Goal: Task Accomplishment & Management: Manage account settings

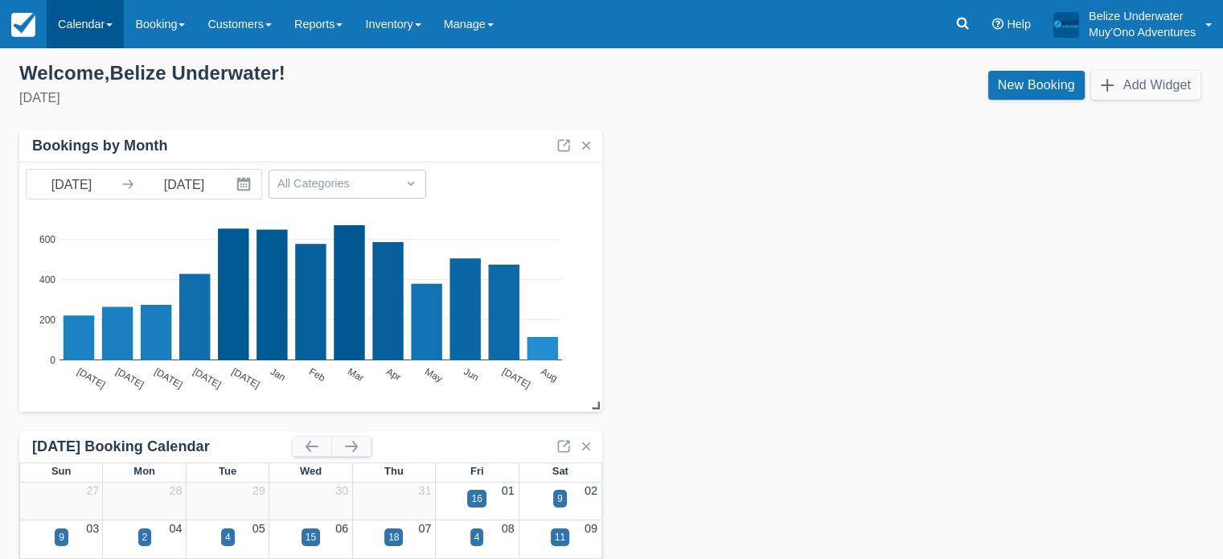
click at [99, 37] on link "Calendar" at bounding box center [85, 24] width 77 height 48
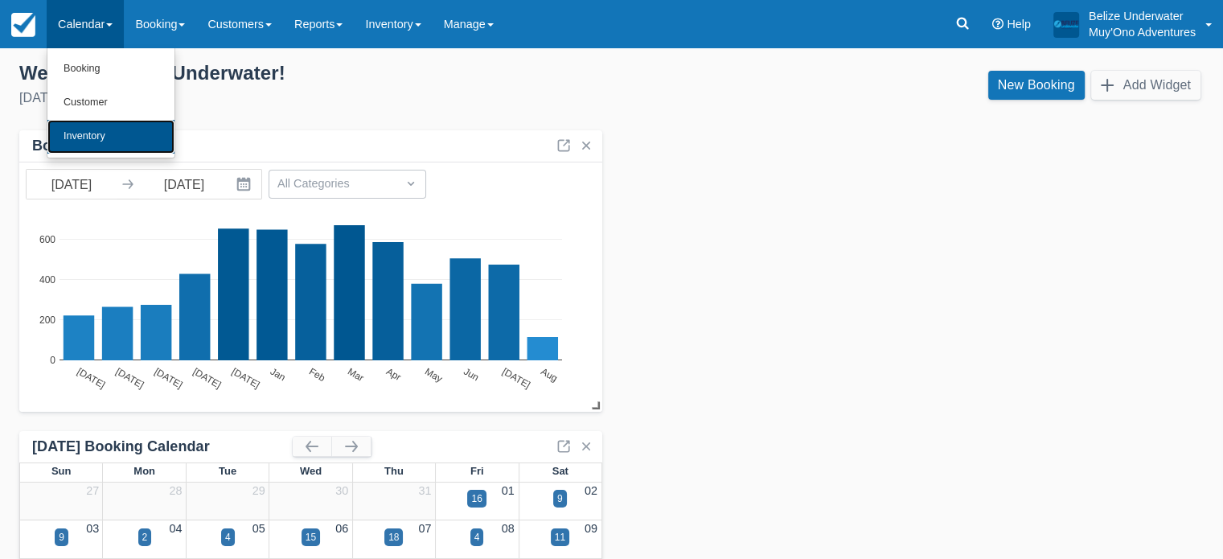
click at [100, 125] on link "Inventory" at bounding box center [110, 137] width 127 height 34
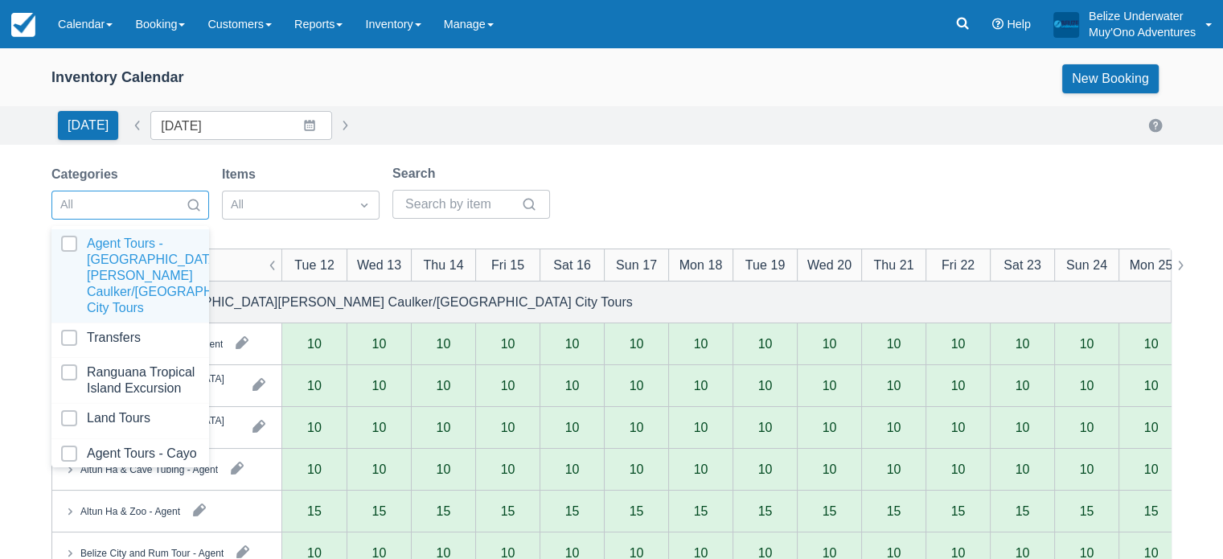
click at [193, 214] on div at bounding box center [193, 205] width 29 height 23
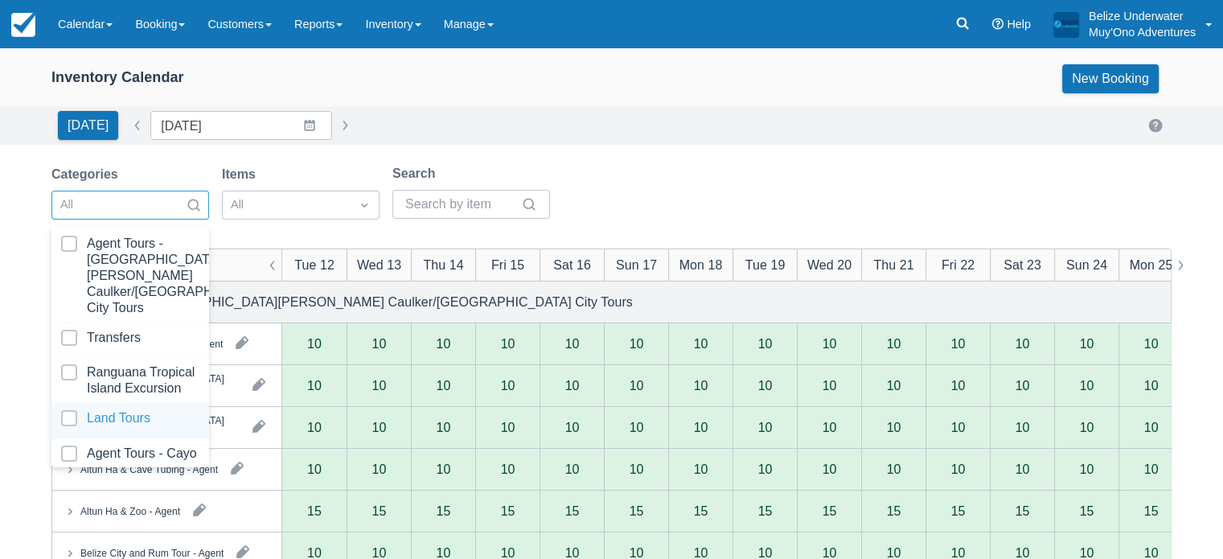
scroll to position [162, 0]
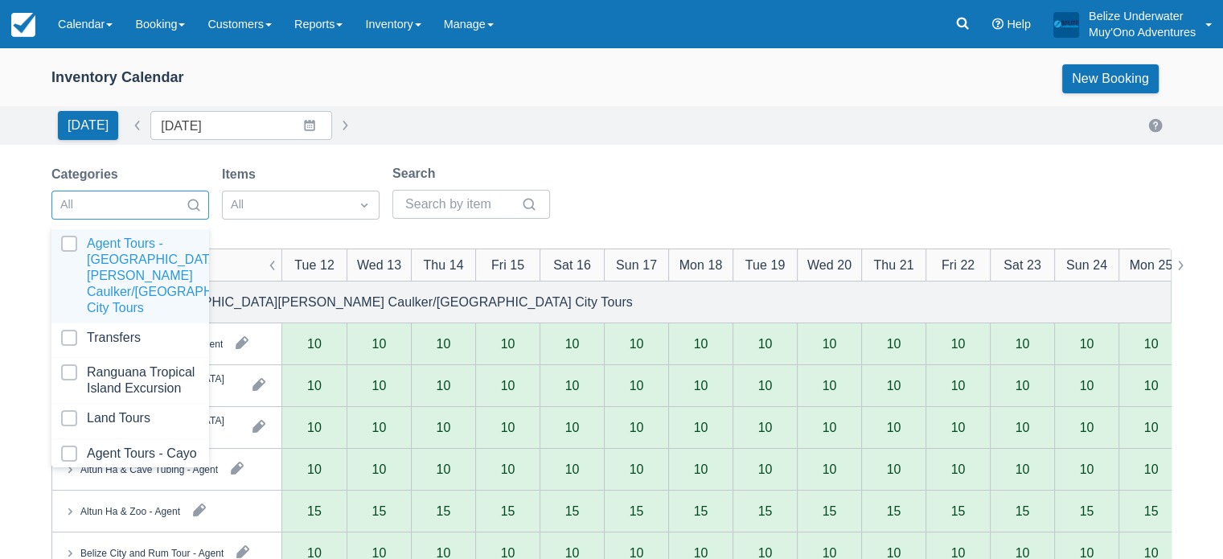
click at [148, 205] on div at bounding box center [115, 205] width 111 height 21
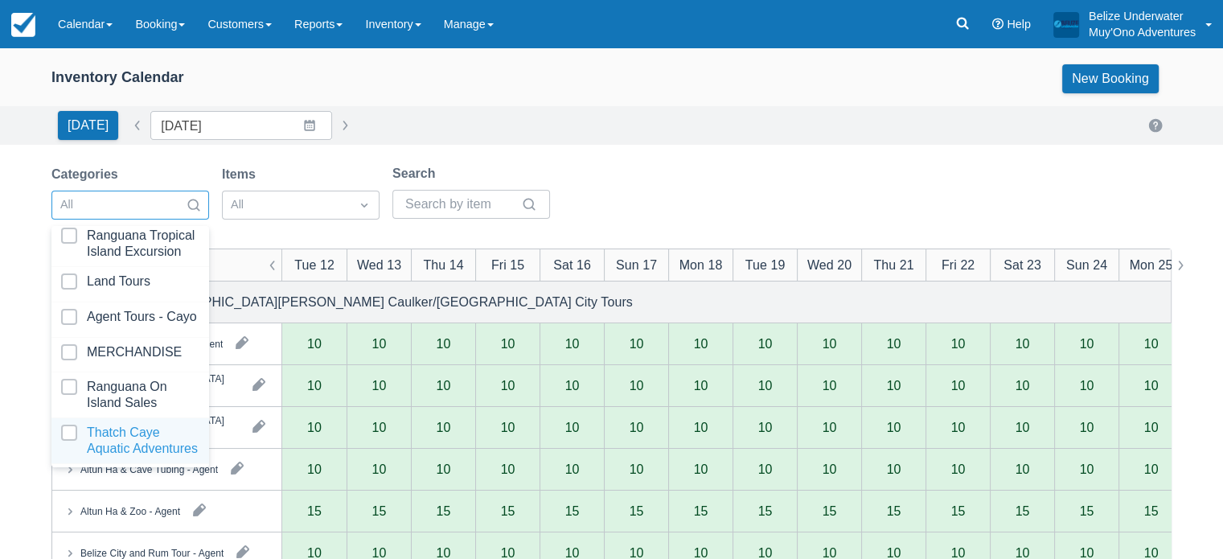
click at [105, 437] on div at bounding box center [130, 441] width 138 height 32
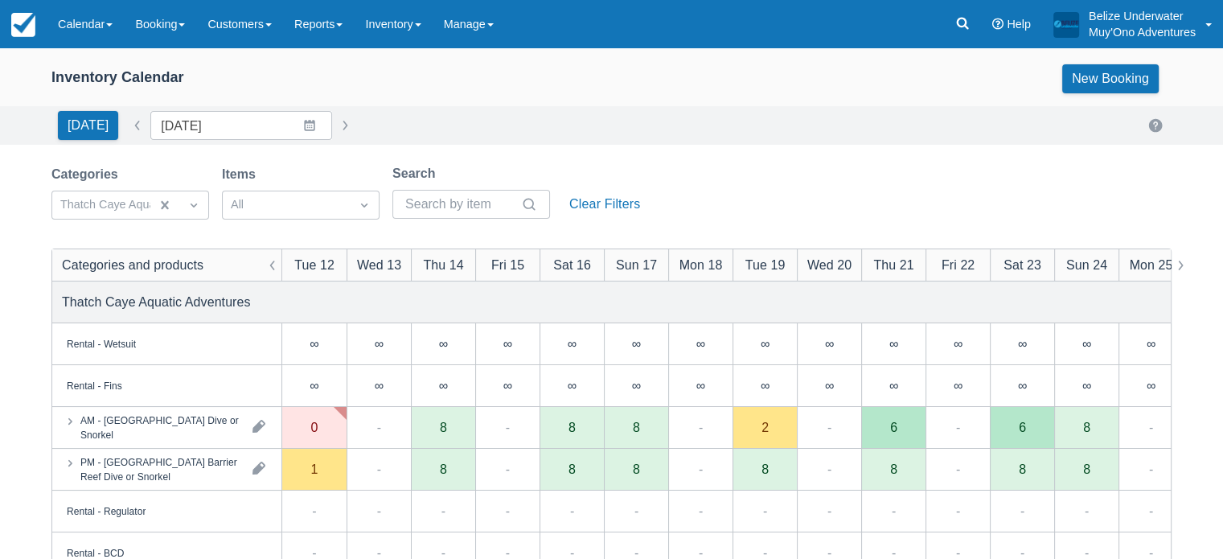
click at [508, 77] on div "Inventory Calendar New Booking" at bounding box center [611, 78] width 1120 height 29
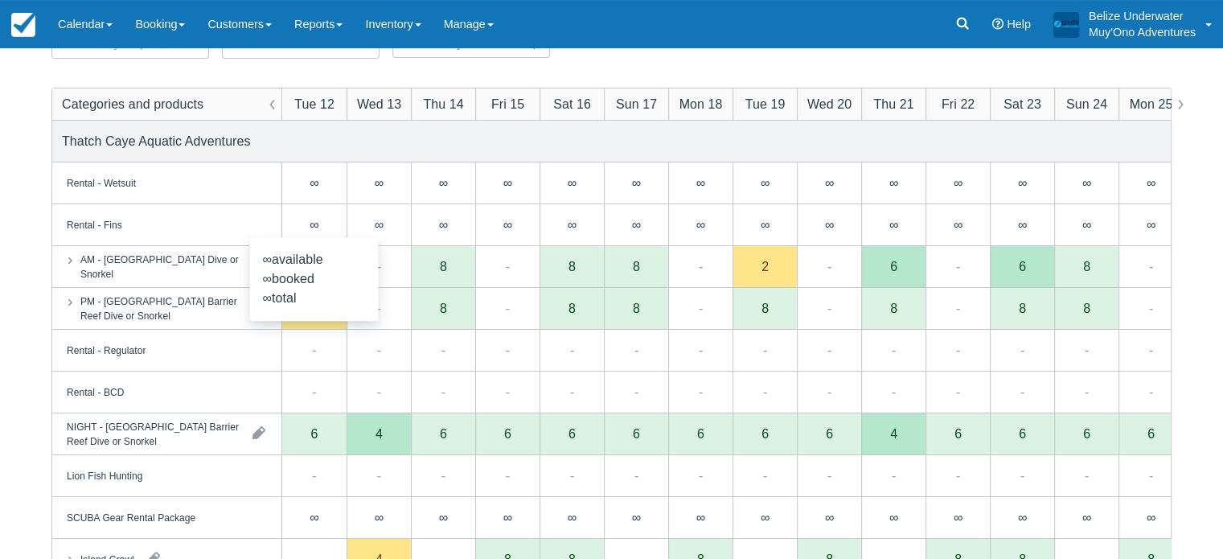
scroll to position [161, 0]
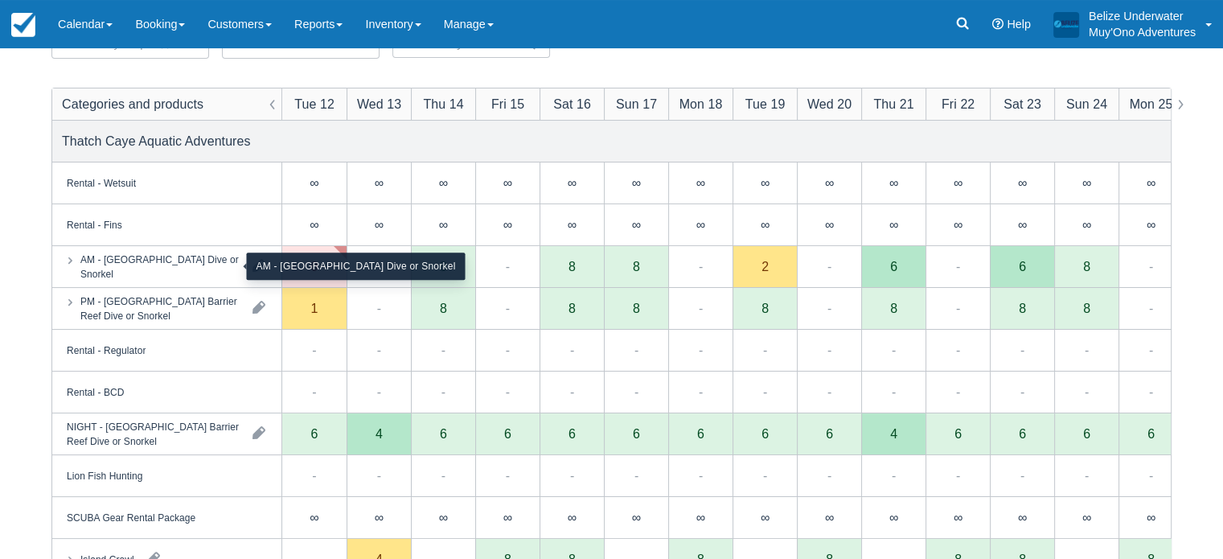
click at [190, 258] on div "AM - Belize Barrier Reef Dive or Snorkel" at bounding box center [159, 266] width 159 height 29
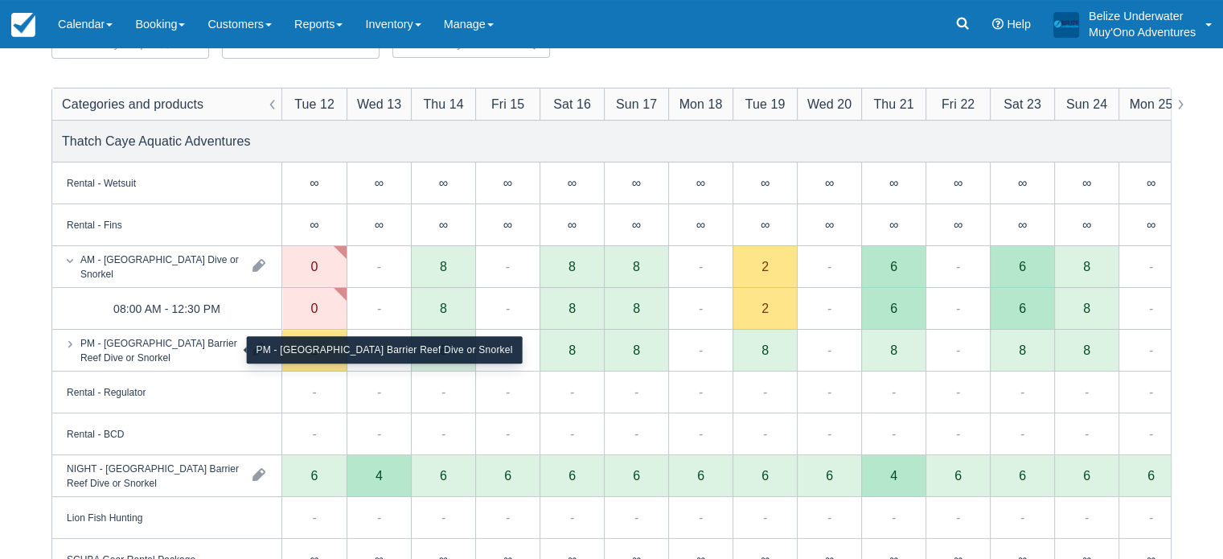
click at [151, 352] on div "PM - Belize Barrier Reef Dive or Snorkel" at bounding box center [159, 349] width 159 height 29
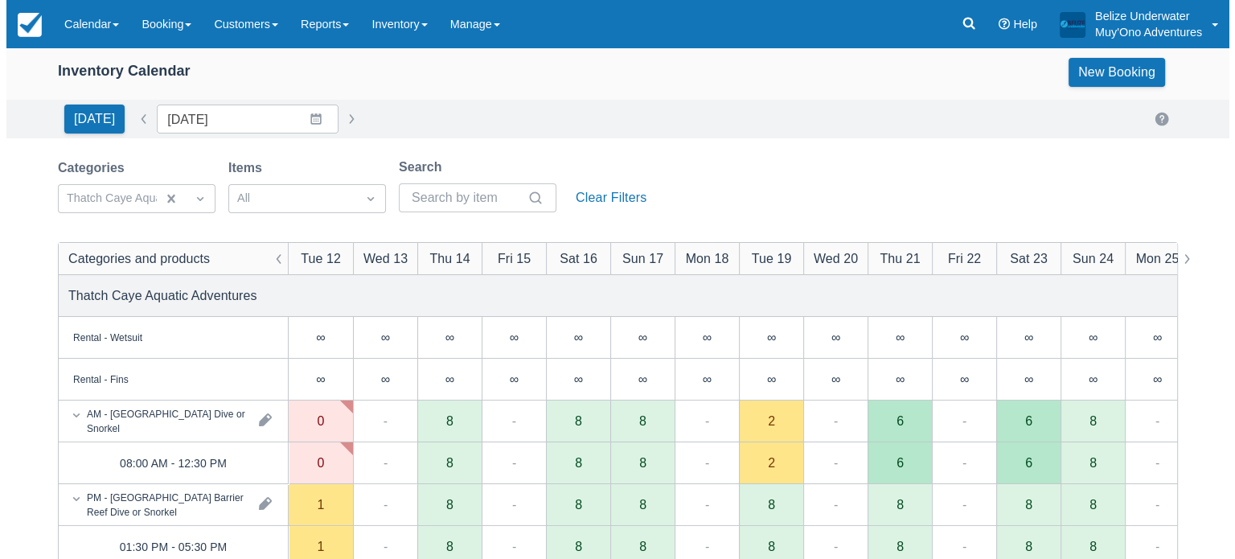
scroll to position [6, 0]
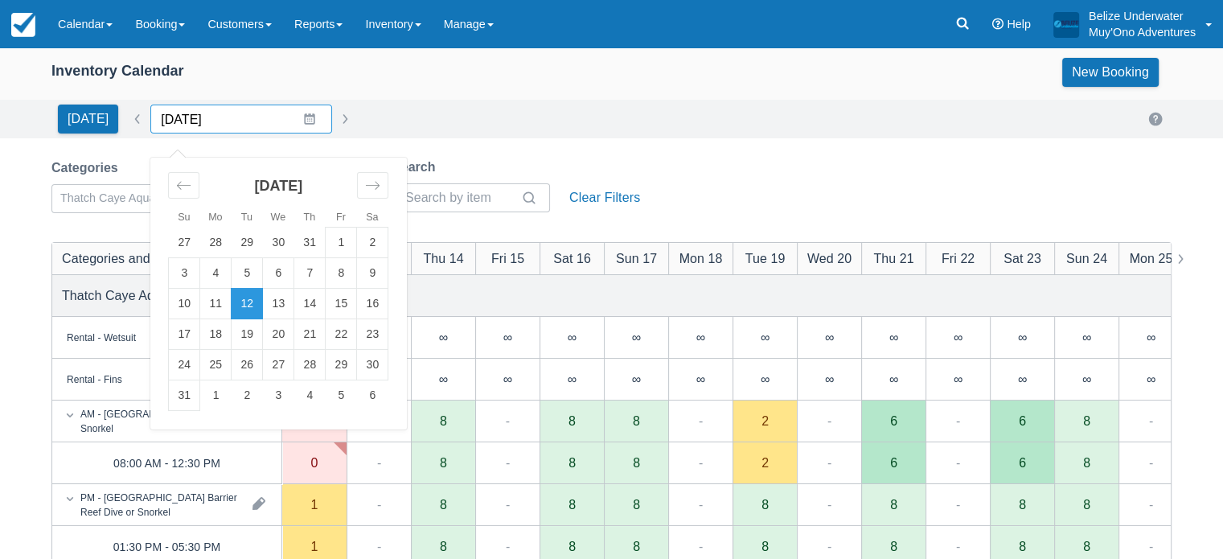
click at [301, 117] on input "08/12/25" at bounding box center [241, 119] width 182 height 29
click at [372, 179] on icon "Move forward to switch to the next month." at bounding box center [372, 185] width 15 height 15
click at [176, 185] on icon "Move backward to switch to the previous month." at bounding box center [183, 185] width 15 height 15
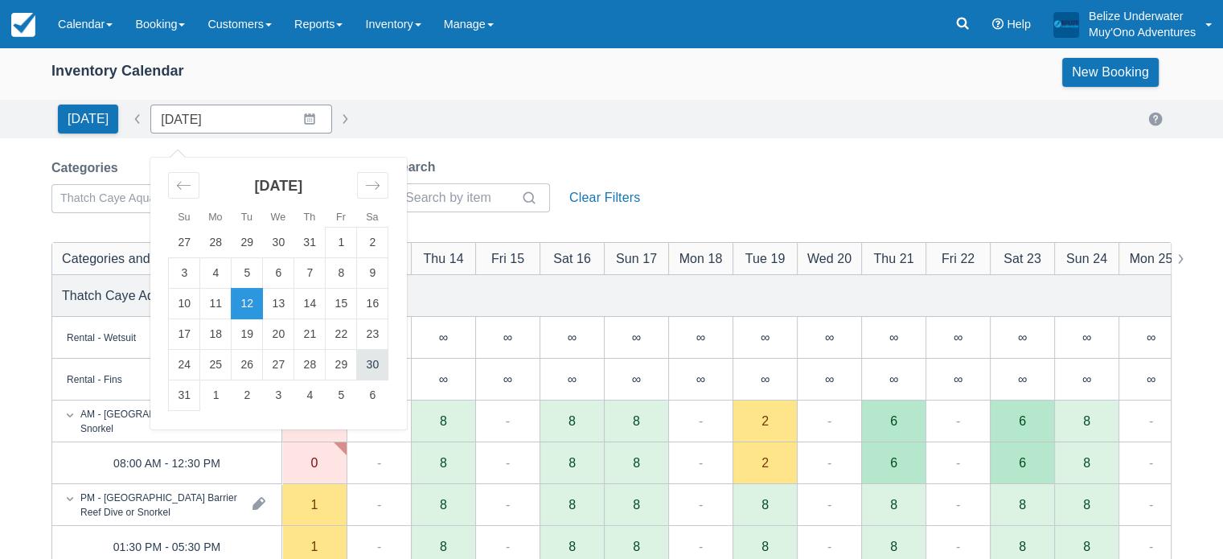
click at [366, 365] on td "30" at bounding box center [372, 365] width 31 height 31
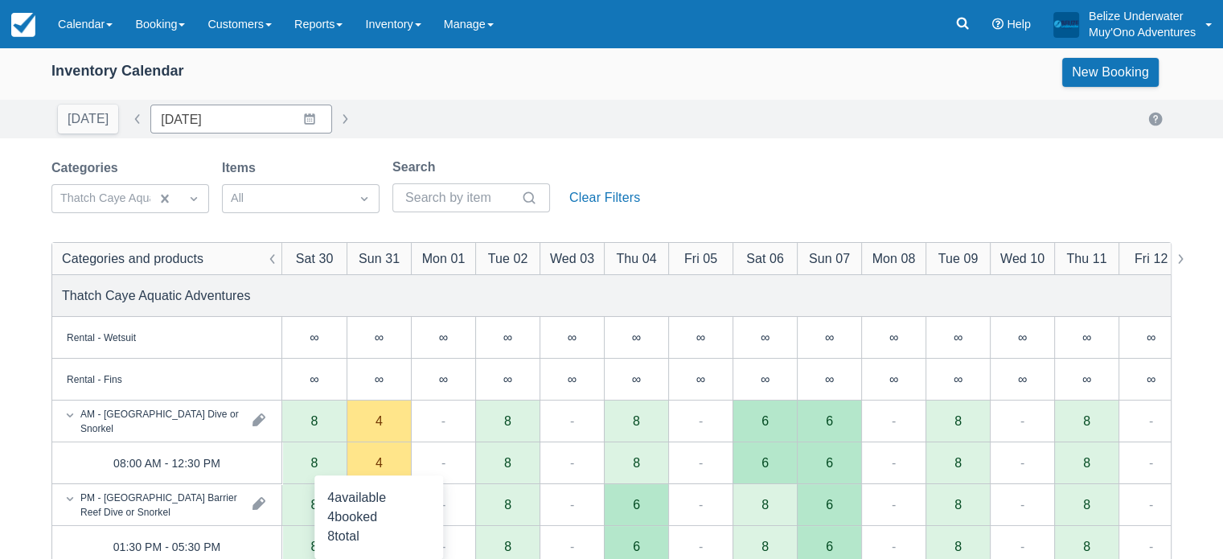
click at [377, 459] on div "4" at bounding box center [379, 462] width 7 height 13
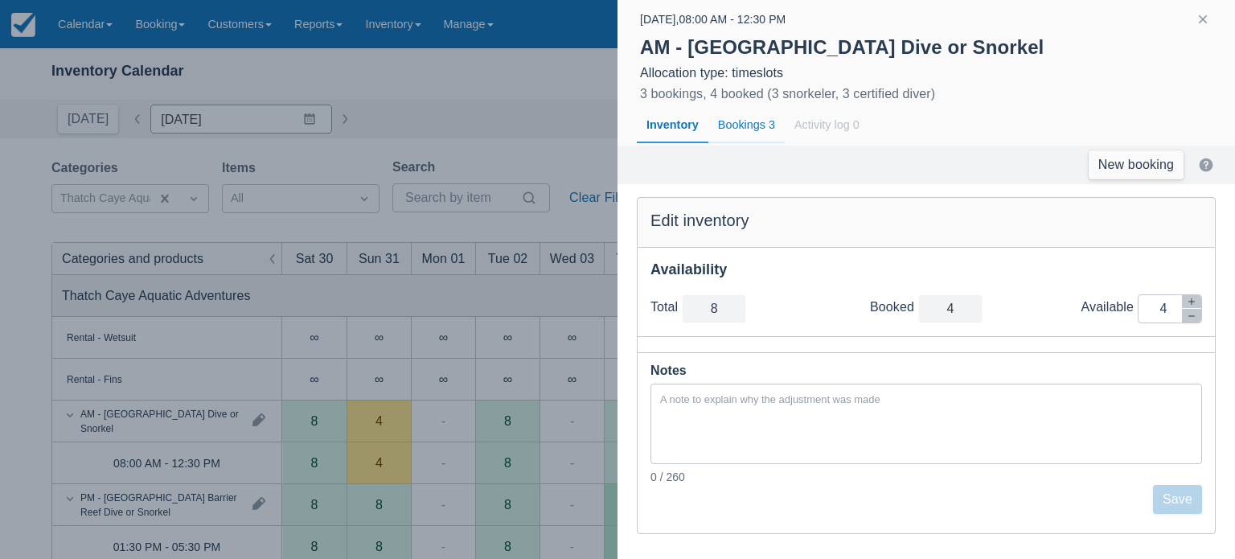
click at [750, 121] on div "Bookings 3" at bounding box center [747, 125] width 76 height 37
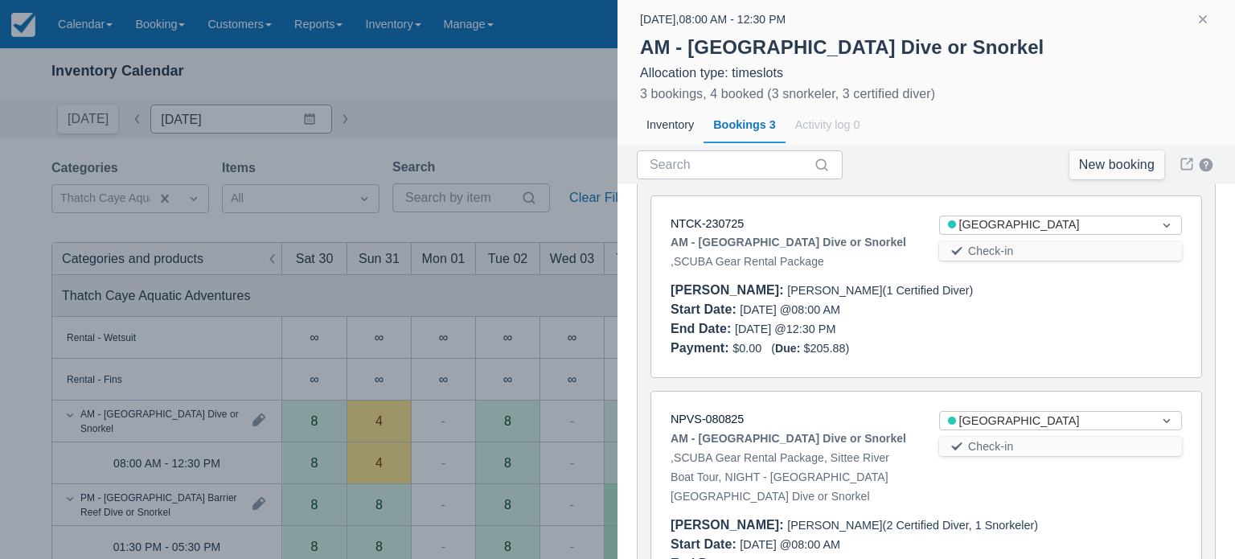
scroll to position [286, 0]
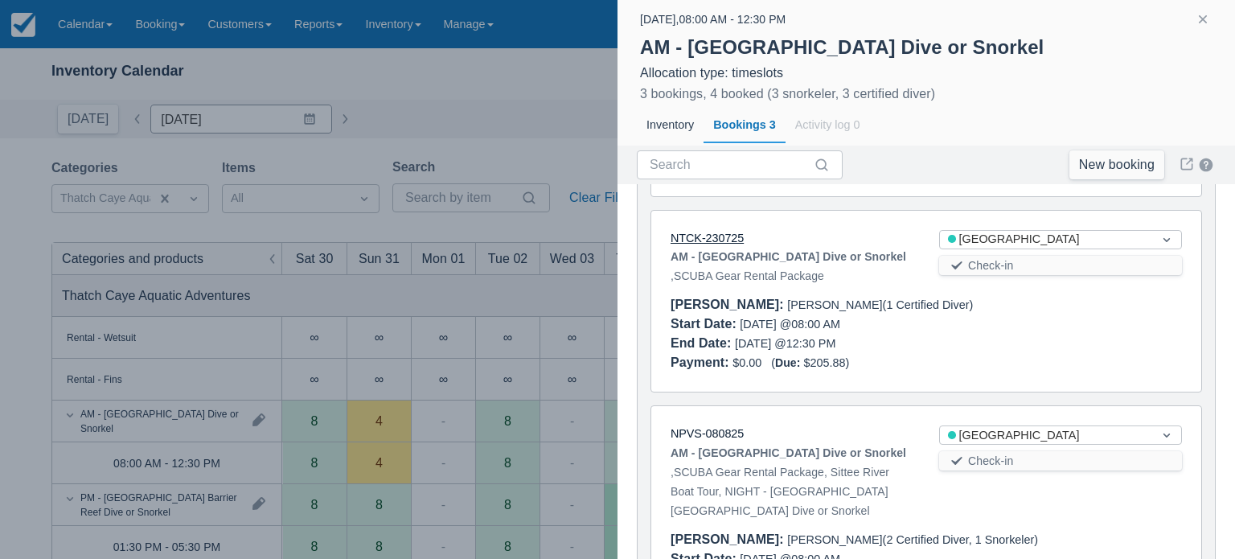
click at [729, 242] on link "NTCK-230725" at bounding box center [707, 238] width 73 height 13
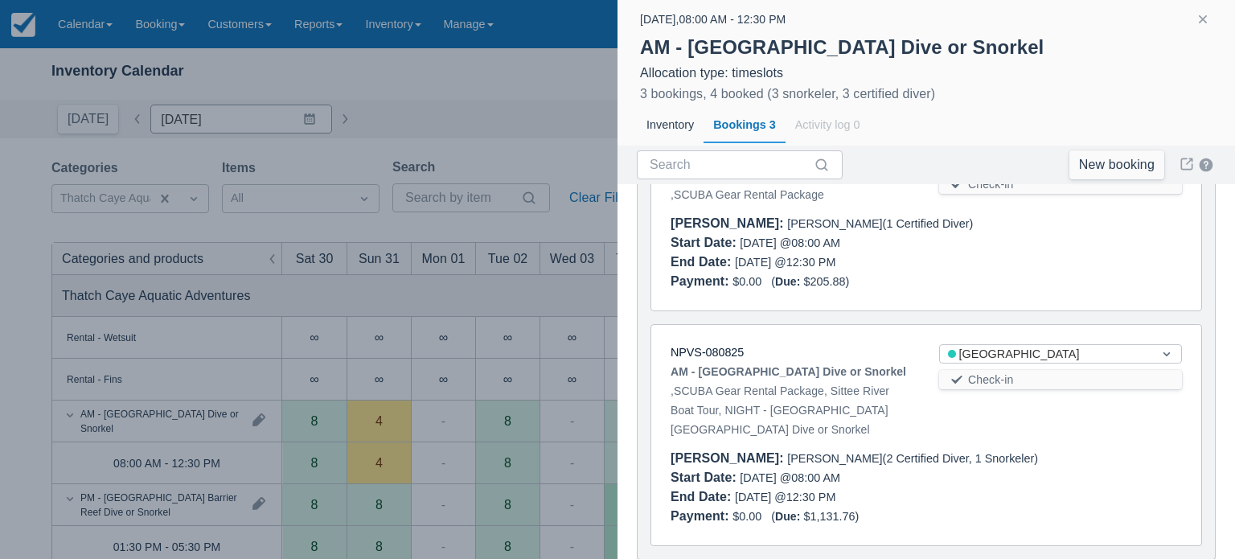
scroll to position [407, 0]
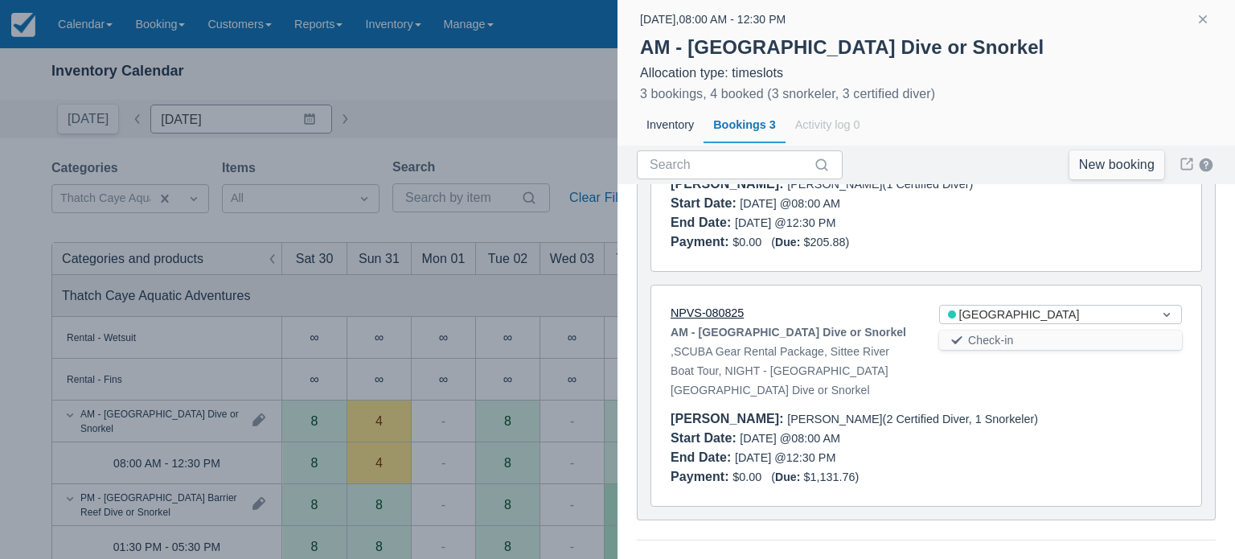
click at [688, 311] on link "NPVS-080825" at bounding box center [707, 312] width 73 height 13
click at [764, 405] on div "NPVS-080825 AM - Belize Barrier Reef Dive or Snorkel , SCUBA Gear Rental Packag…" at bounding box center [926, 396] width 550 height 220
click at [695, 313] on link "NPVS-080825" at bounding box center [707, 312] width 73 height 13
click at [688, 316] on link "NPVS-080825" at bounding box center [707, 312] width 73 height 13
click at [508, 102] on div at bounding box center [617, 279] width 1235 height 559
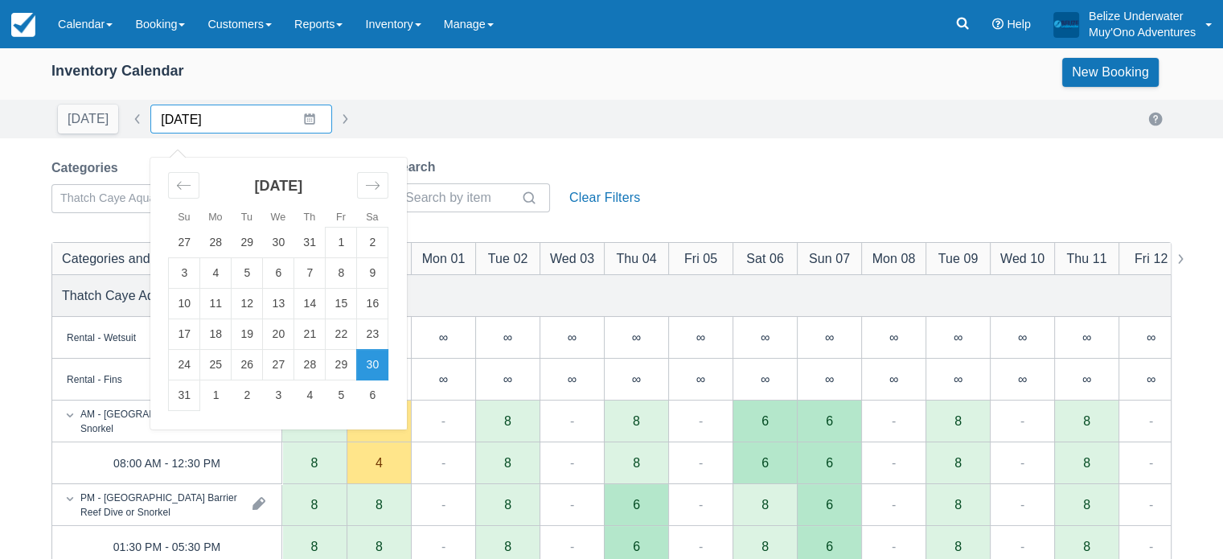
click at [298, 122] on input "08/30/25" at bounding box center [241, 119] width 182 height 29
click at [236, 305] on td "12" at bounding box center [247, 304] width 31 height 31
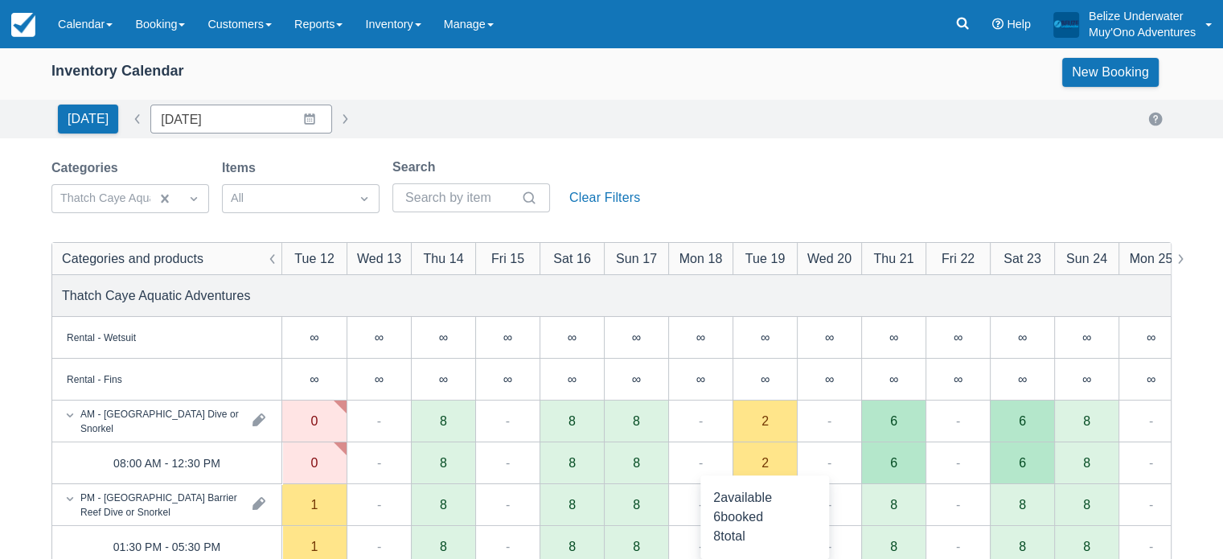
click at [762, 459] on div "2" at bounding box center [765, 462] width 7 height 13
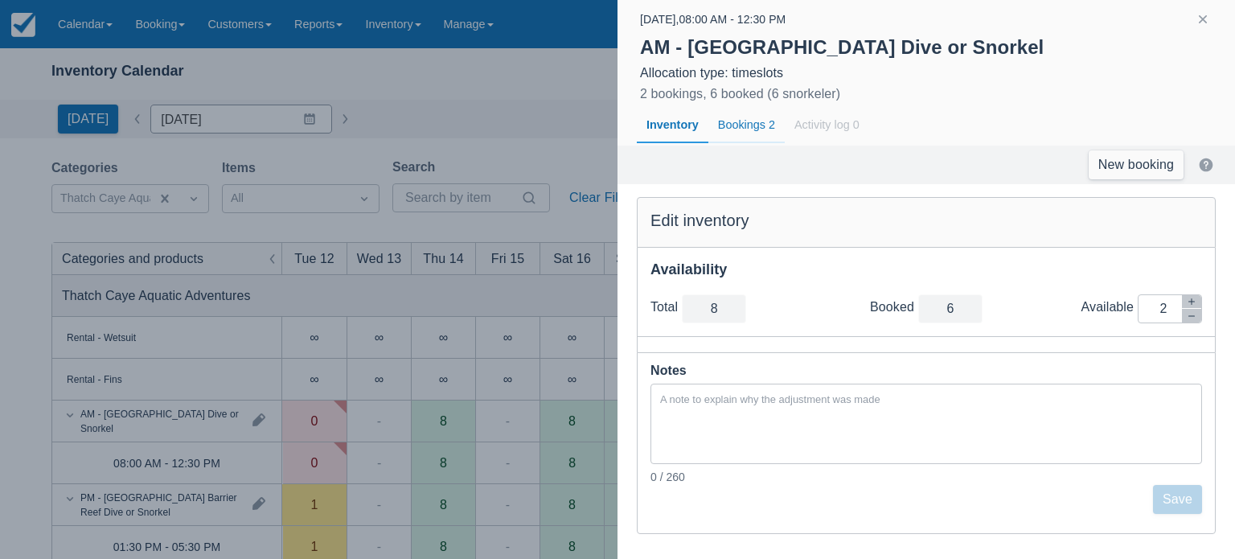
click at [742, 123] on div "Bookings 2" at bounding box center [747, 125] width 76 height 37
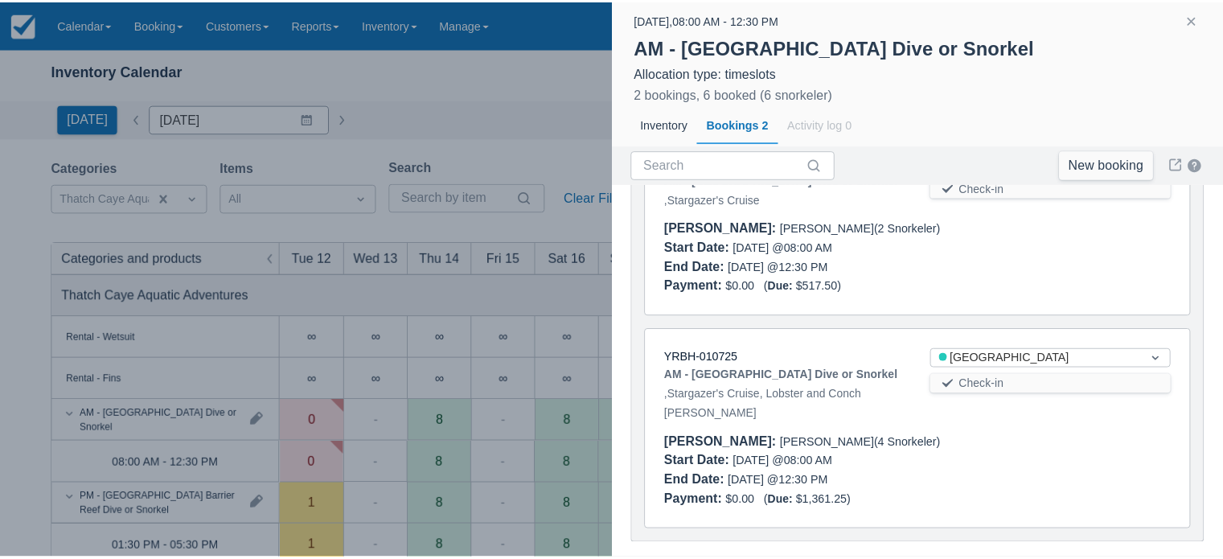
scroll to position [172, 0]
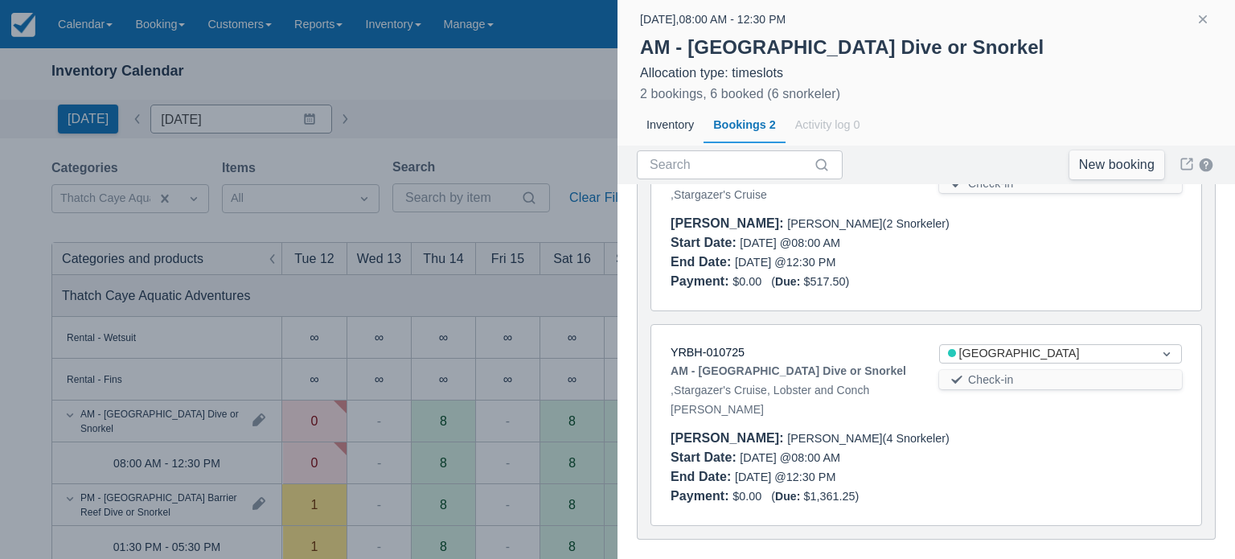
click at [553, 321] on div at bounding box center [617, 279] width 1235 height 559
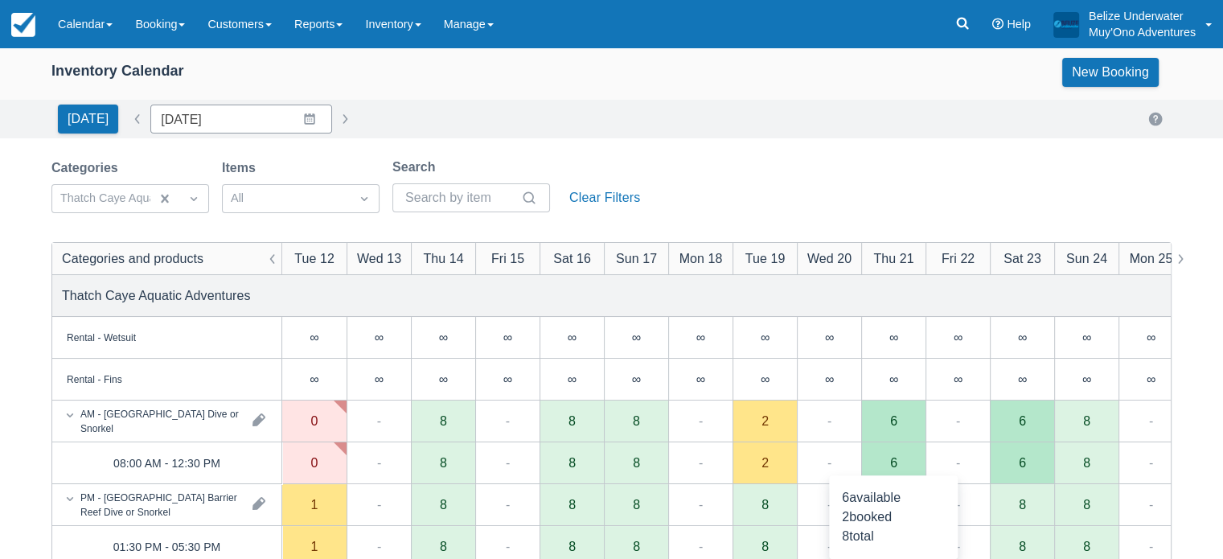
click at [899, 468] on div "6" at bounding box center [893, 463] width 64 height 42
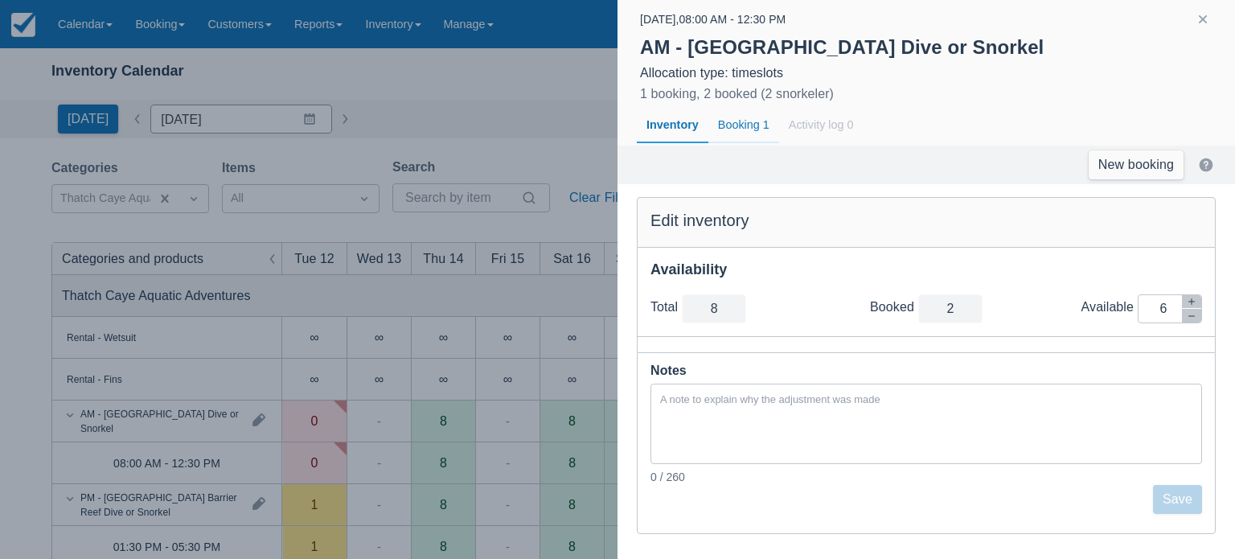
click at [733, 137] on div "Booking 1" at bounding box center [744, 125] width 71 height 37
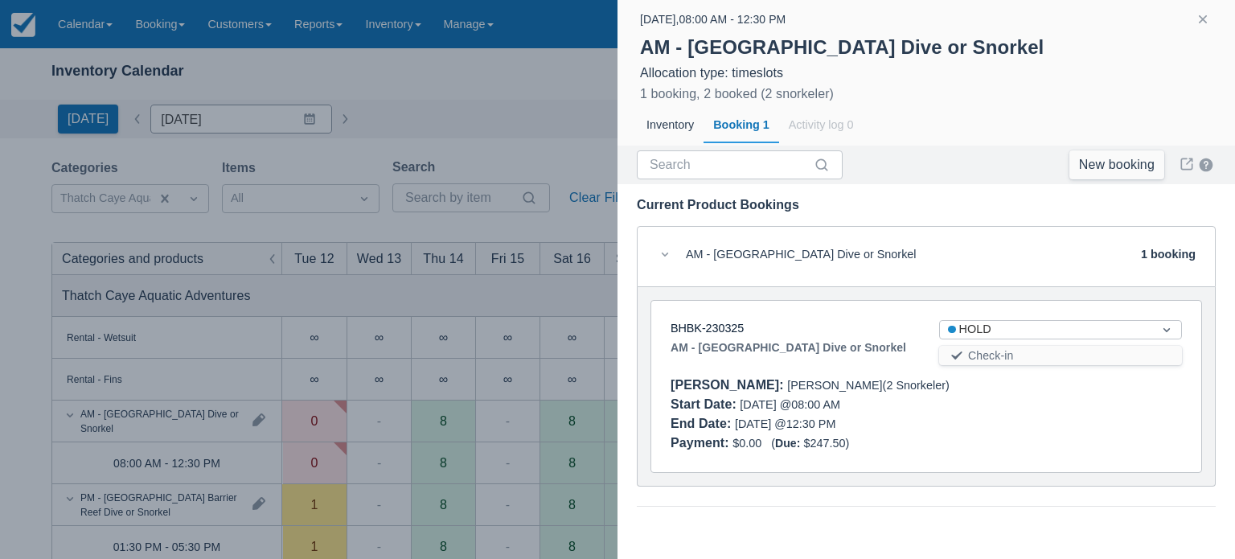
click at [616, 106] on div at bounding box center [617, 279] width 1235 height 559
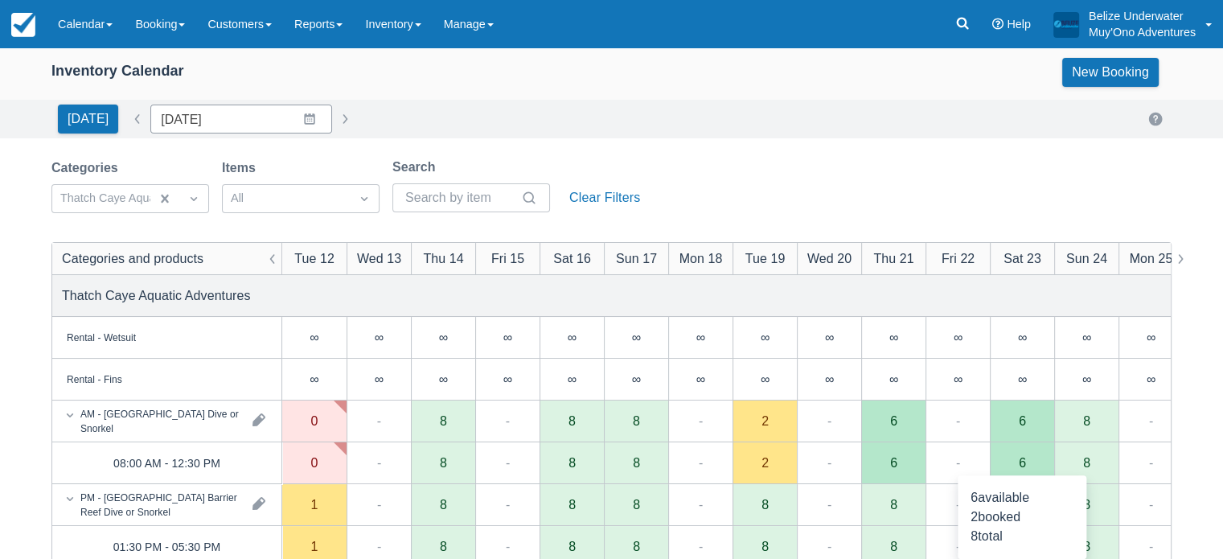
click at [1020, 466] on div "6" at bounding box center [1022, 462] width 7 height 13
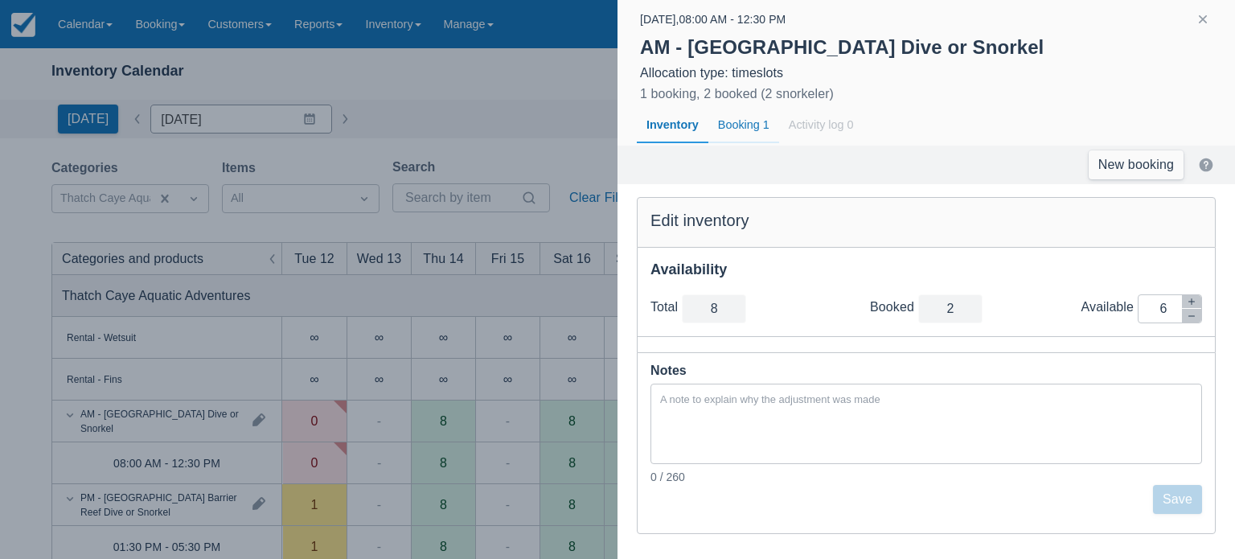
click at [736, 132] on div "Booking 1" at bounding box center [744, 125] width 71 height 37
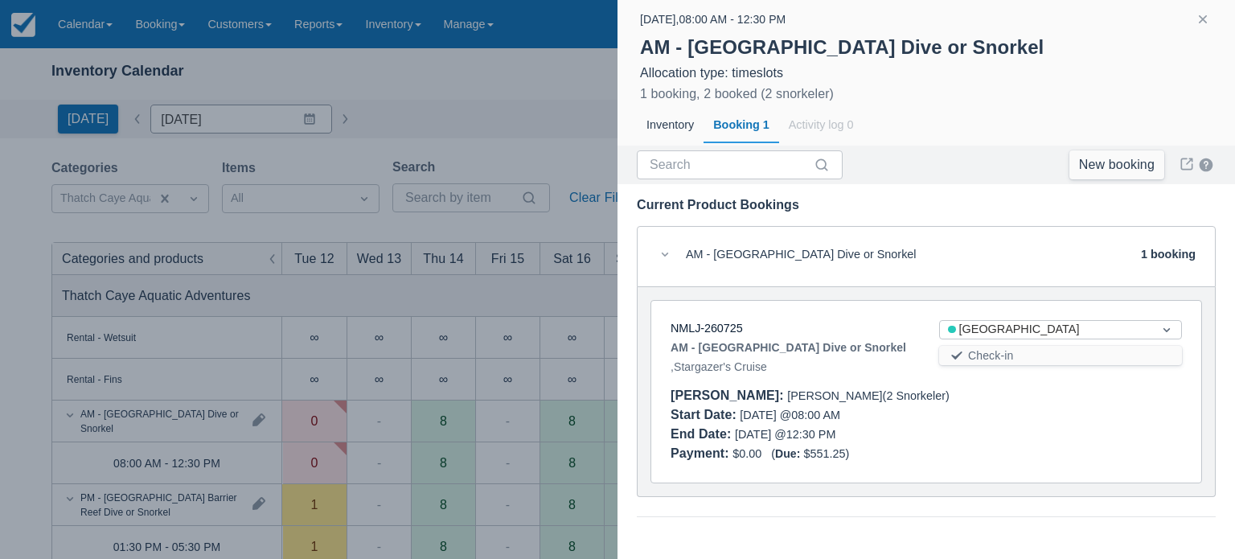
click at [544, 135] on div at bounding box center [617, 279] width 1235 height 559
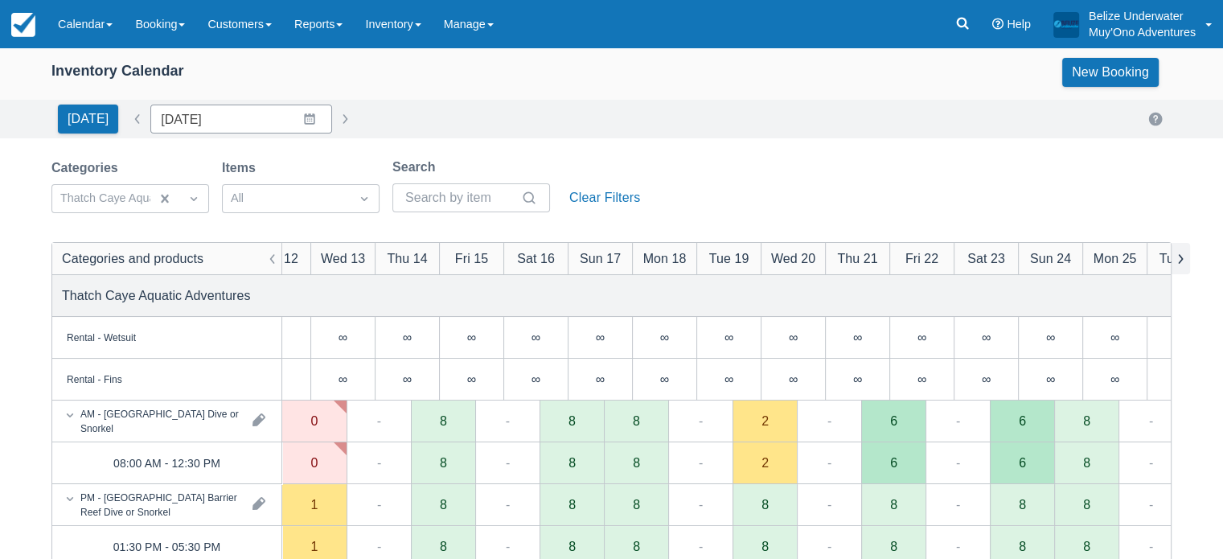
scroll to position [0, 0]
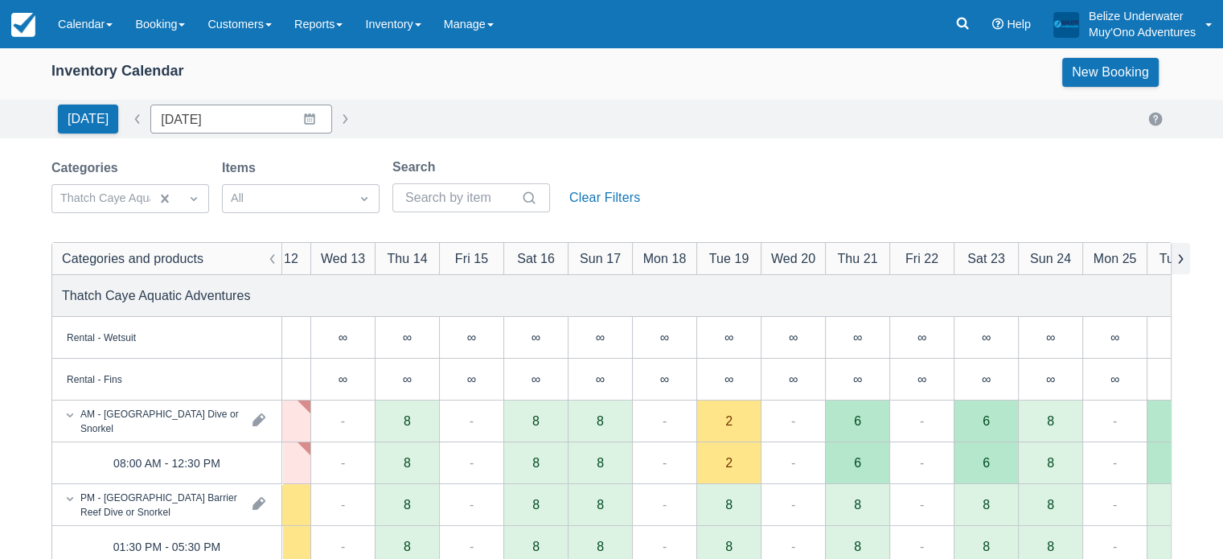
click at [1176, 263] on button "button" at bounding box center [1180, 258] width 19 height 31
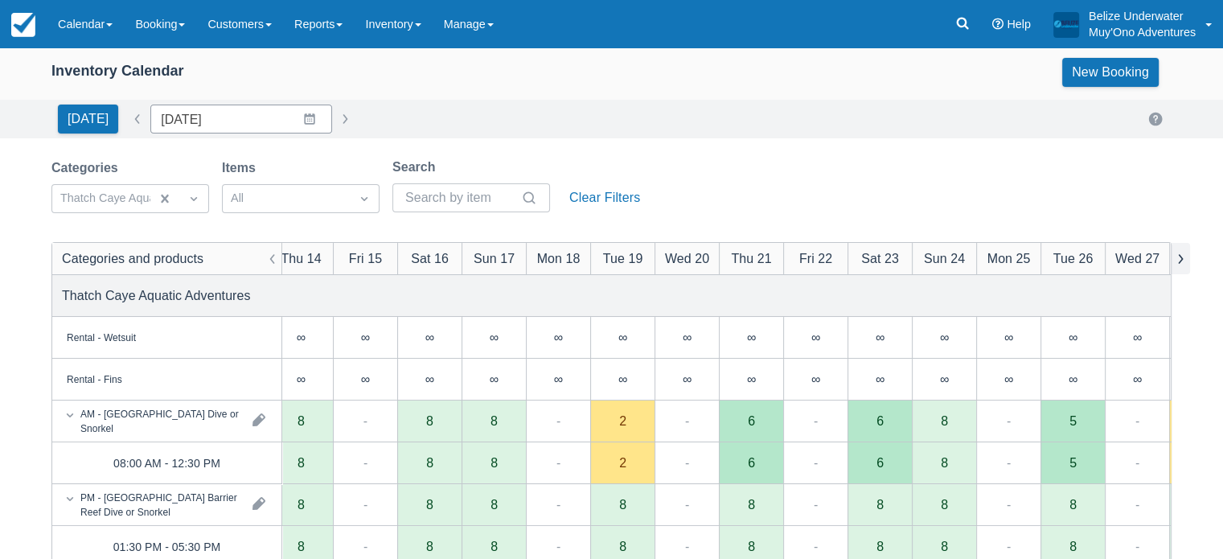
click at [1176, 263] on button "button" at bounding box center [1180, 258] width 19 height 31
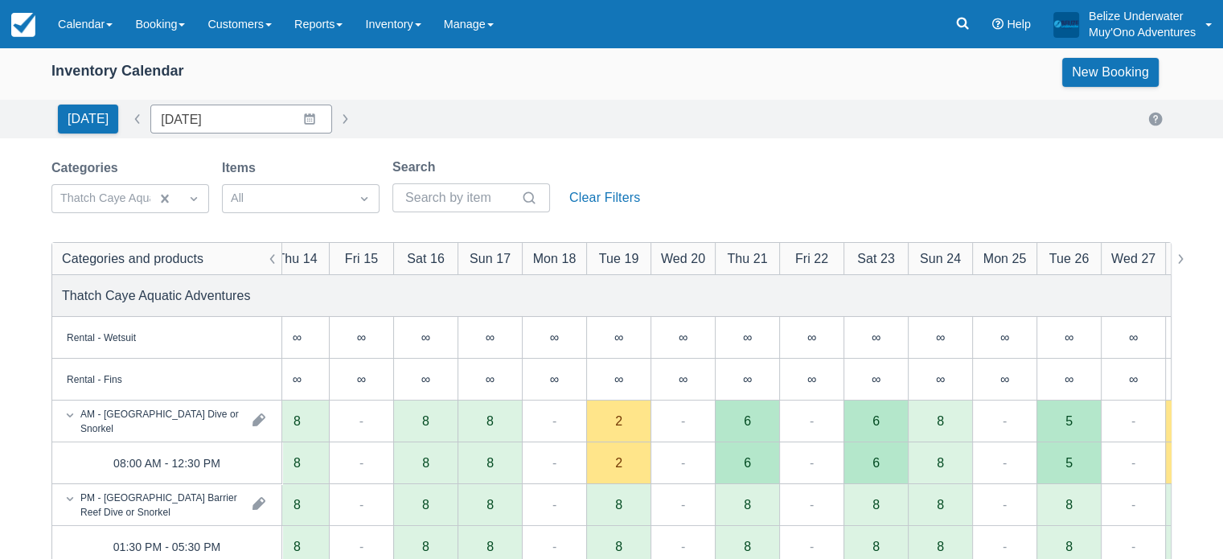
click at [1066, 453] on div "5" at bounding box center [1069, 463] width 64 height 42
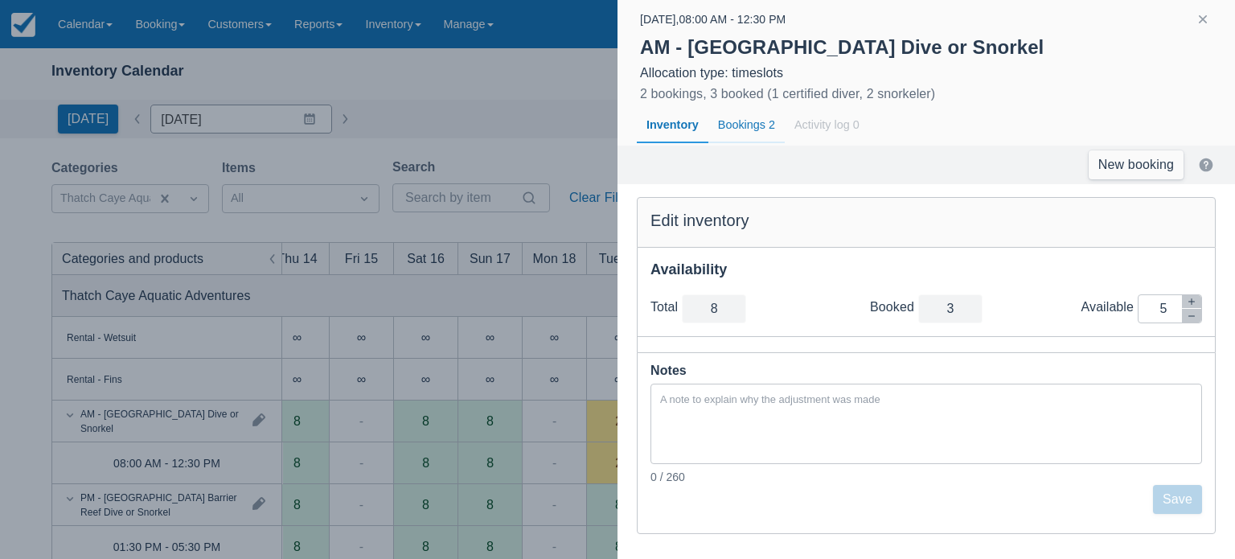
click at [750, 129] on div "Bookings 2" at bounding box center [747, 125] width 76 height 37
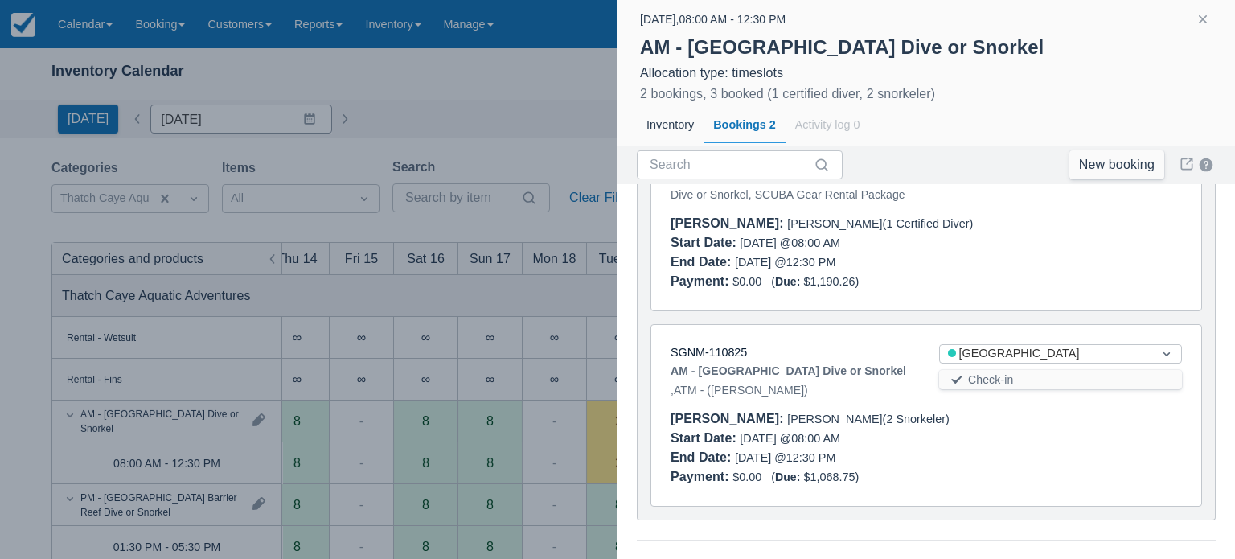
click at [560, 131] on div at bounding box center [617, 279] width 1235 height 559
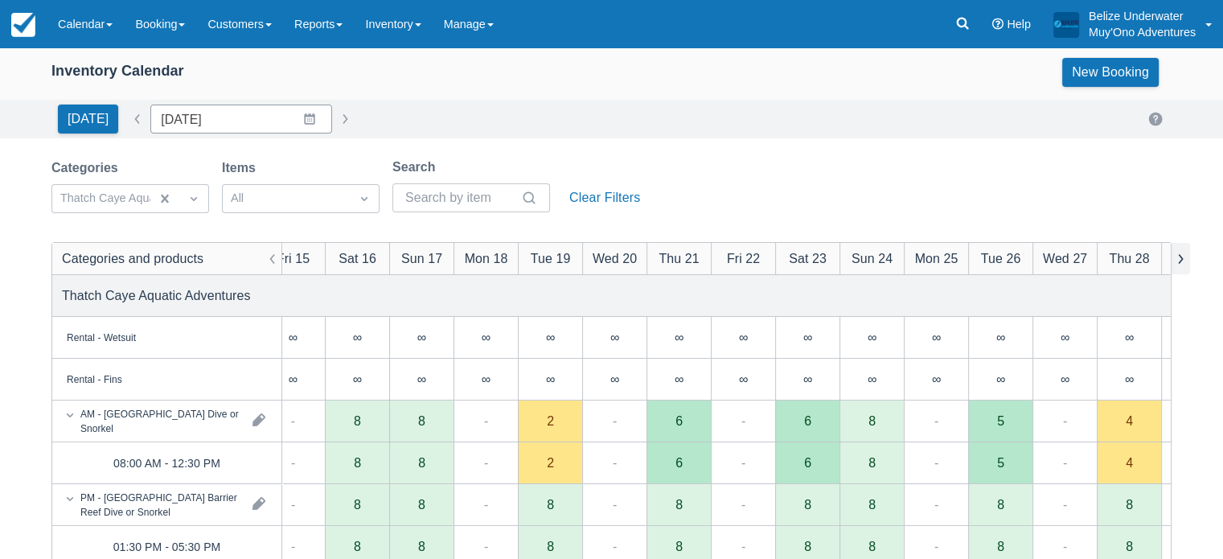
click at [1186, 256] on button "button" at bounding box center [1180, 258] width 19 height 31
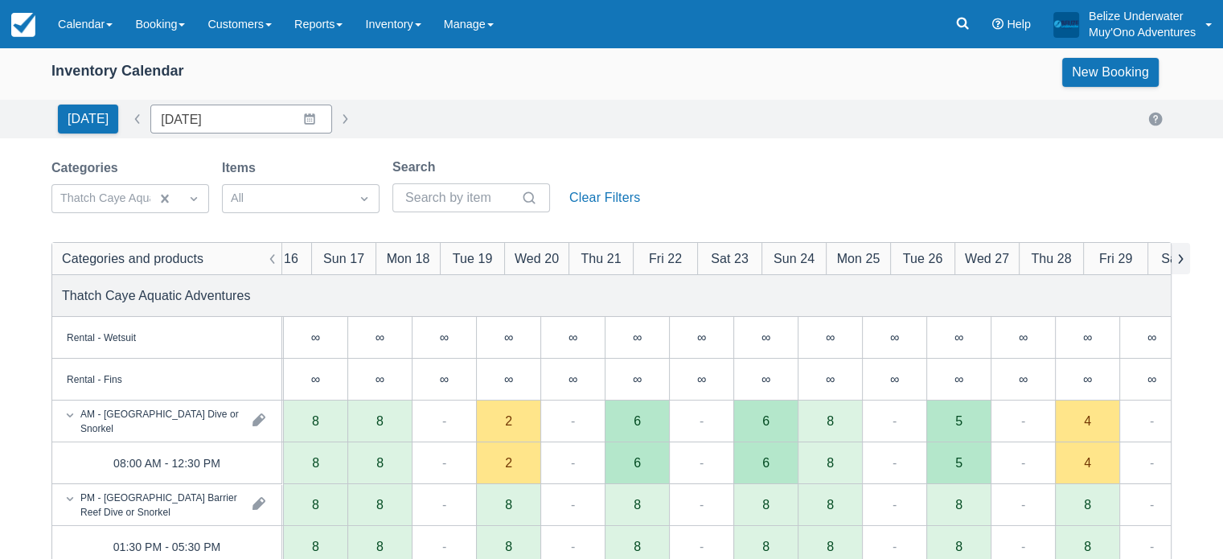
click at [1186, 256] on button "button" at bounding box center [1180, 258] width 19 height 31
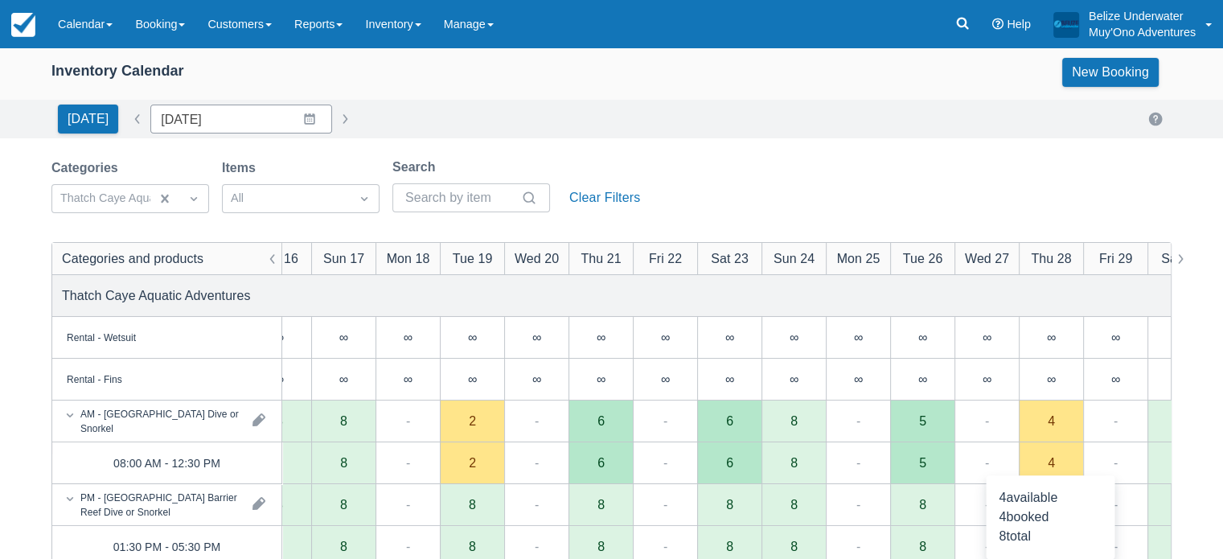
click at [1042, 466] on div "4" at bounding box center [1051, 463] width 64 height 42
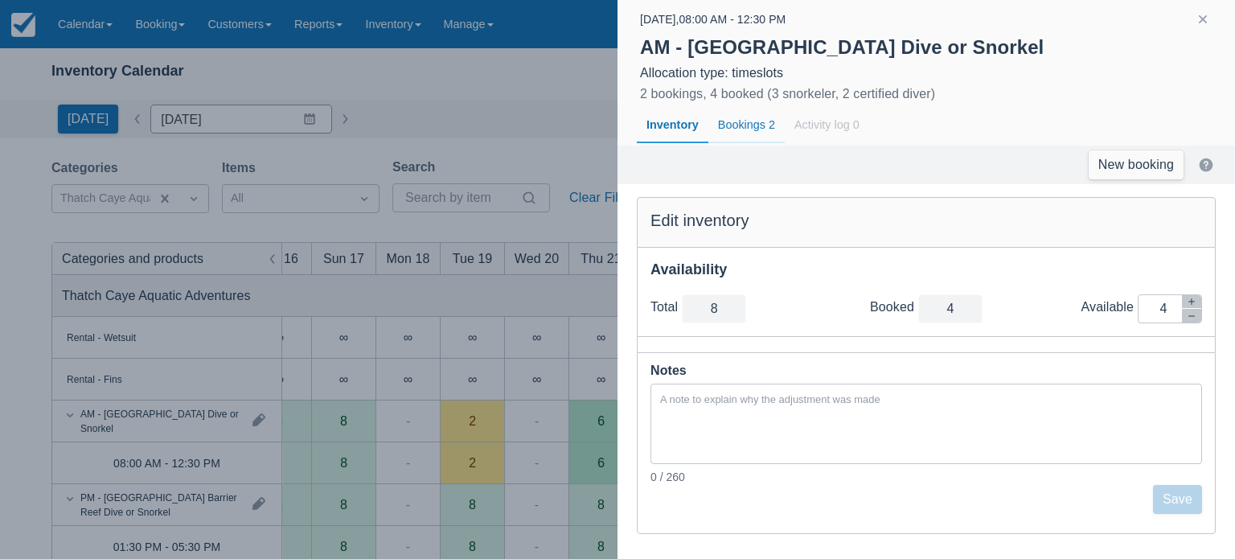
click at [748, 129] on div "Bookings 2" at bounding box center [747, 125] width 76 height 37
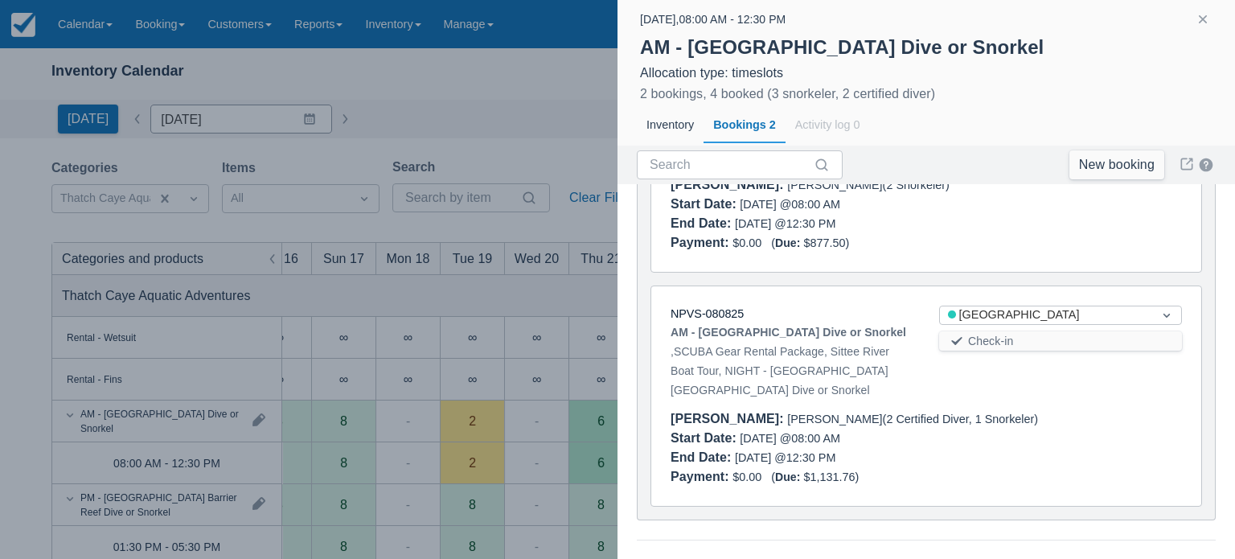
click at [515, 64] on div at bounding box center [617, 279] width 1235 height 559
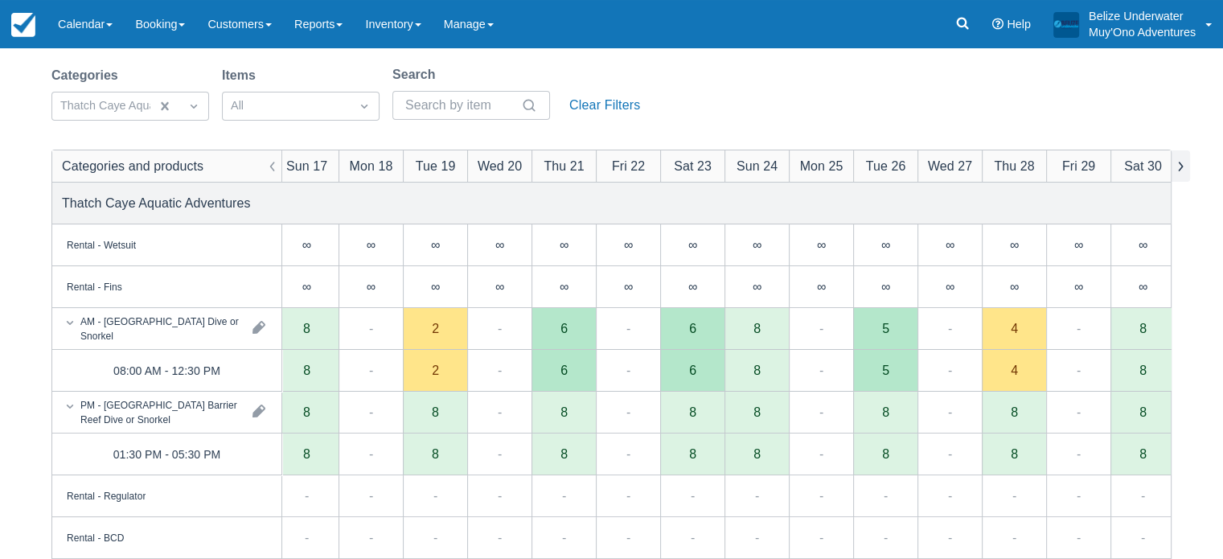
click at [1183, 157] on button "button" at bounding box center [1180, 165] width 19 height 31
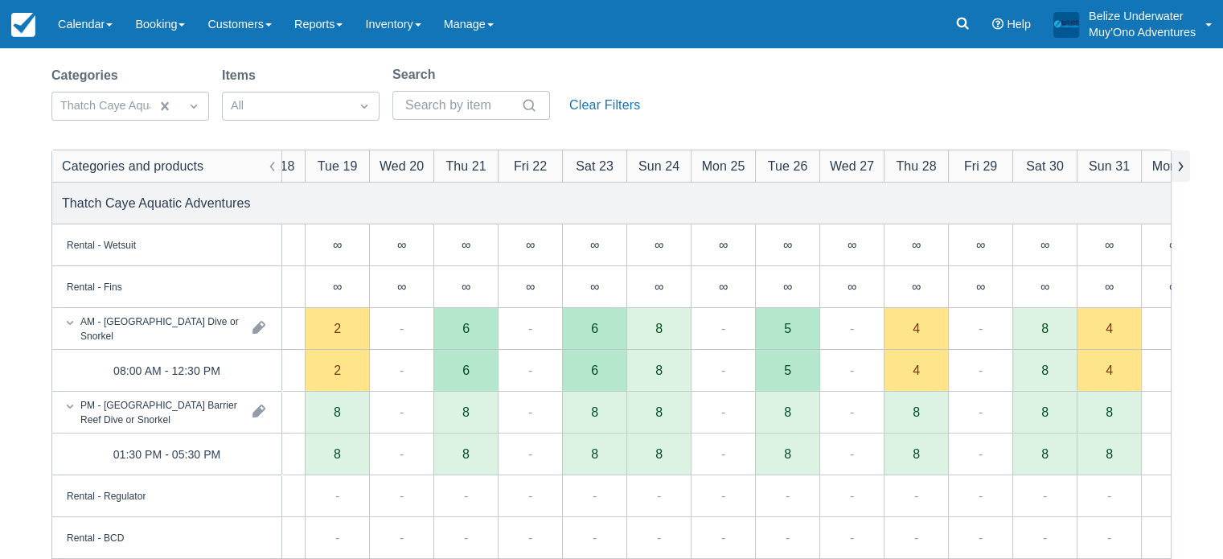
click at [1183, 157] on button "button" at bounding box center [1180, 165] width 19 height 31
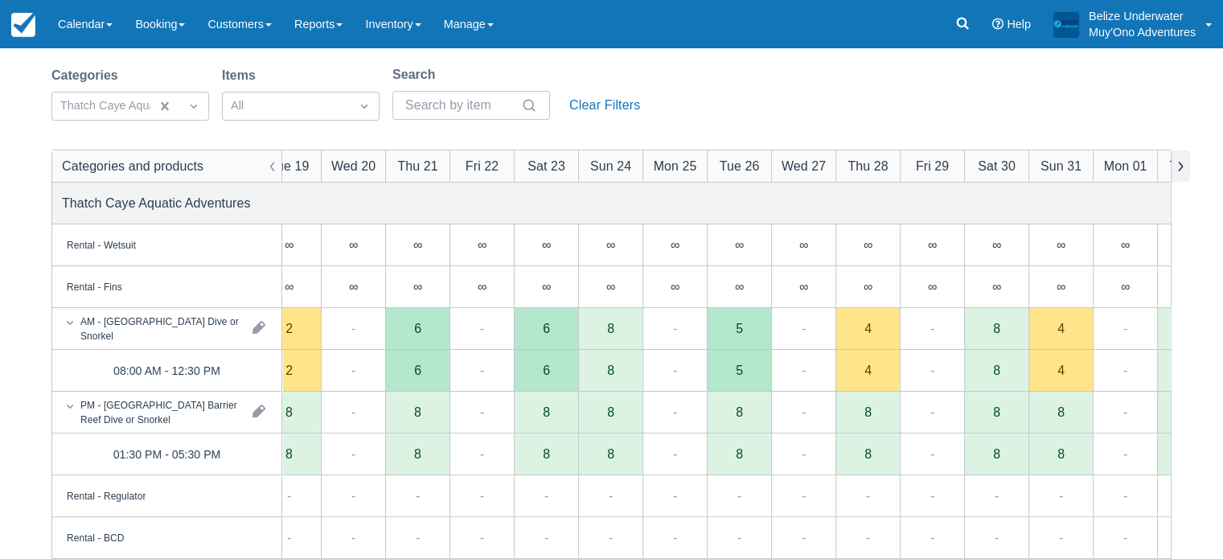
click at [1183, 157] on button "button" at bounding box center [1180, 165] width 19 height 31
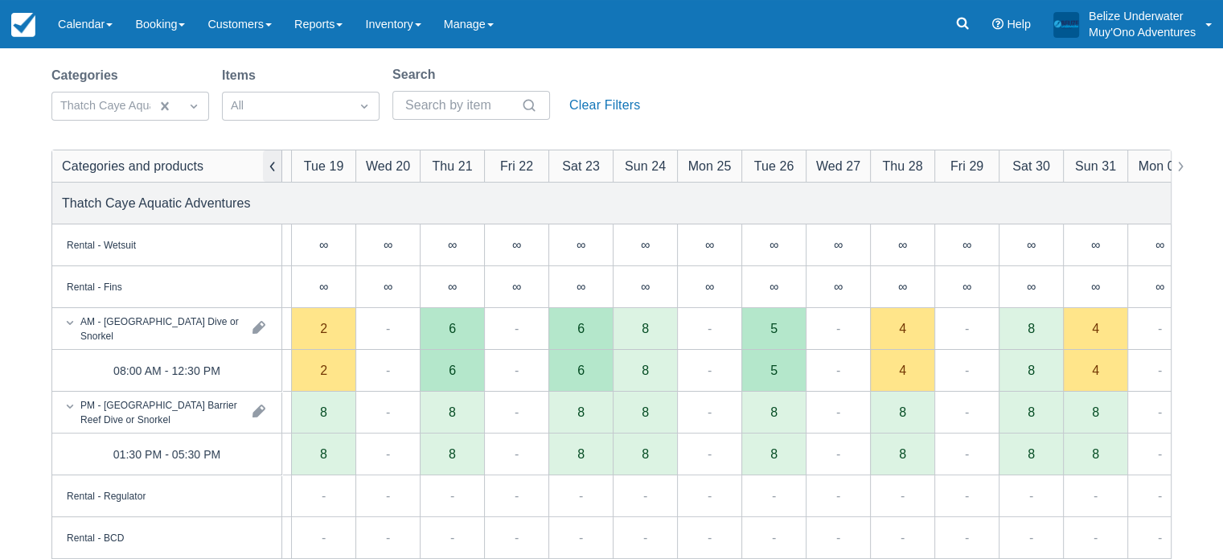
click at [272, 161] on button "button" at bounding box center [272, 165] width 19 height 31
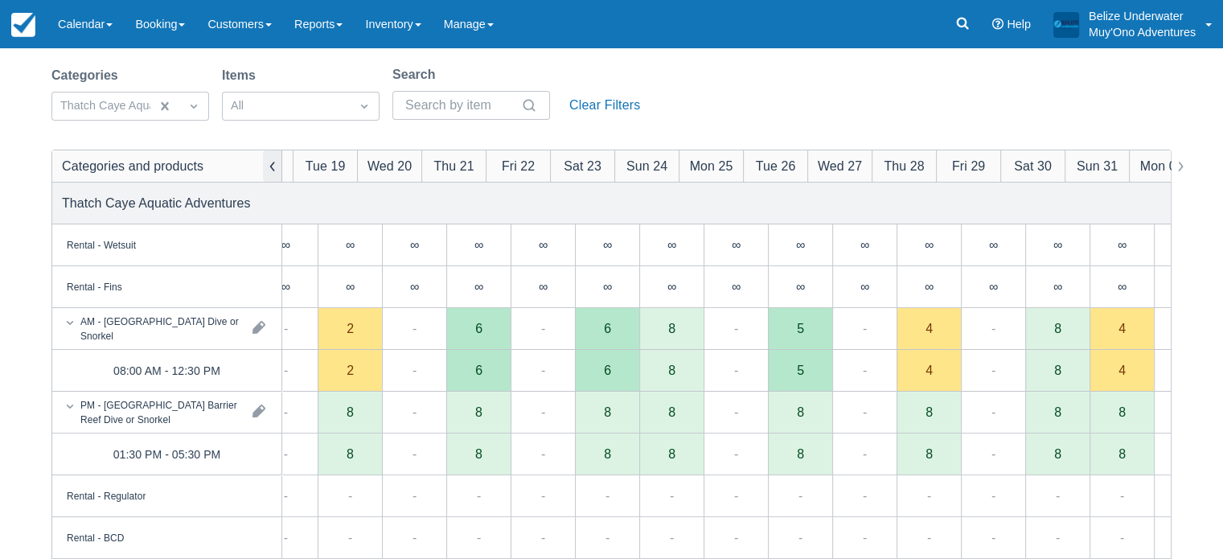
click at [272, 161] on button "button" at bounding box center [272, 165] width 19 height 31
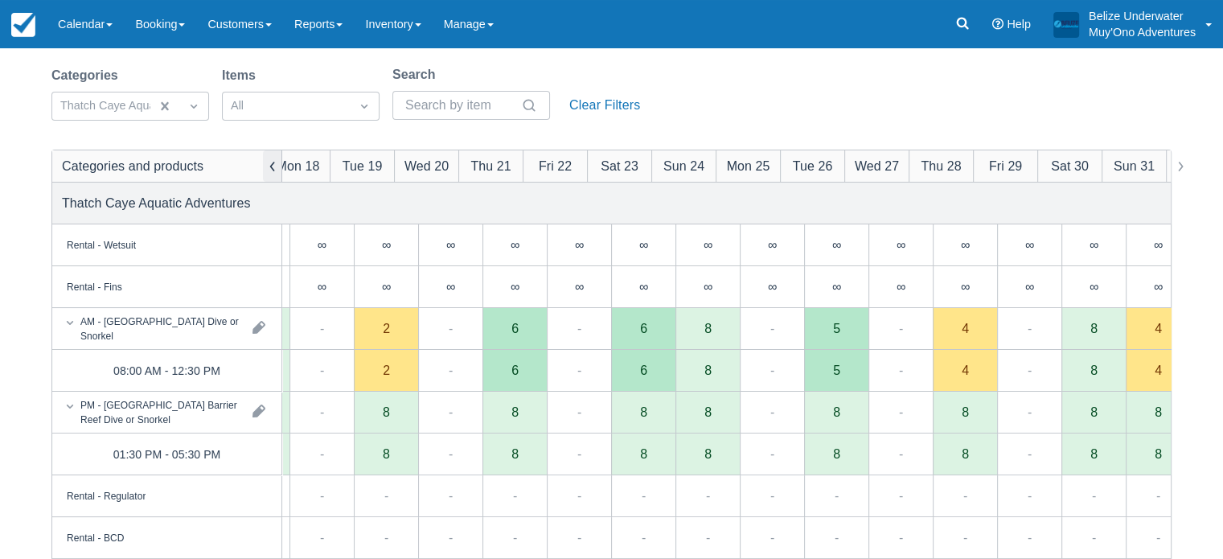
click at [272, 161] on button "button" at bounding box center [272, 165] width 19 height 31
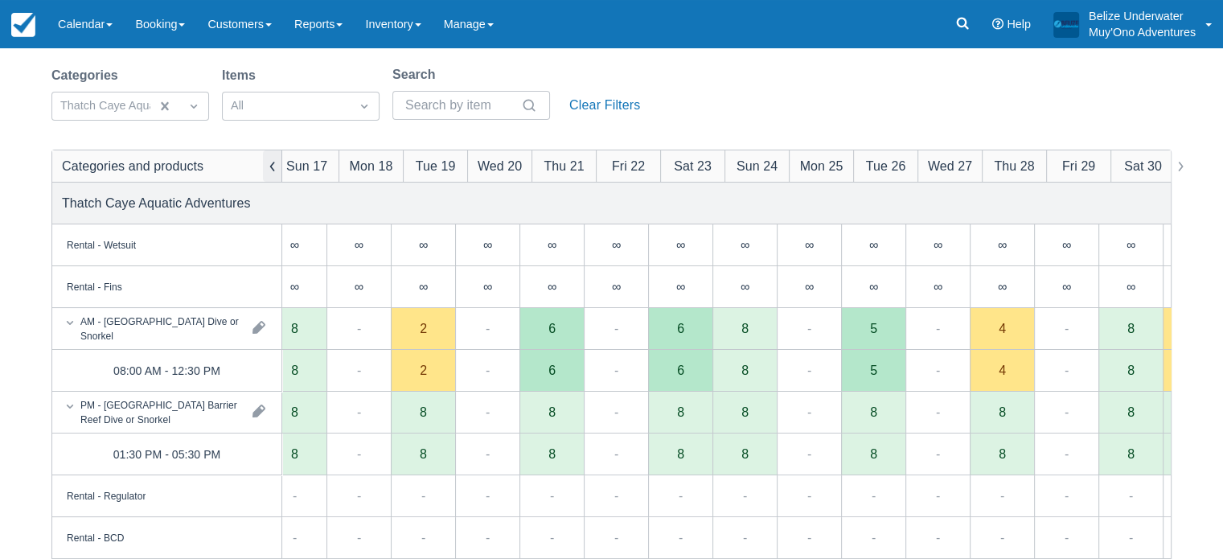
click at [272, 161] on button "button" at bounding box center [272, 165] width 19 height 31
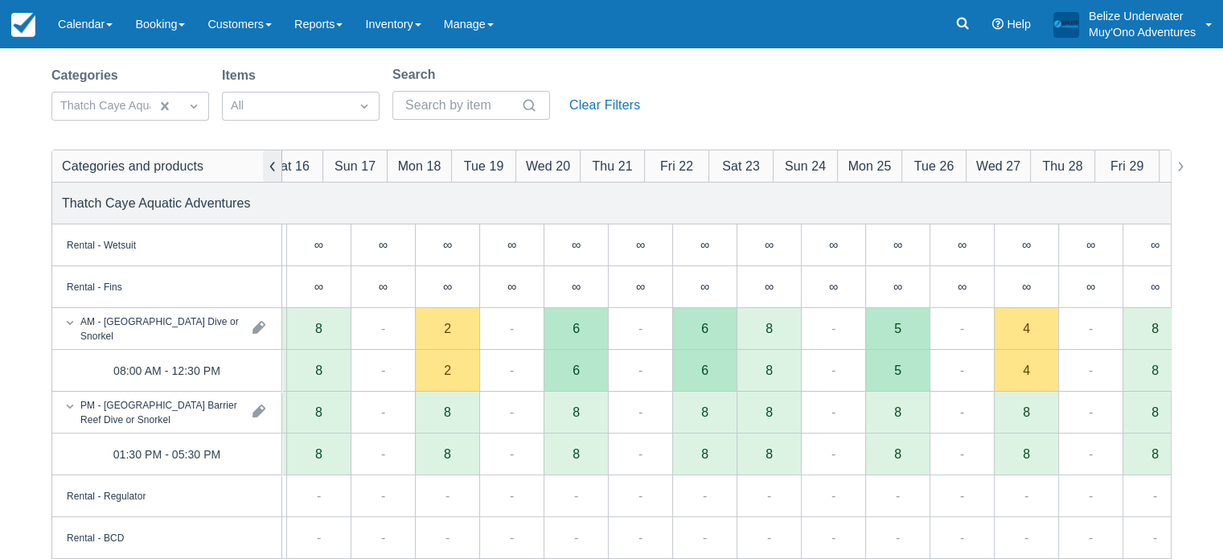
click at [272, 161] on button "button" at bounding box center [272, 165] width 19 height 31
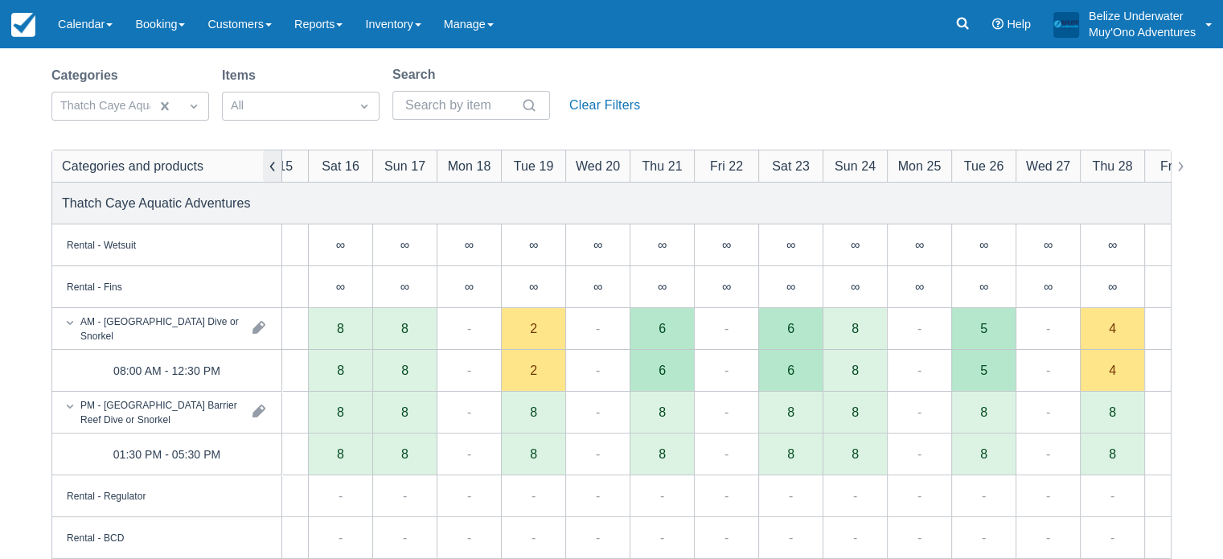
click at [272, 161] on button "button" at bounding box center [272, 165] width 19 height 31
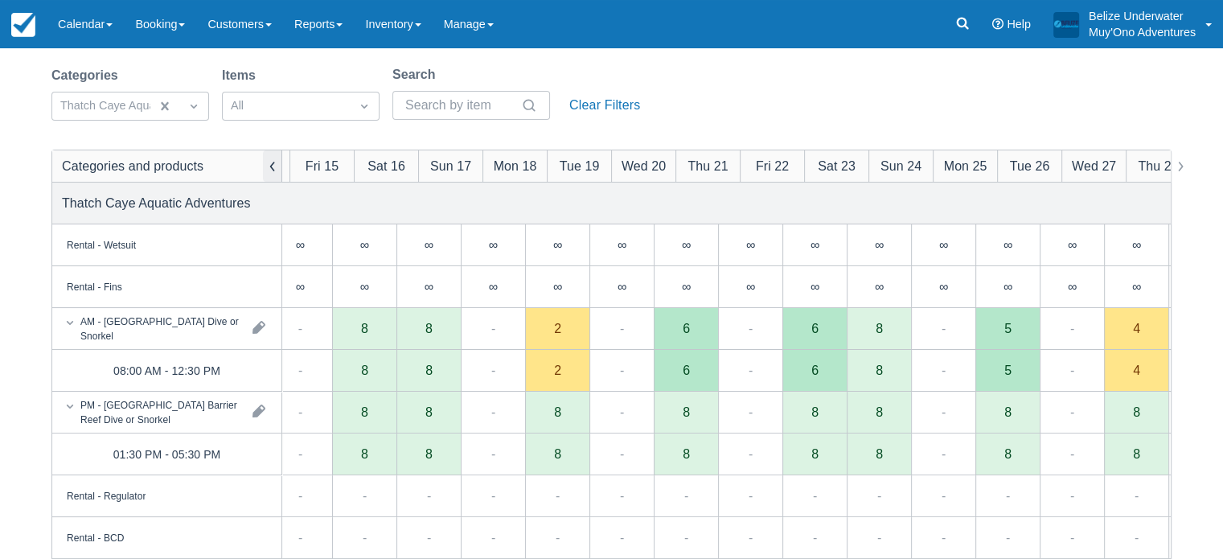
click at [272, 161] on button "button" at bounding box center [272, 165] width 19 height 31
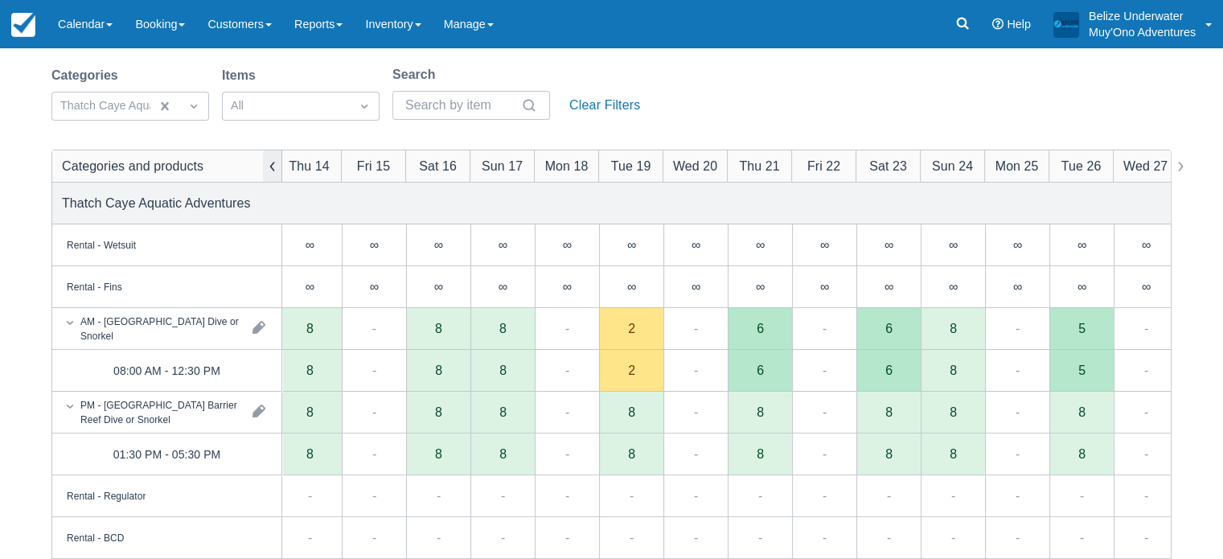
click at [272, 161] on button "button" at bounding box center [272, 165] width 19 height 31
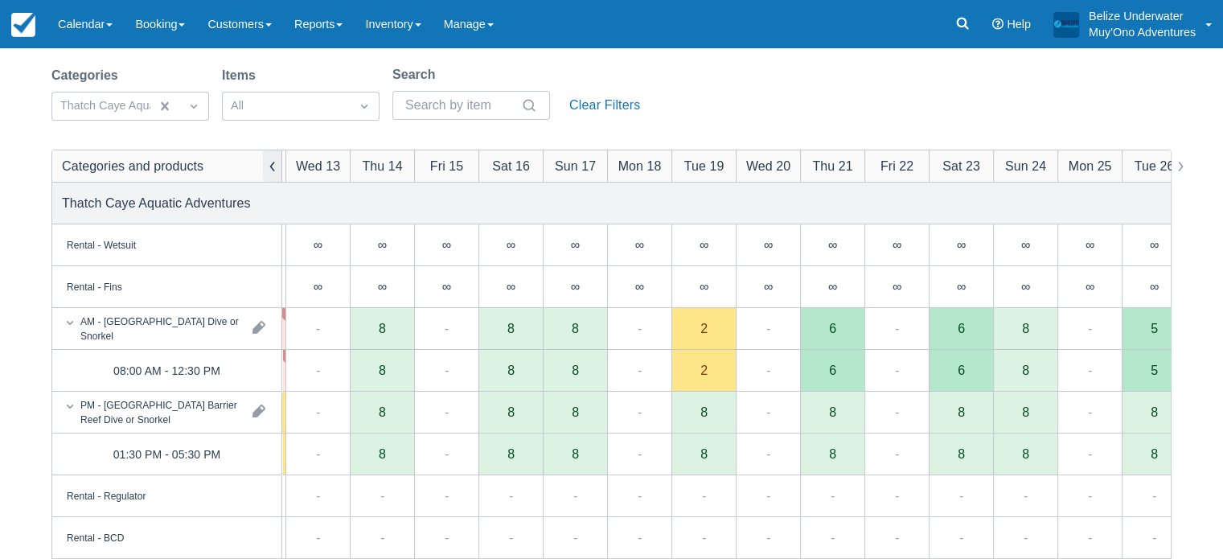
click at [272, 161] on button "button" at bounding box center [272, 165] width 19 height 31
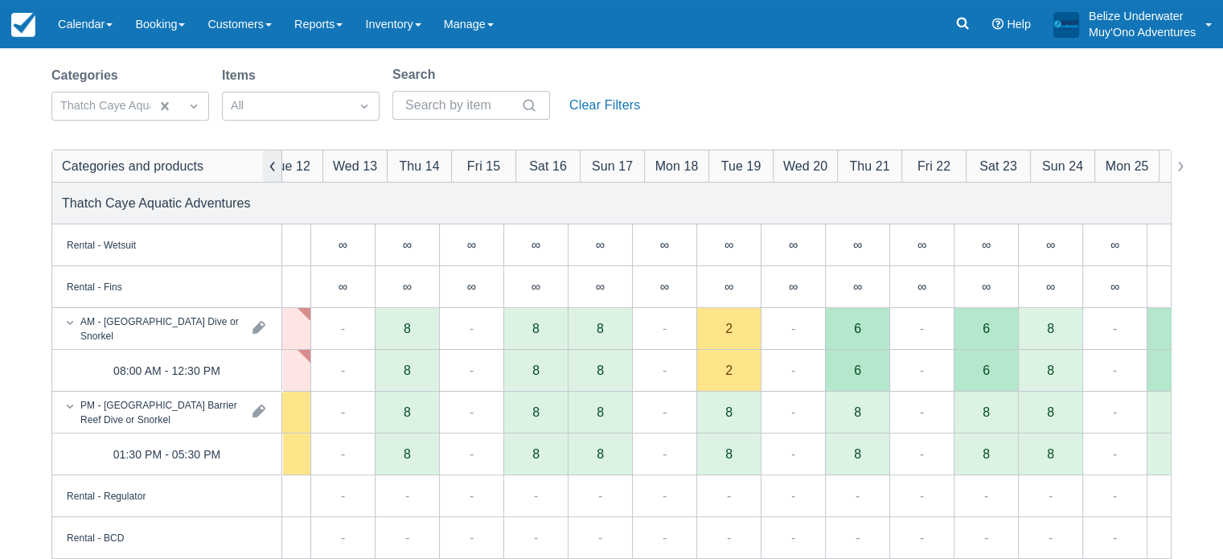
click at [272, 161] on button "button" at bounding box center [272, 165] width 19 height 31
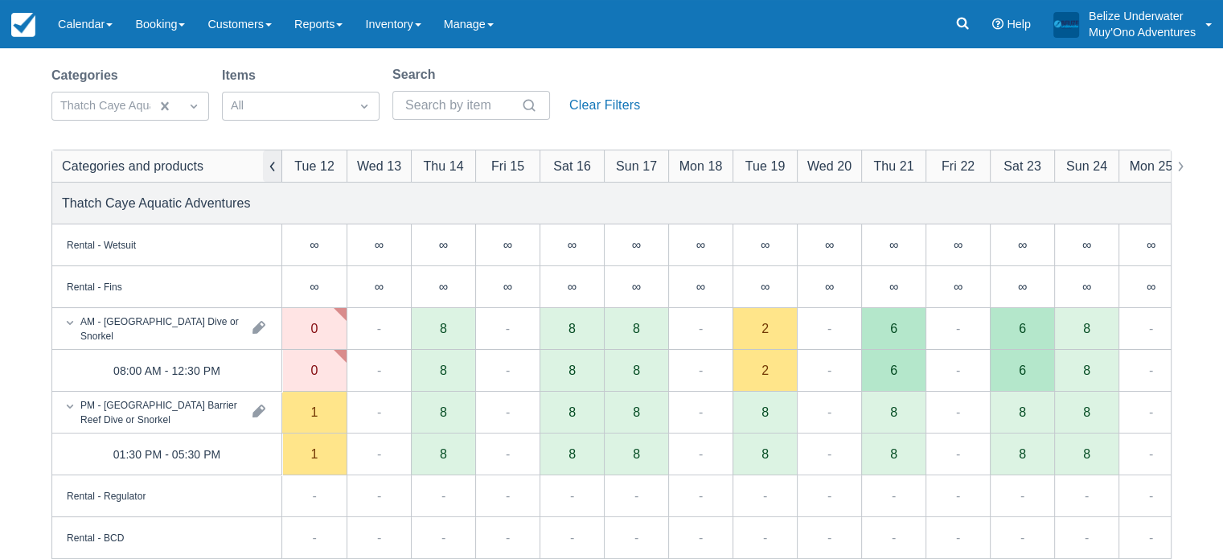
click at [272, 161] on button "button" at bounding box center [272, 165] width 19 height 31
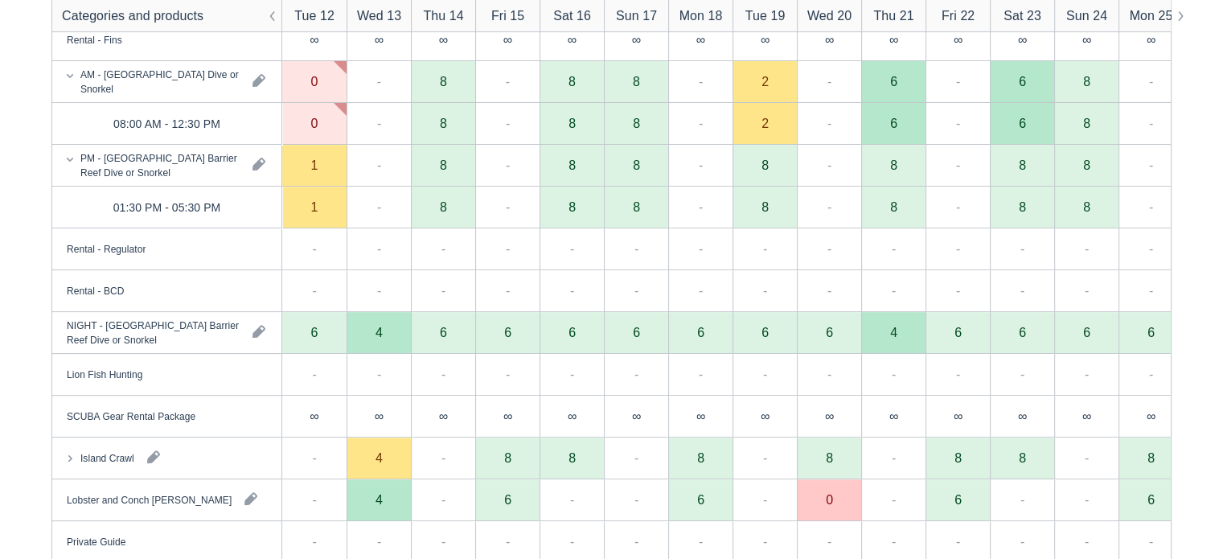
scroll to position [347, 0]
click at [380, 331] on div "4" at bounding box center [379, 331] width 7 height 13
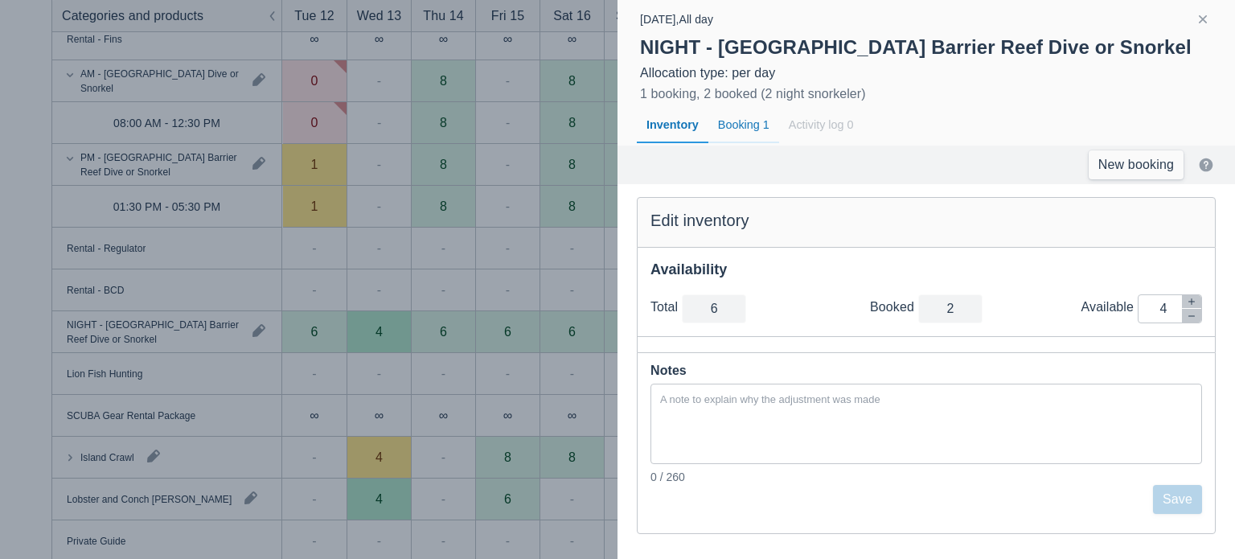
click at [750, 122] on div "Booking 1" at bounding box center [744, 125] width 71 height 37
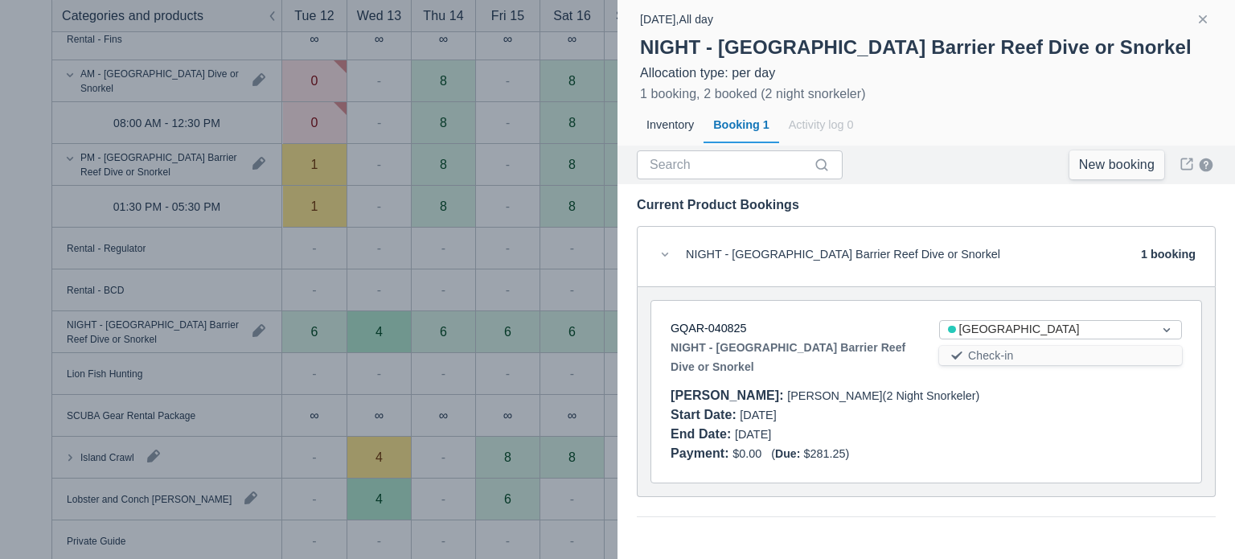
click at [477, 276] on div at bounding box center [617, 279] width 1235 height 559
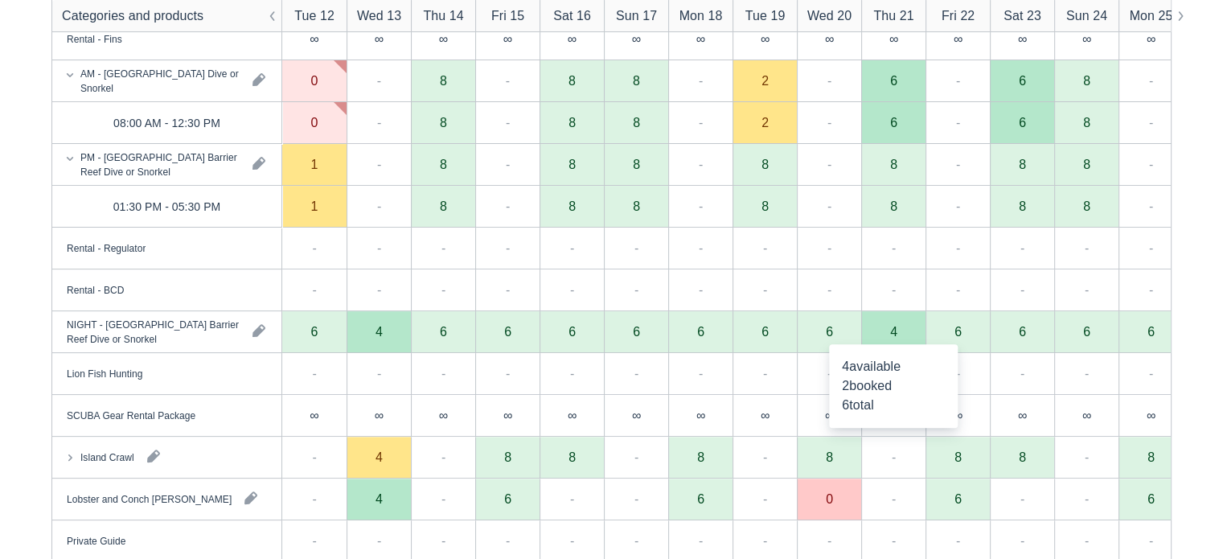
click at [885, 332] on div "4" at bounding box center [893, 332] width 64 height 42
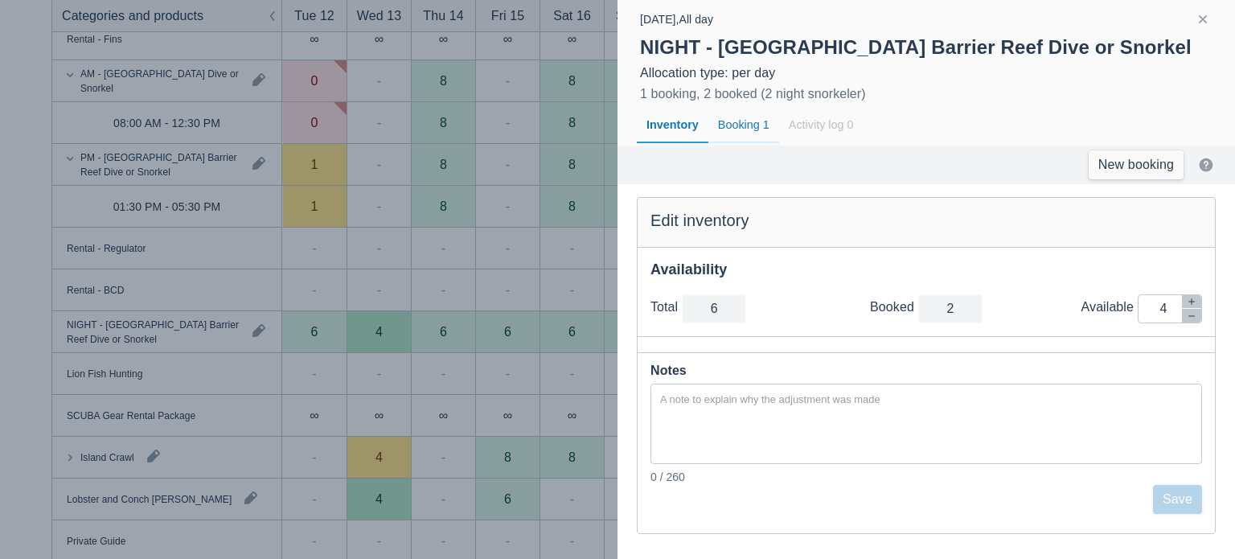
click at [732, 130] on div "Booking 1" at bounding box center [744, 125] width 71 height 37
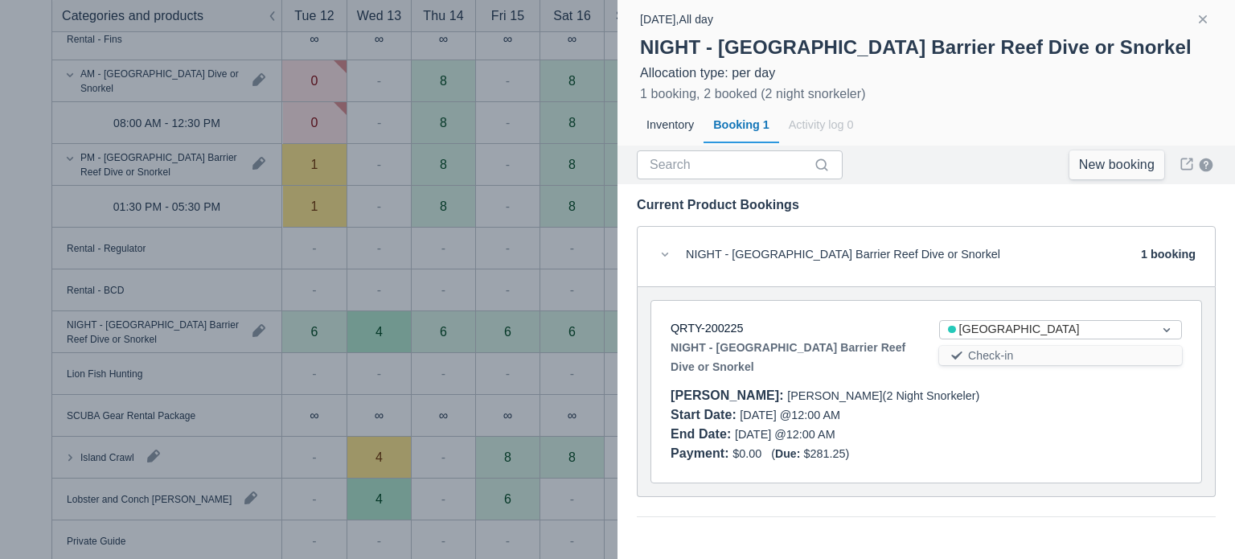
click at [524, 249] on div at bounding box center [617, 279] width 1235 height 559
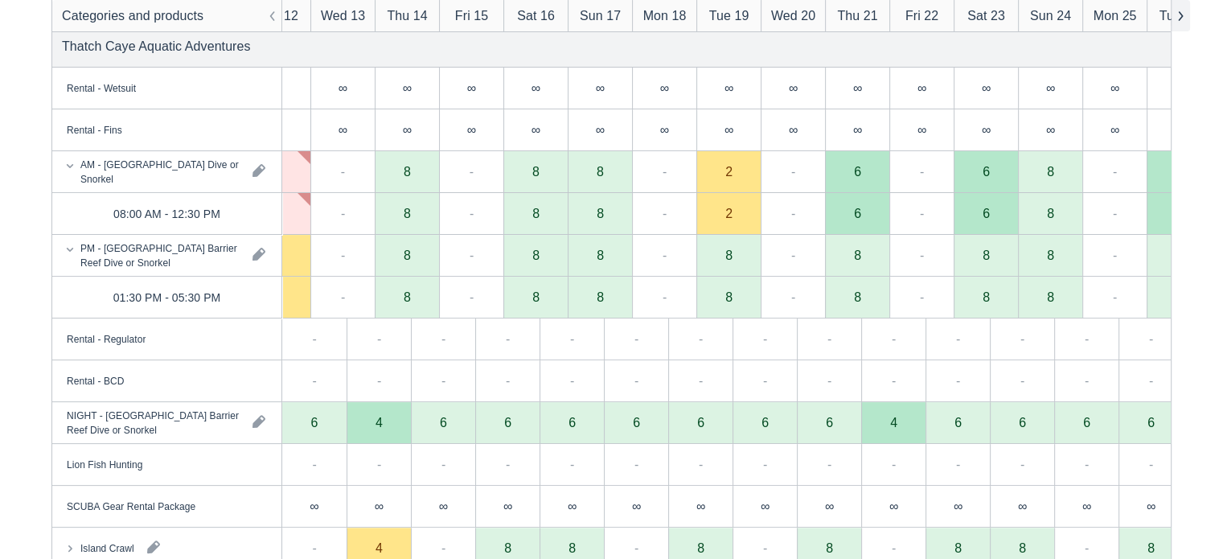
scroll to position [0, 36]
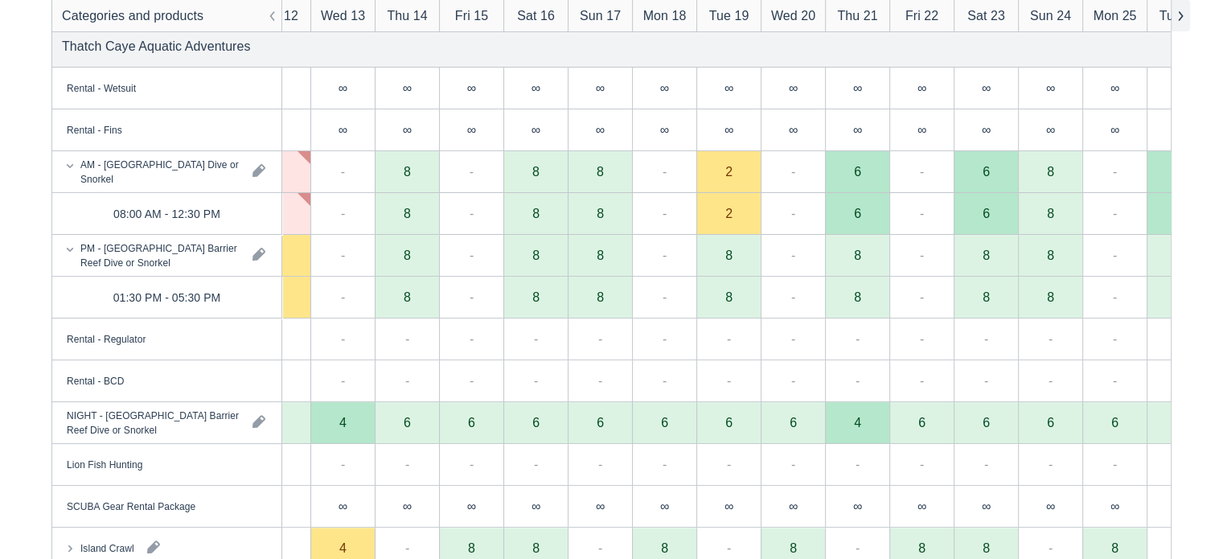
click at [1179, 18] on button "button" at bounding box center [1180, 15] width 19 height 31
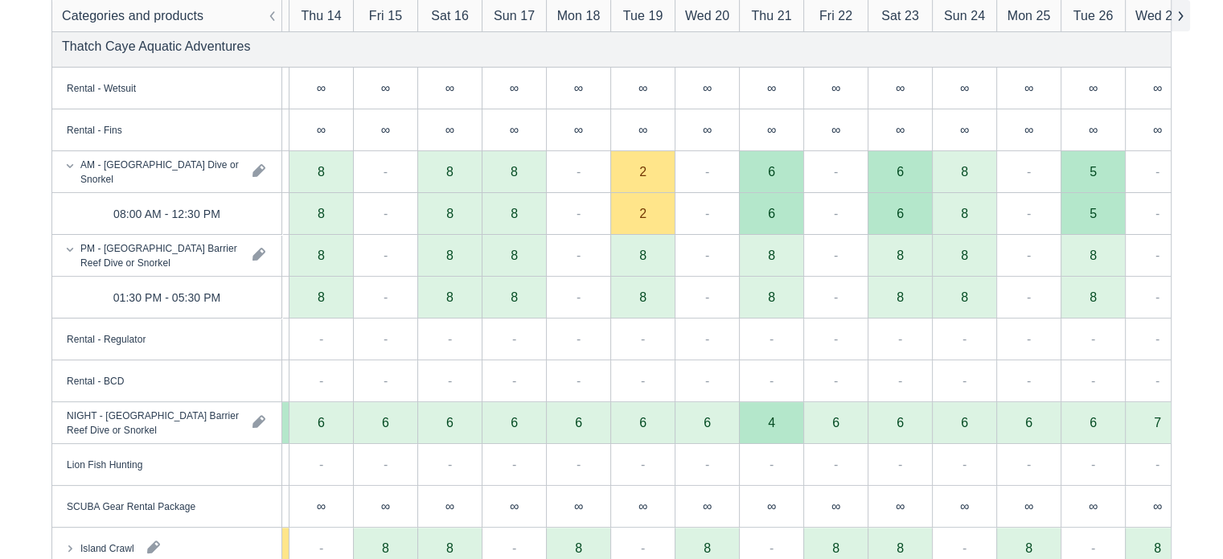
click at [1179, 18] on button "button" at bounding box center [1180, 15] width 19 height 31
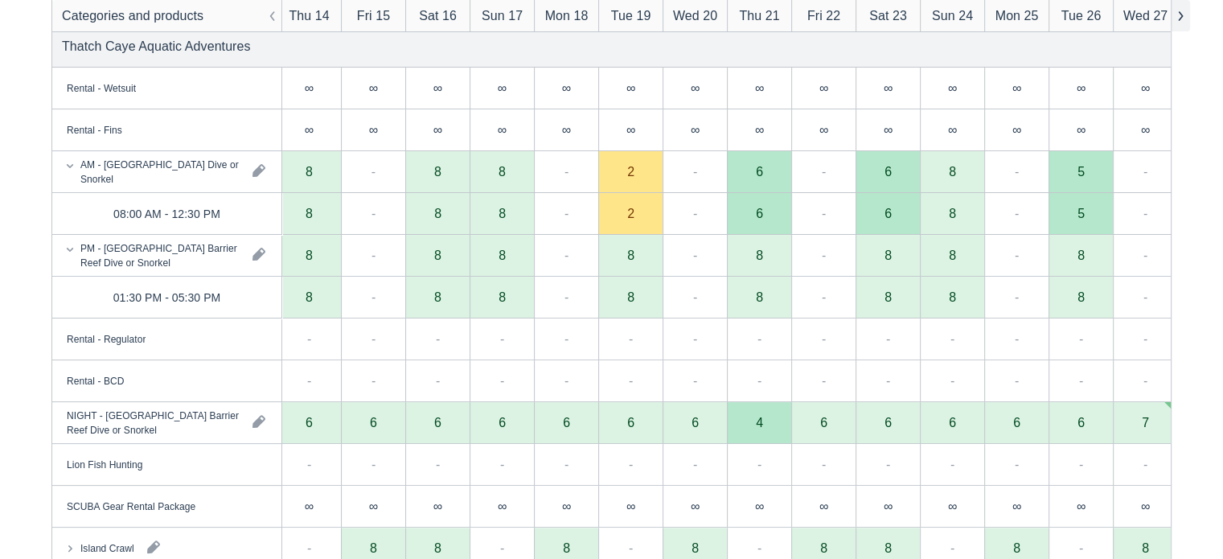
click at [1179, 18] on button "button" at bounding box center [1180, 15] width 19 height 31
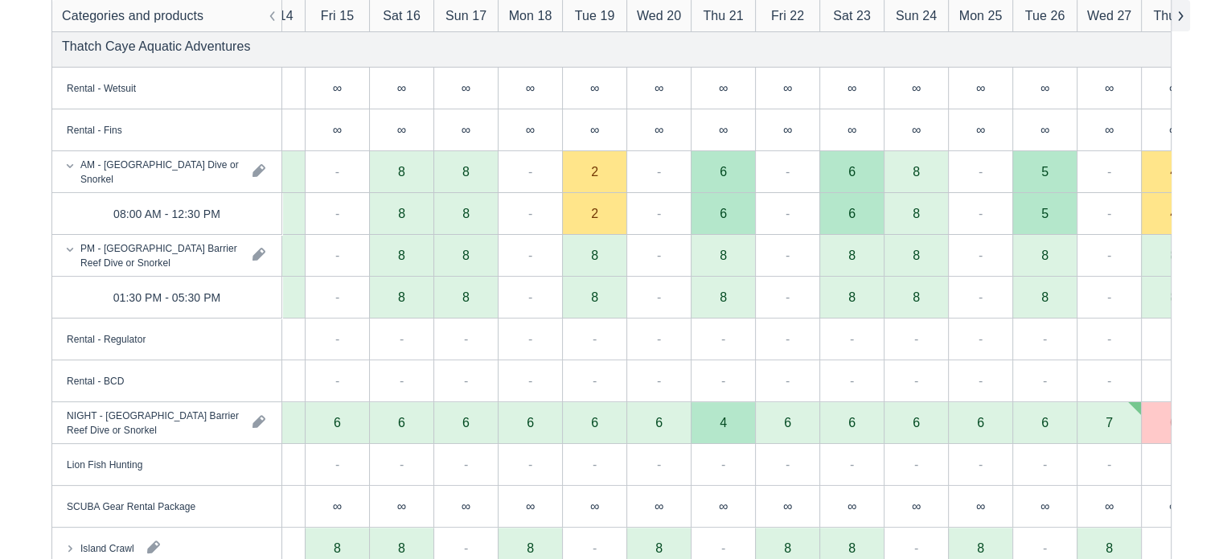
click at [1179, 18] on button "button" at bounding box center [1180, 15] width 19 height 31
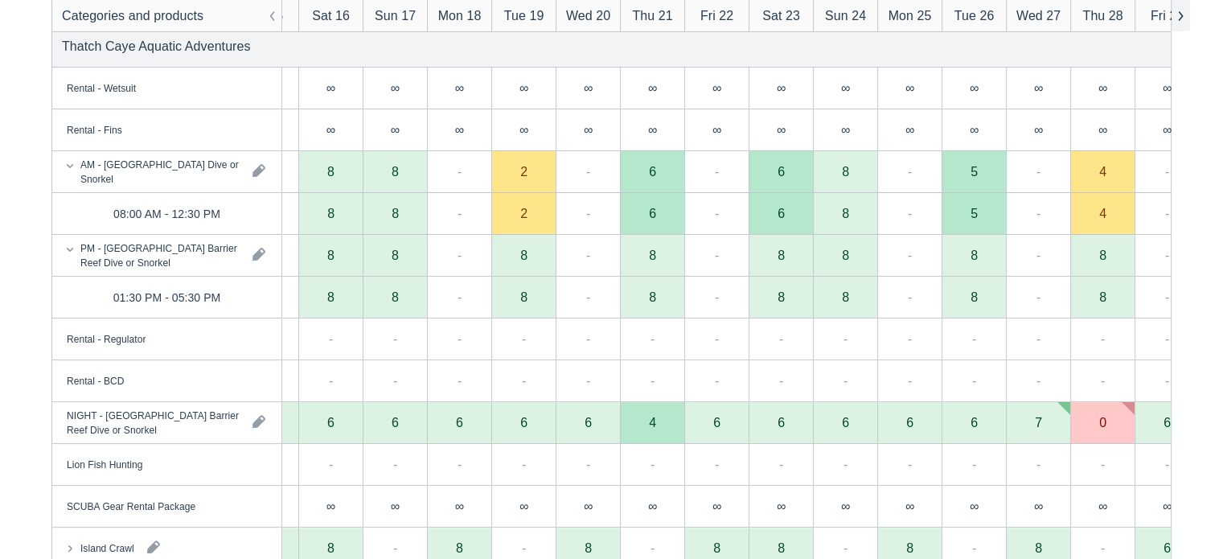
click at [1179, 18] on button "button" at bounding box center [1180, 15] width 19 height 31
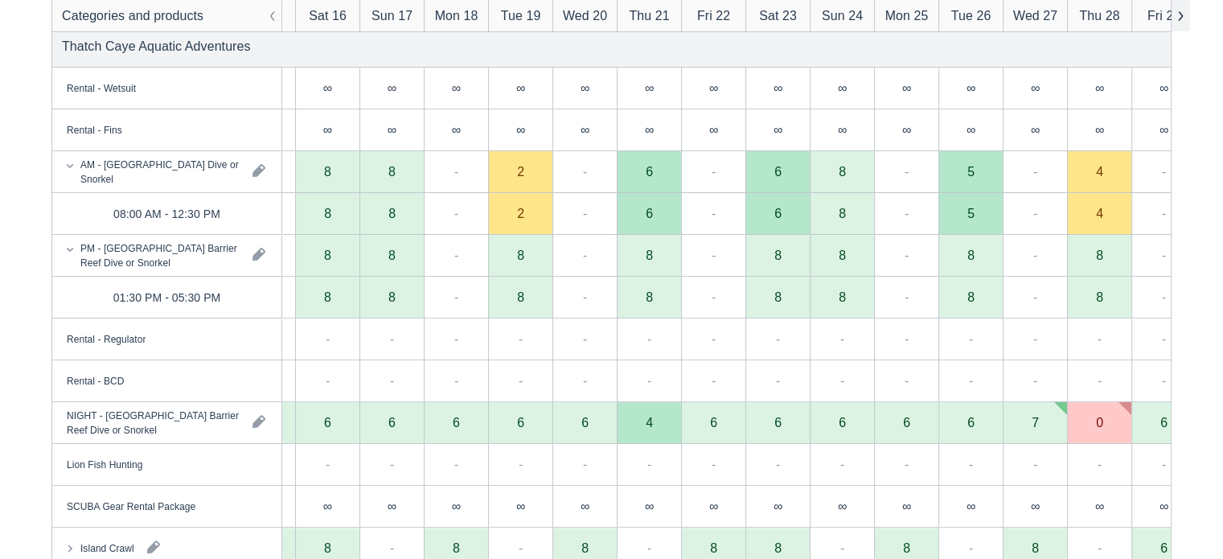
click at [1179, 18] on button "button" at bounding box center [1180, 15] width 19 height 31
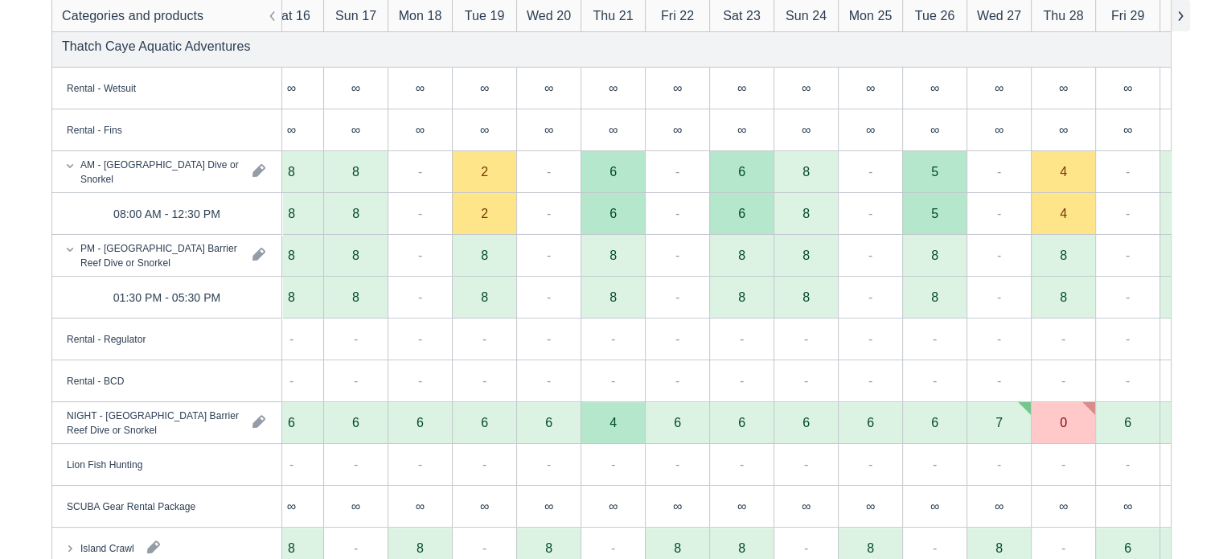
click at [1179, 18] on button "button" at bounding box center [1180, 15] width 19 height 31
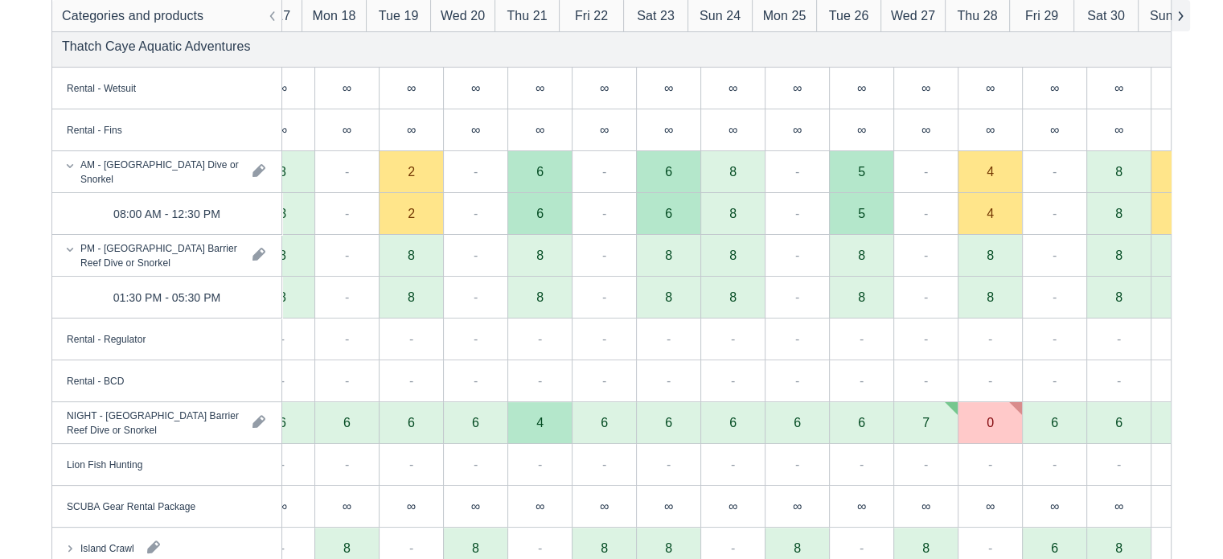
click at [1179, 18] on button "button" at bounding box center [1180, 15] width 19 height 31
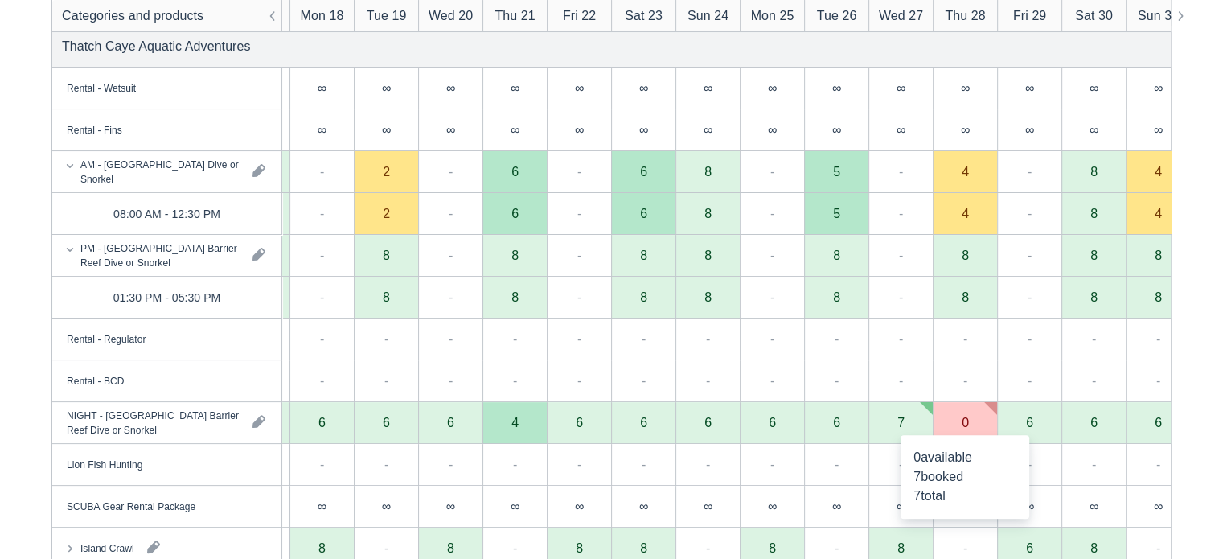
click at [974, 417] on div "0" at bounding box center [965, 423] width 64 height 42
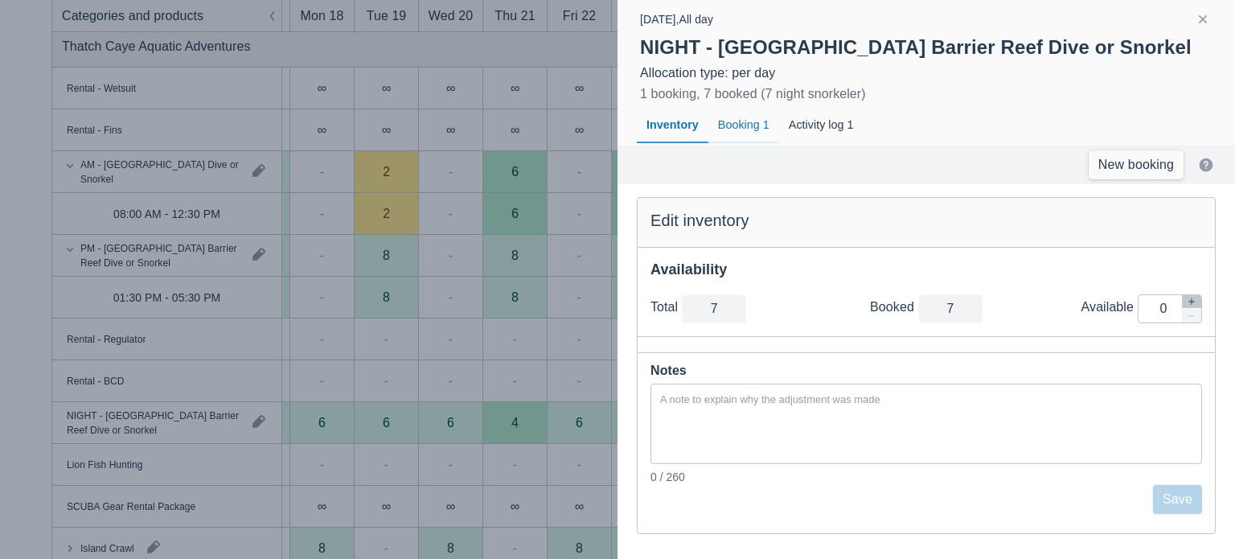
click at [759, 118] on div "Booking 1" at bounding box center [744, 125] width 71 height 37
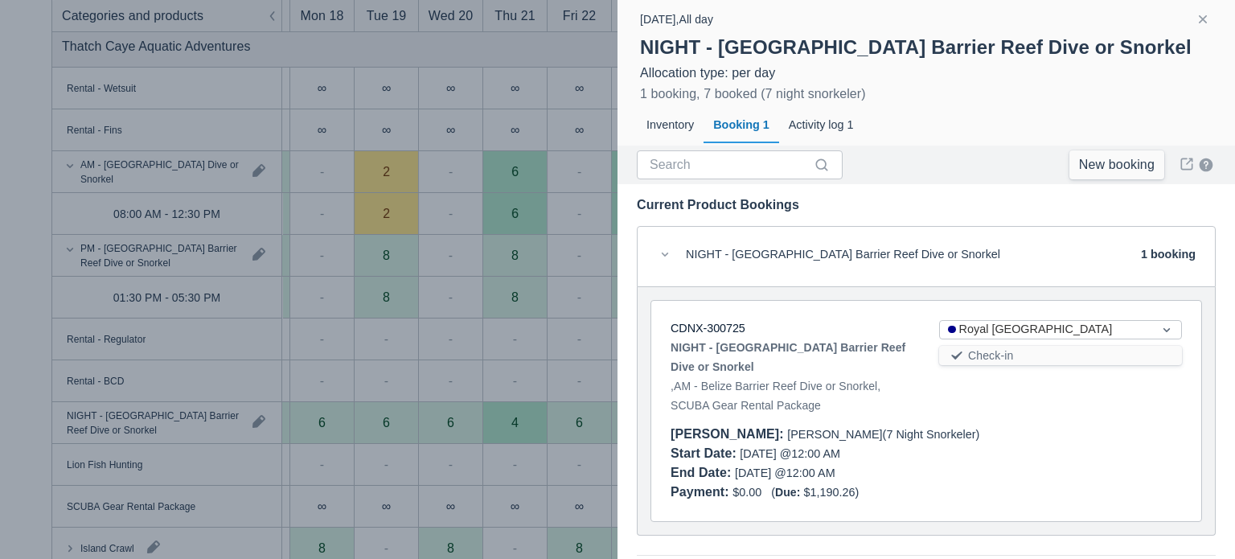
click at [530, 350] on div at bounding box center [617, 279] width 1235 height 559
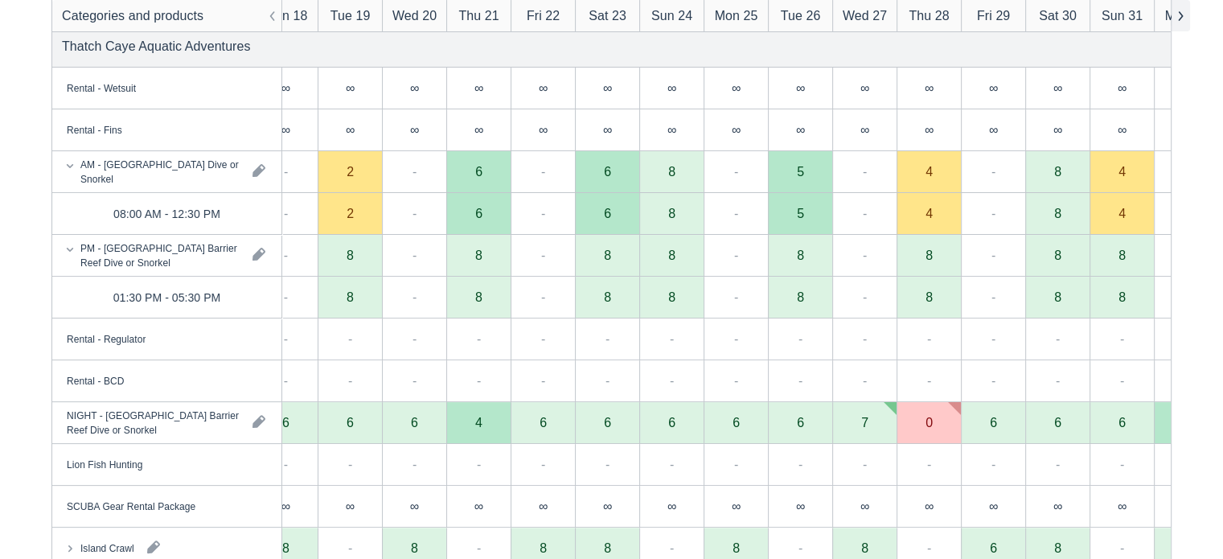
click at [1179, 15] on button "button" at bounding box center [1180, 15] width 19 height 31
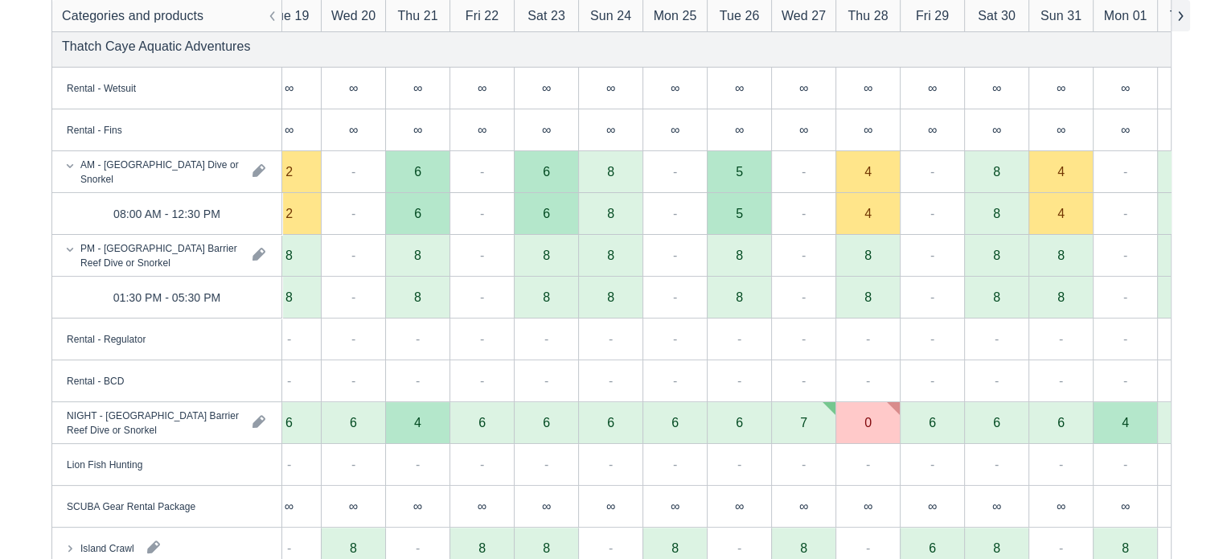
click at [1179, 15] on button "button" at bounding box center [1180, 15] width 19 height 31
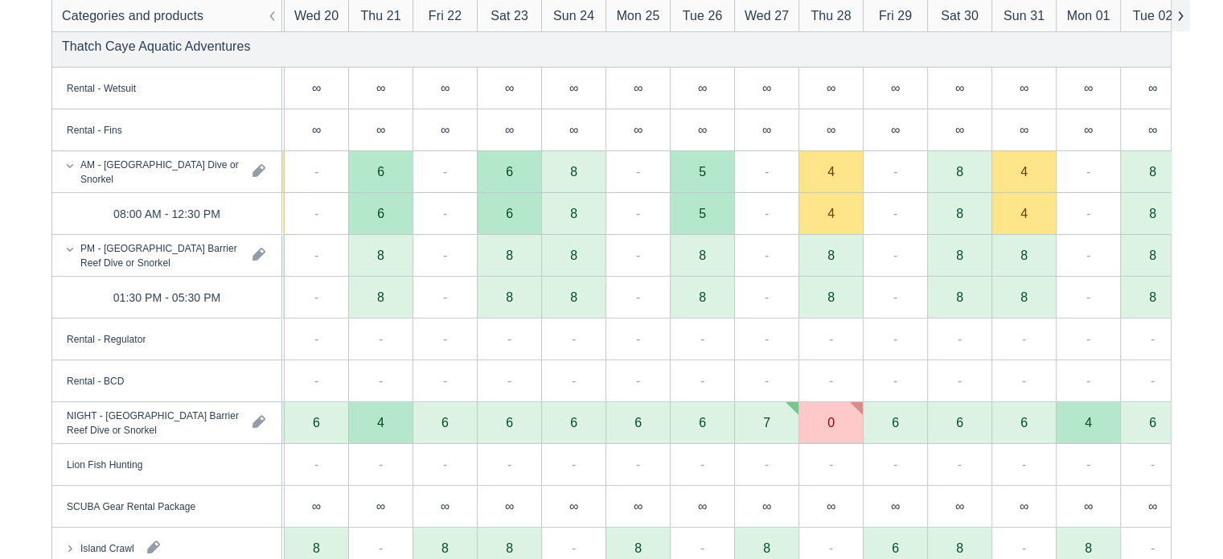
click at [1179, 15] on button "button" at bounding box center [1180, 15] width 19 height 31
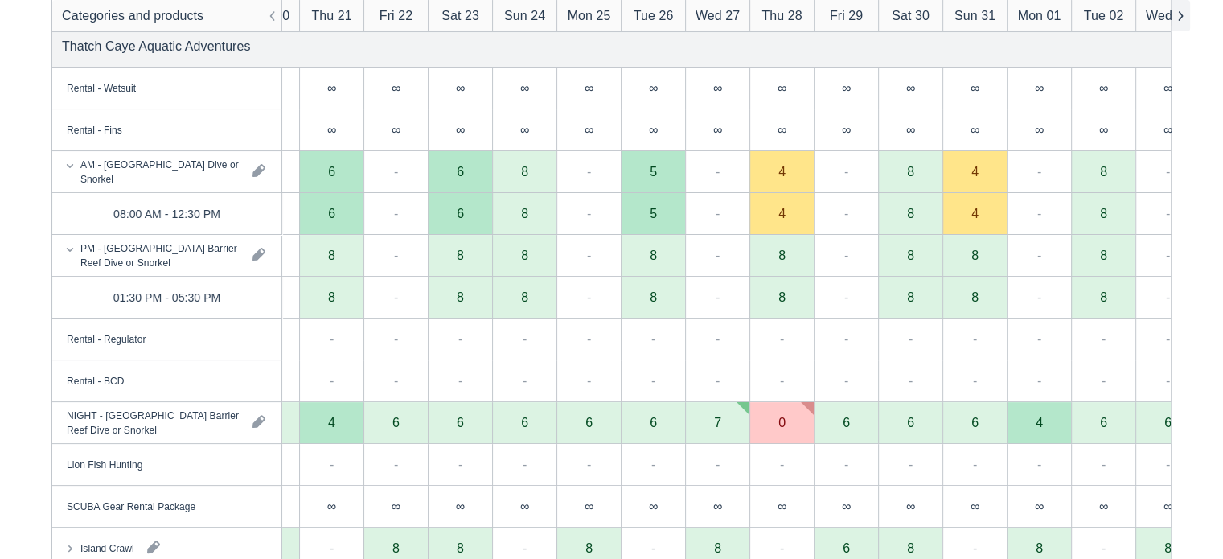
click at [1179, 15] on button "button" at bounding box center [1180, 15] width 19 height 31
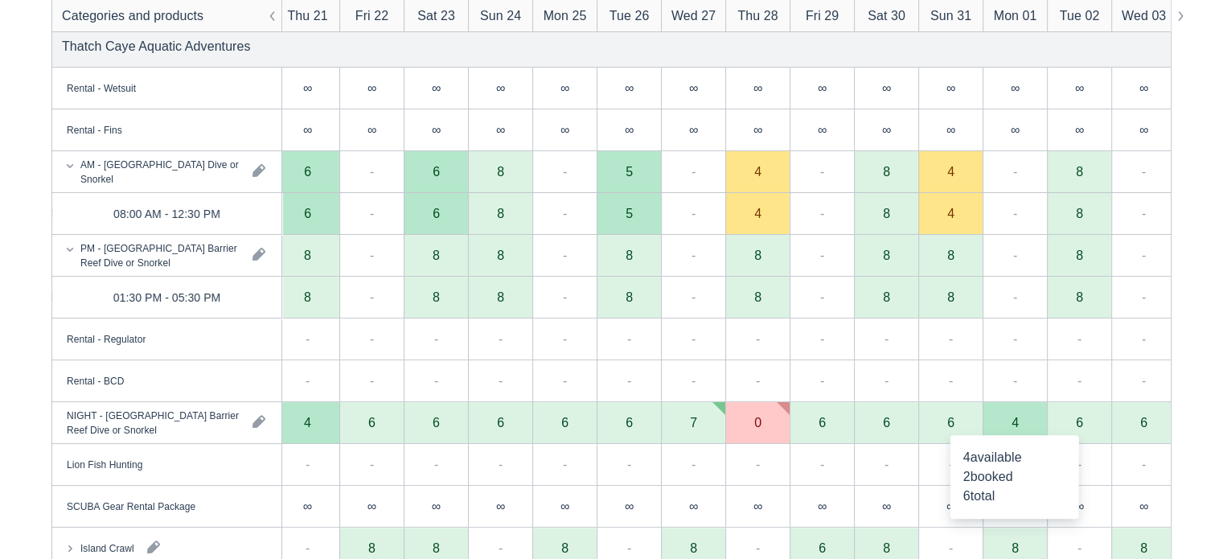
click at [1015, 430] on div "4" at bounding box center [1015, 423] width 64 height 42
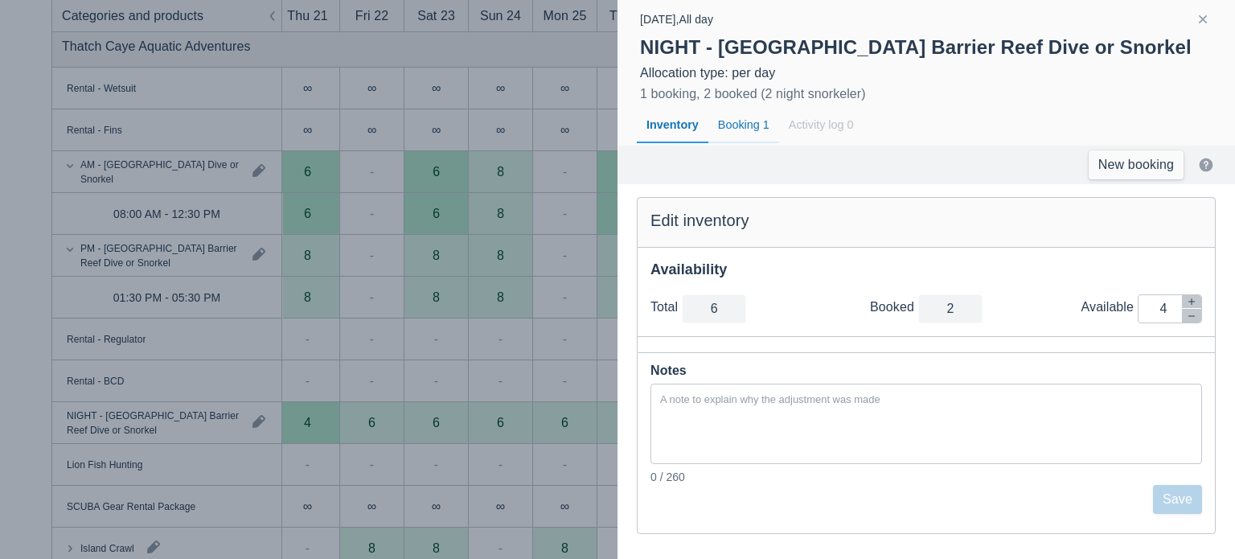
click at [758, 120] on div "Booking 1" at bounding box center [744, 125] width 71 height 37
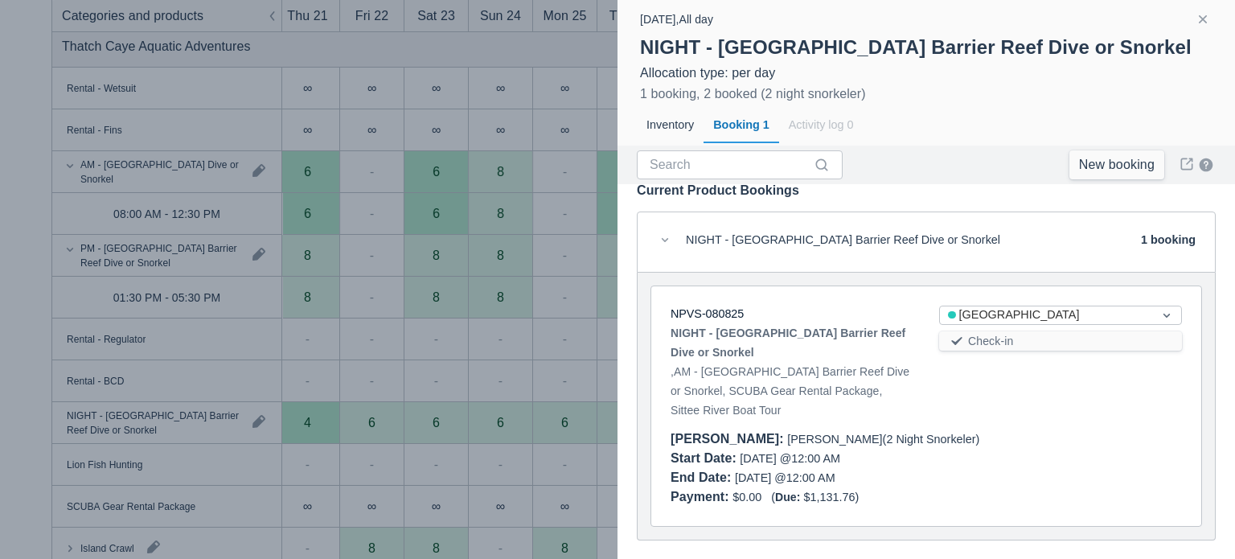
click at [559, 366] on div at bounding box center [617, 279] width 1235 height 559
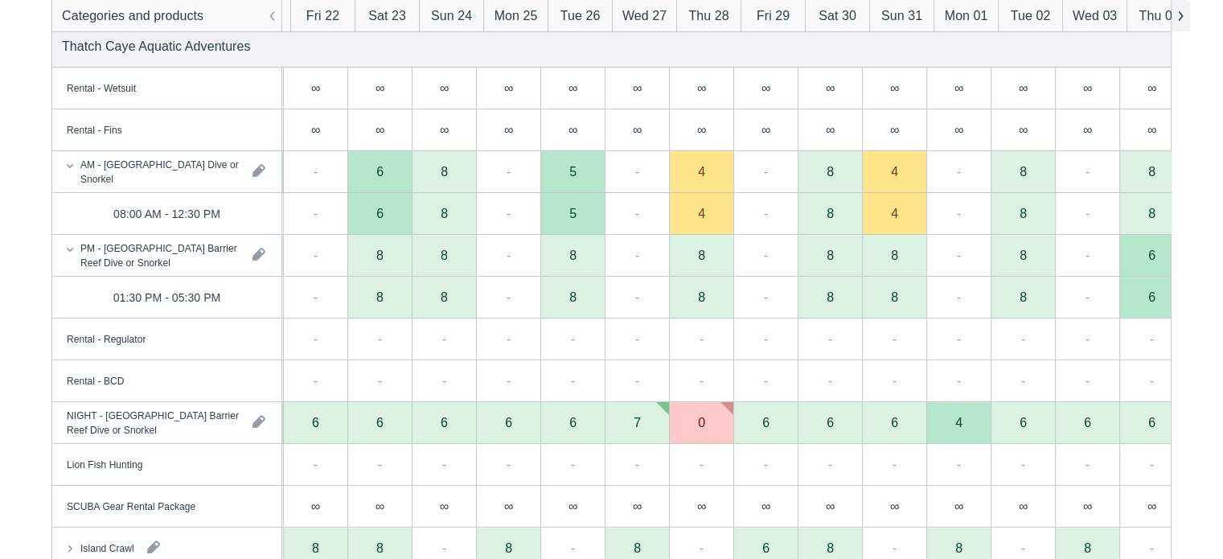
click at [1185, 23] on button "button" at bounding box center [1180, 15] width 19 height 31
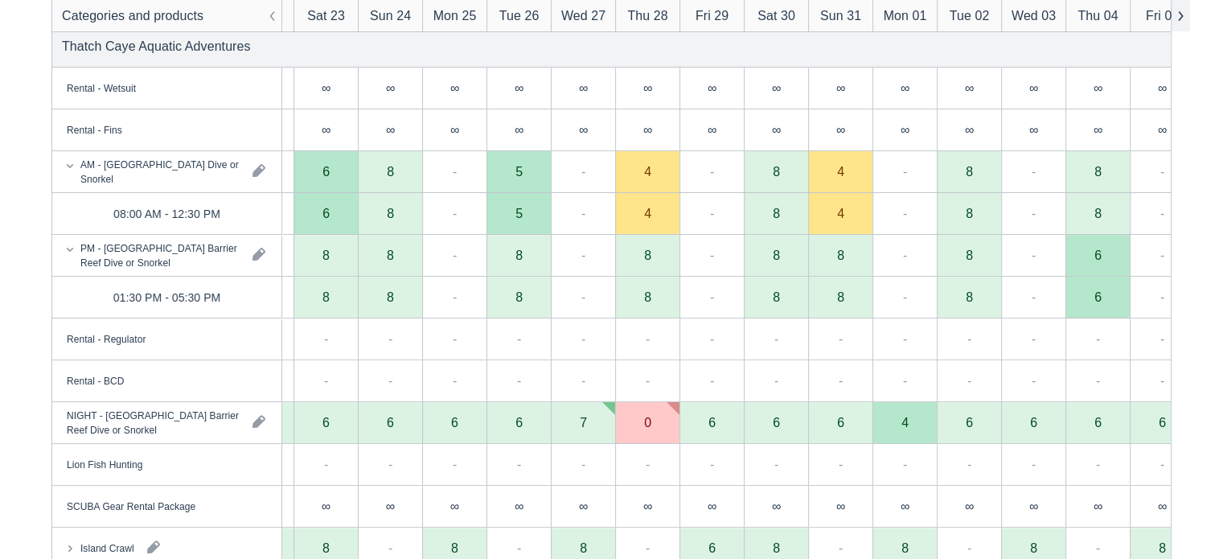
click at [1185, 23] on button "button" at bounding box center [1180, 15] width 19 height 31
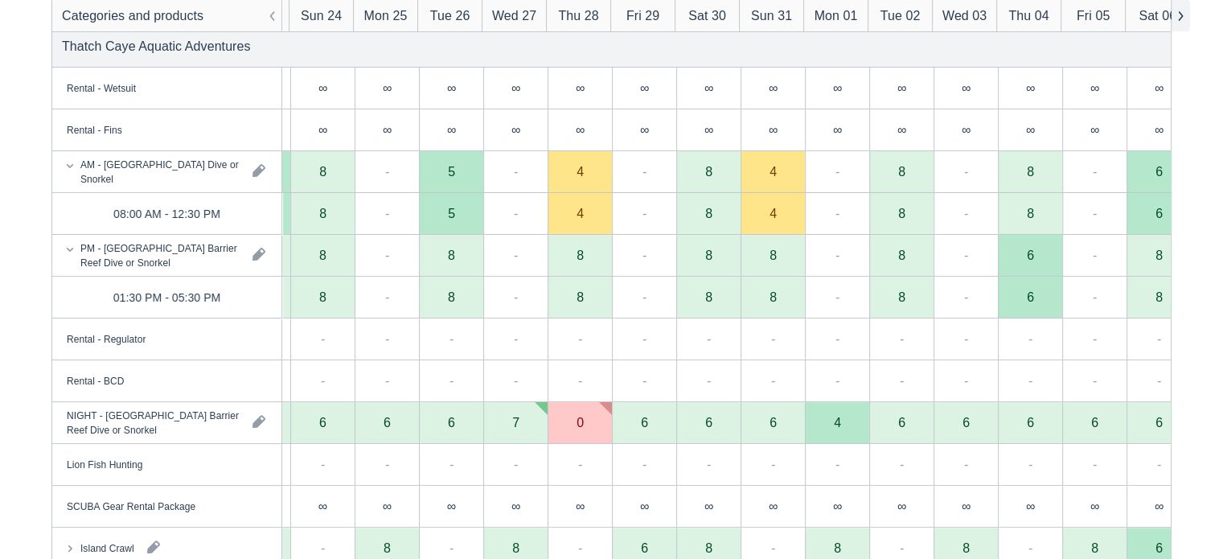
click at [1185, 23] on button "button" at bounding box center [1180, 15] width 19 height 31
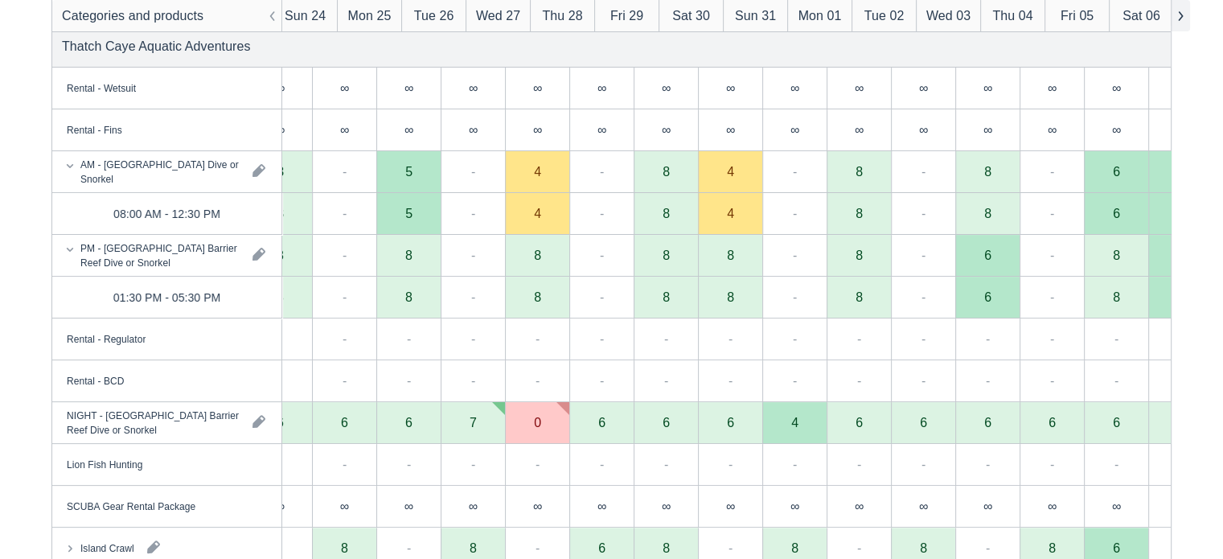
click at [1185, 23] on button "button" at bounding box center [1180, 15] width 19 height 31
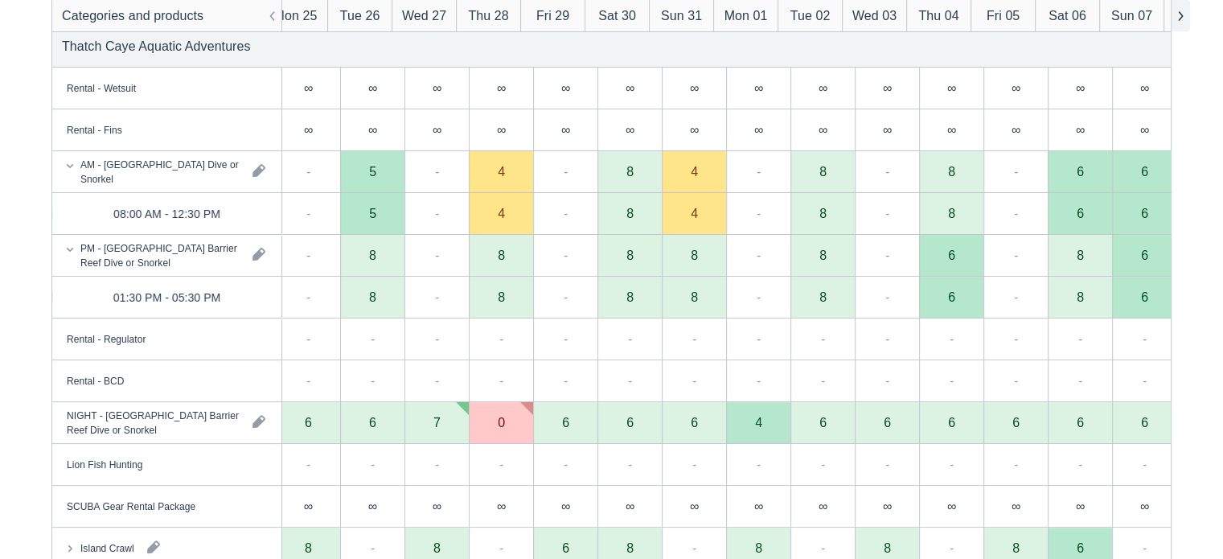
click at [1185, 23] on button "button" at bounding box center [1180, 15] width 19 height 31
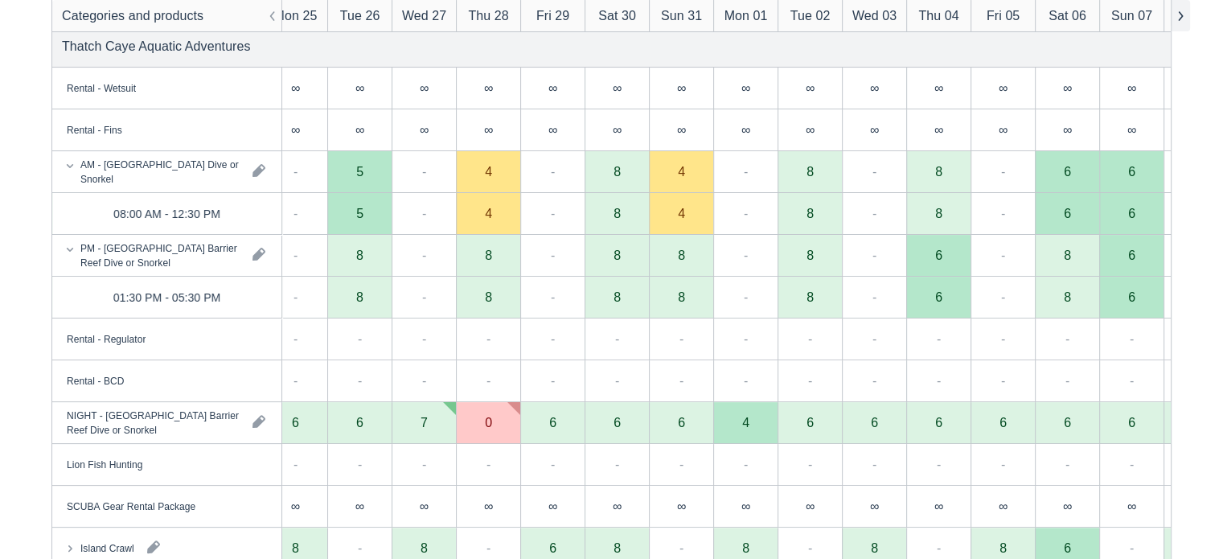
click at [1185, 23] on button "button" at bounding box center [1180, 15] width 19 height 31
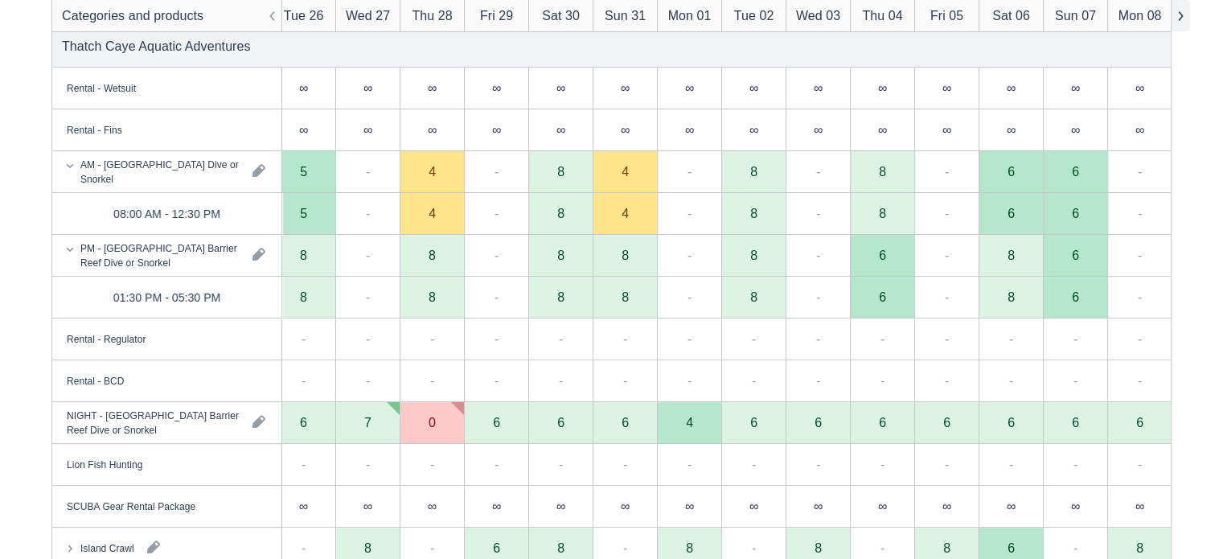
click at [1185, 23] on button "button" at bounding box center [1180, 15] width 19 height 31
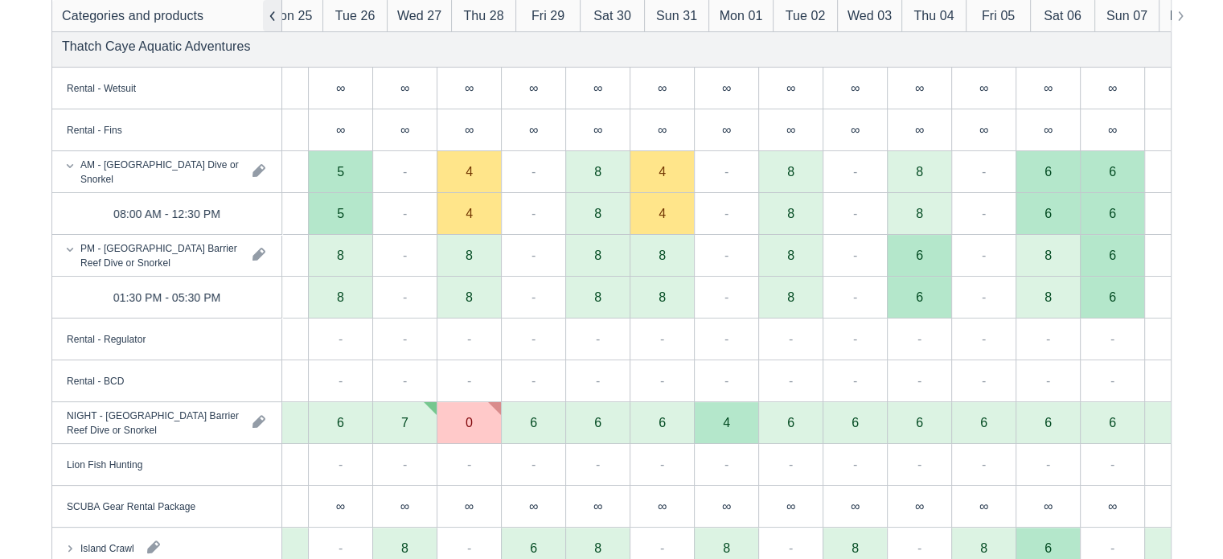
click at [273, 25] on button "button" at bounding box center [272, 15] width 19 height 31
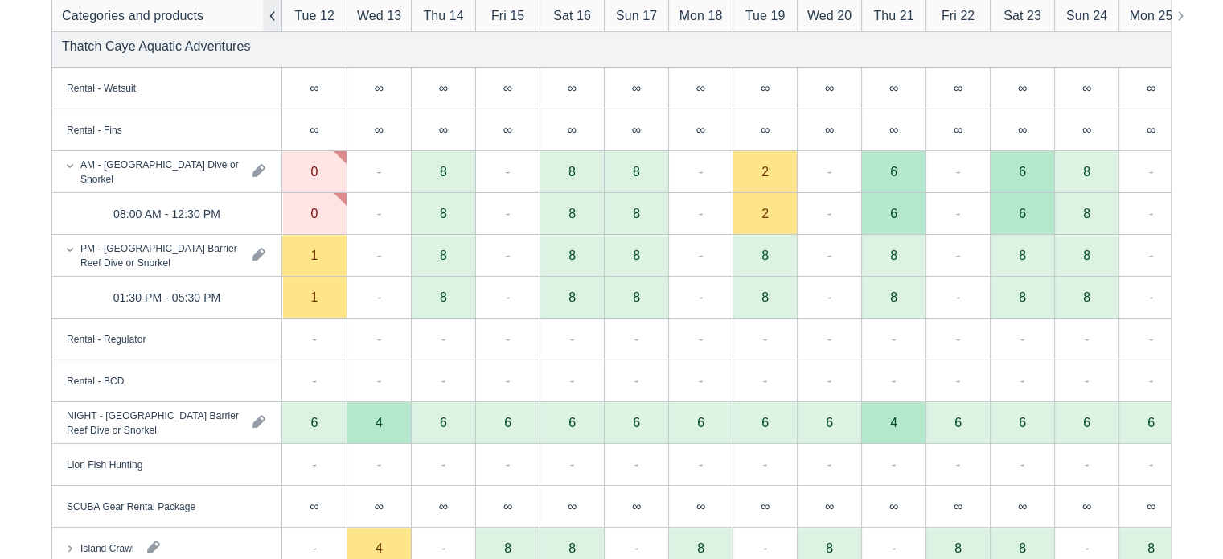
click at [273, 25] on button "button" at bounding box center [272, 15] width 19 height 31
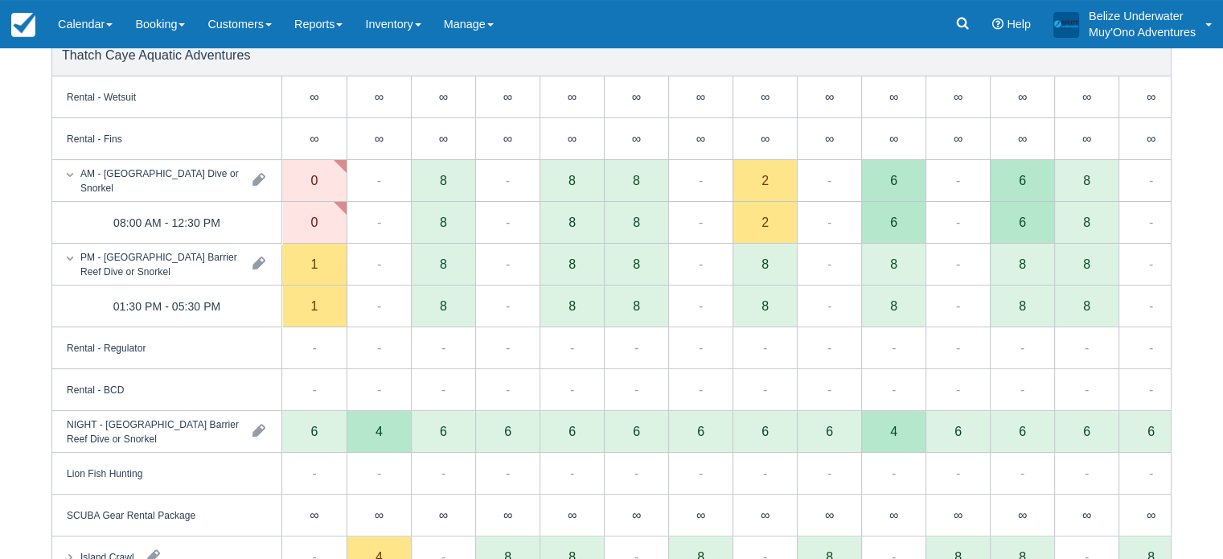
scroll to position [0, 0]
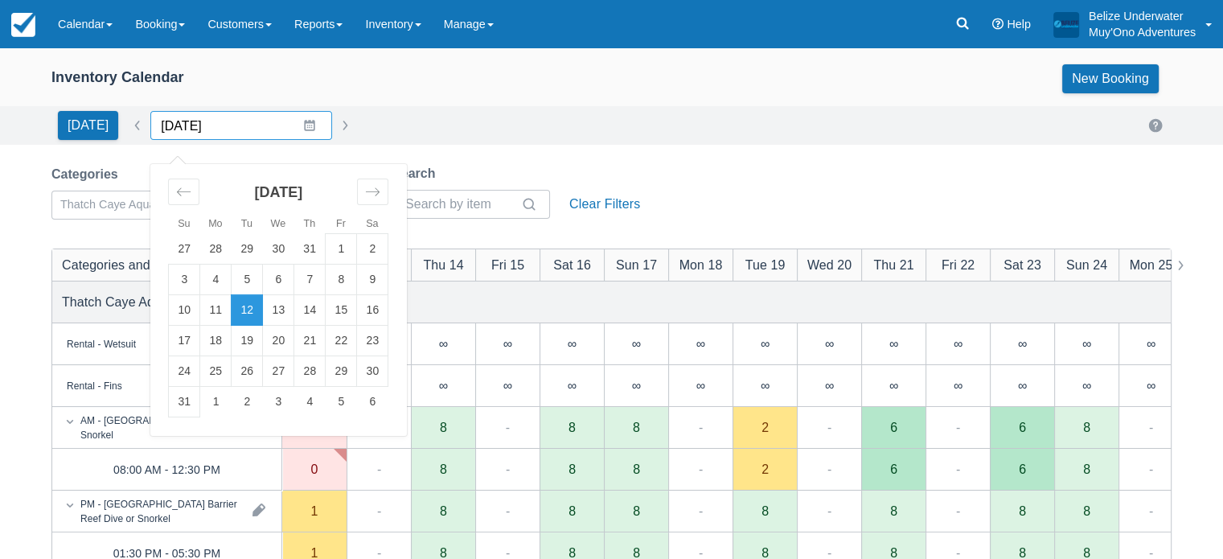
click at [301, 128] on input "08/12/25" at bounding box center [241, 125] width 182 height 29
click at [374, 197] on icon "Move forward to switch to the next month." at bounding box center [372, 191] width 15 height 15
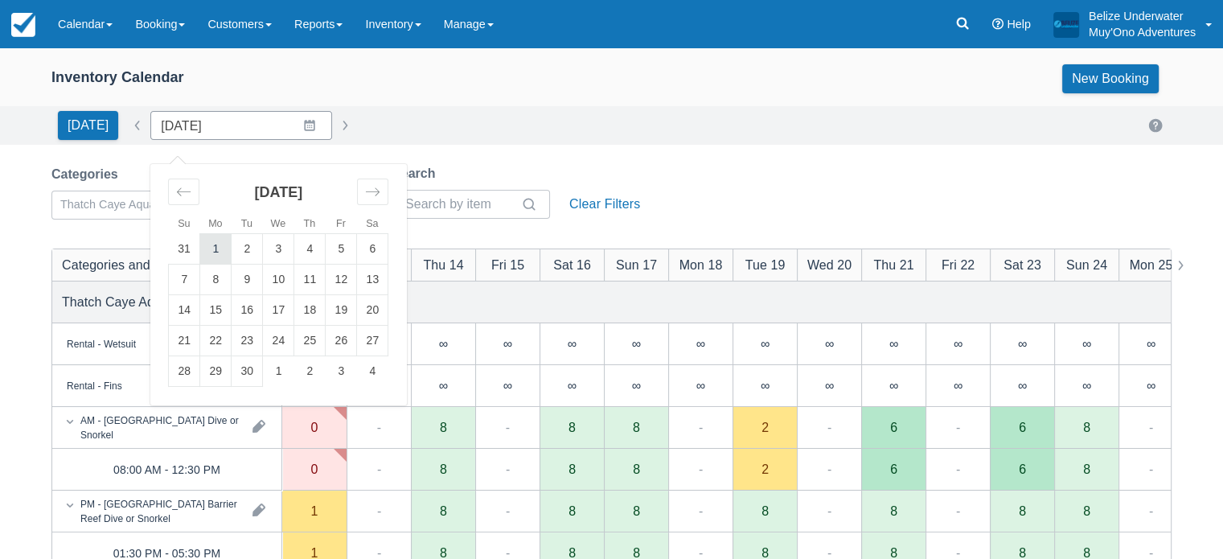
click at [200, 249] on td "1" at bounding box center [215, 249] width 31 height 31
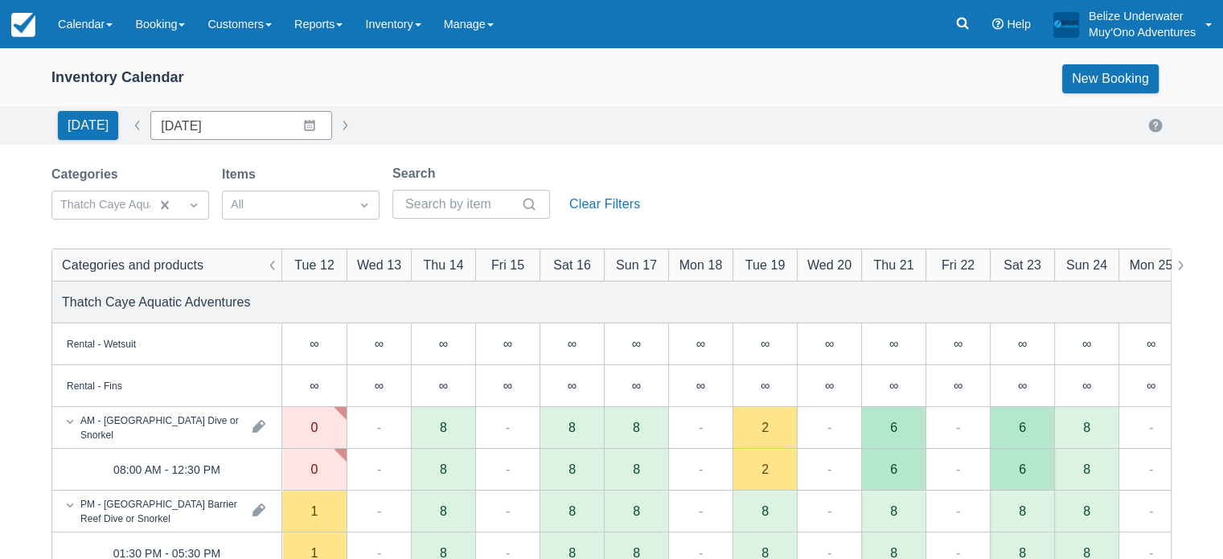
type input "09/01/25"
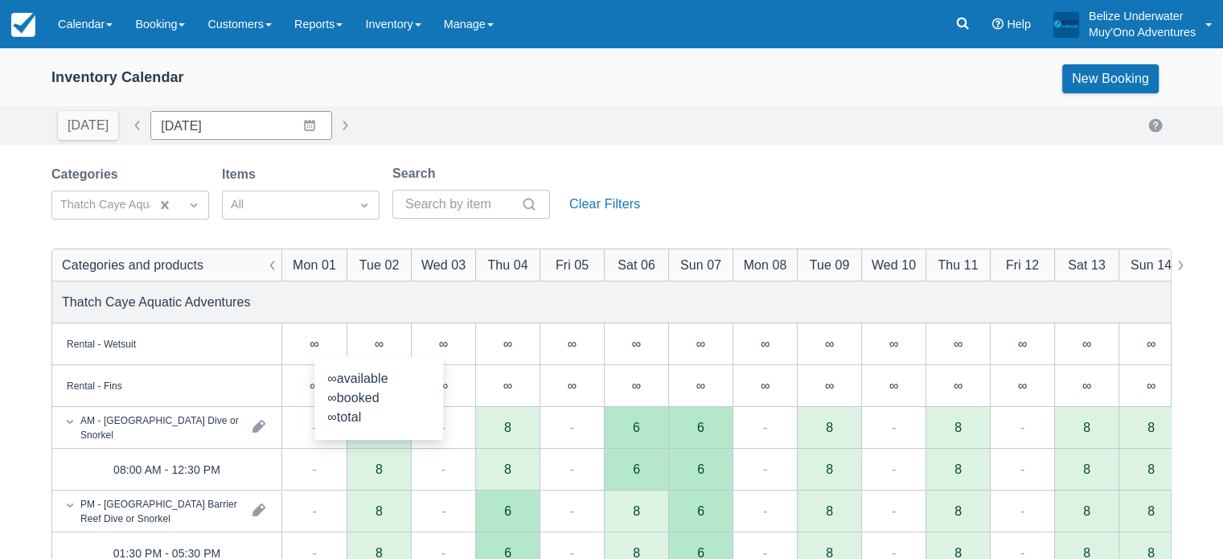
scroll to position [122, 0]
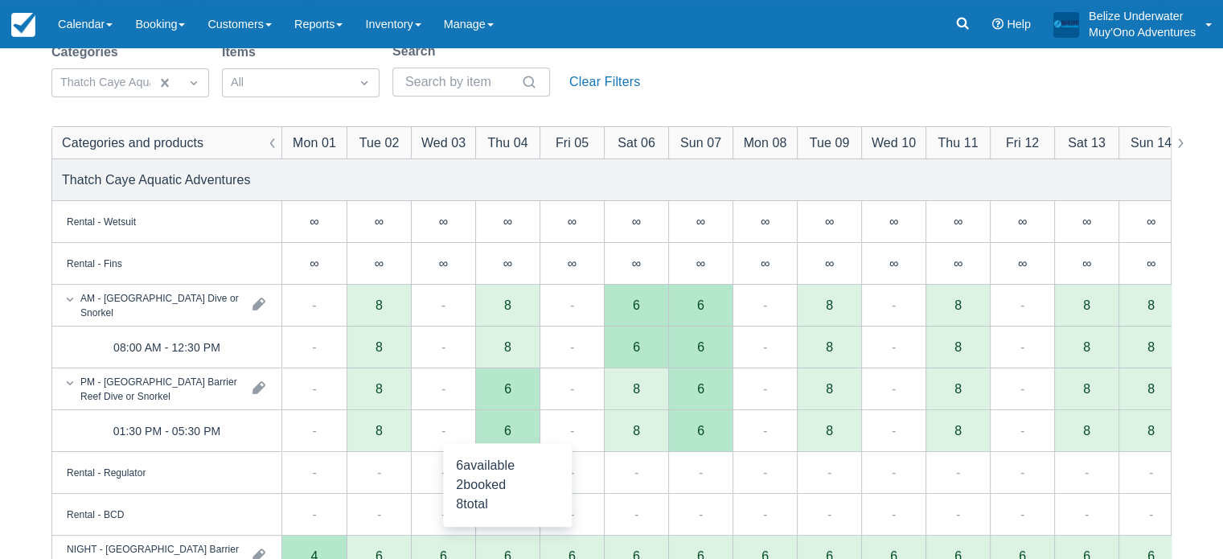
click at [507, 425] on div "6" at bounding box center [507, 430] width 7 height 13
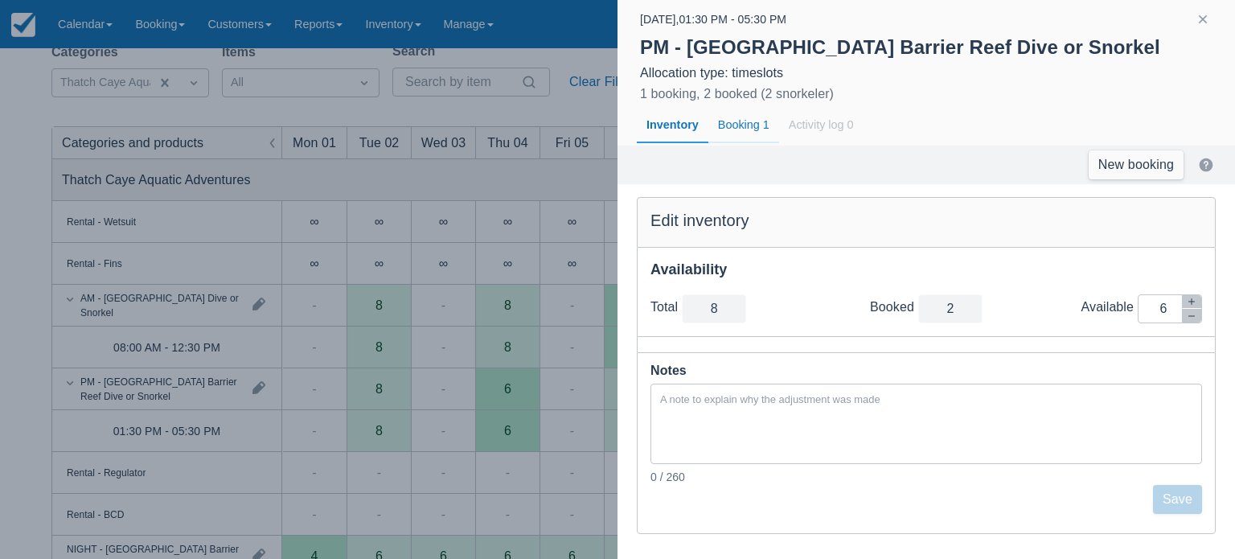
click at [739, 131] on div "Booking 1" at bounding box center [744, 125] width 71 height 37
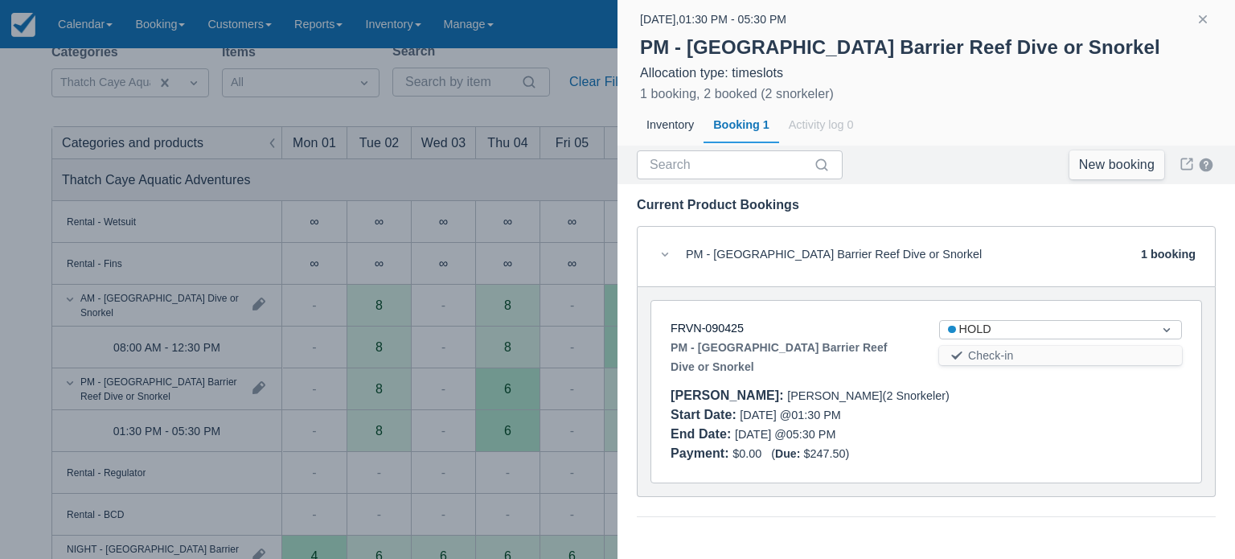
click at [544, 234] on div at bounding box center [617, 279] width 1235 height 559
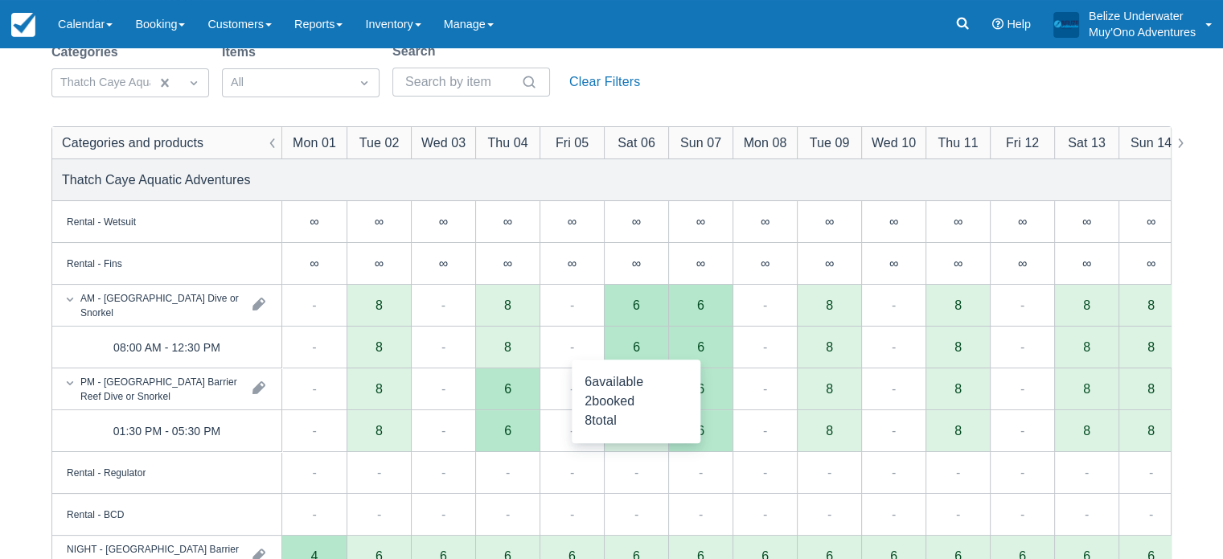
click at [638, 346] on div "6" at bounding box center [636, 346] width 7 height 13
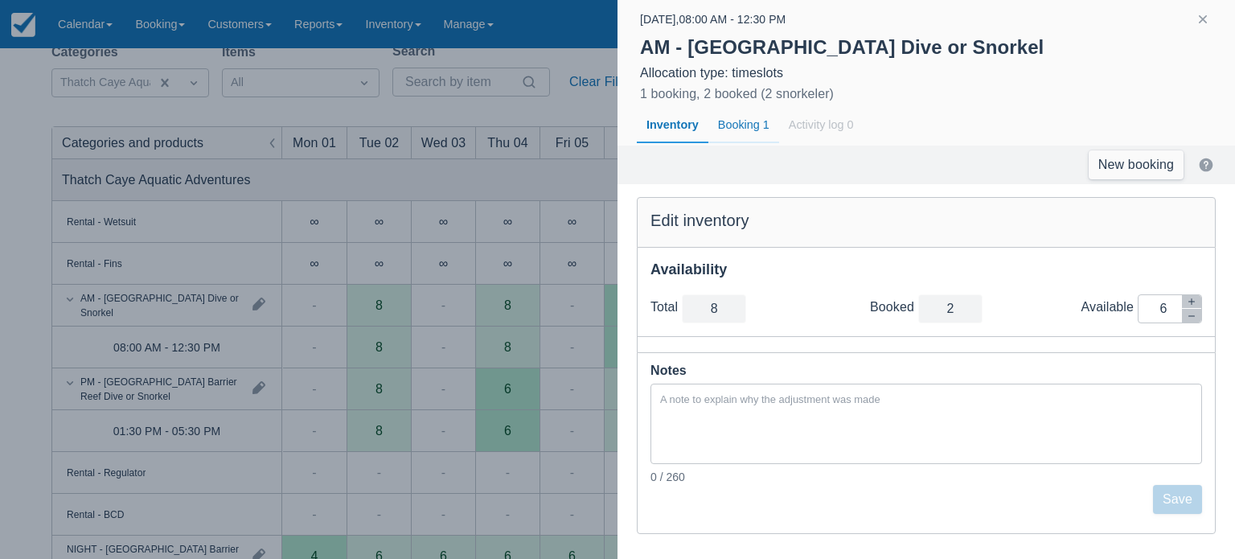
click at [743, 121] on div "Booking 1" at bounding box center [744, 125] width 71 height 37
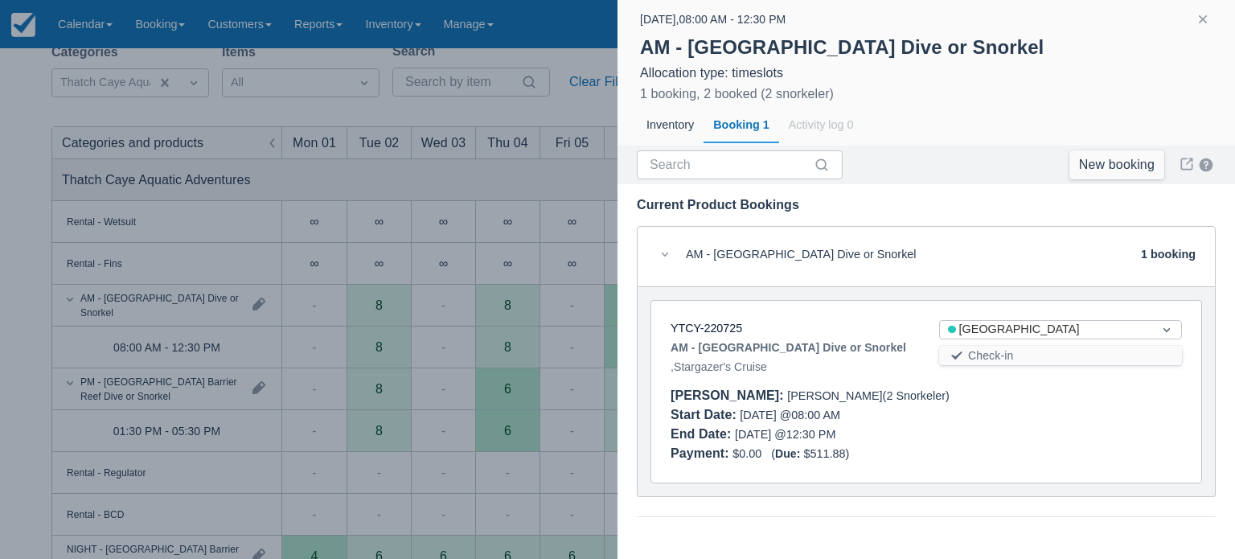
click at [561, 189] on div at bounding box center [617, 279] width 1235 height 559
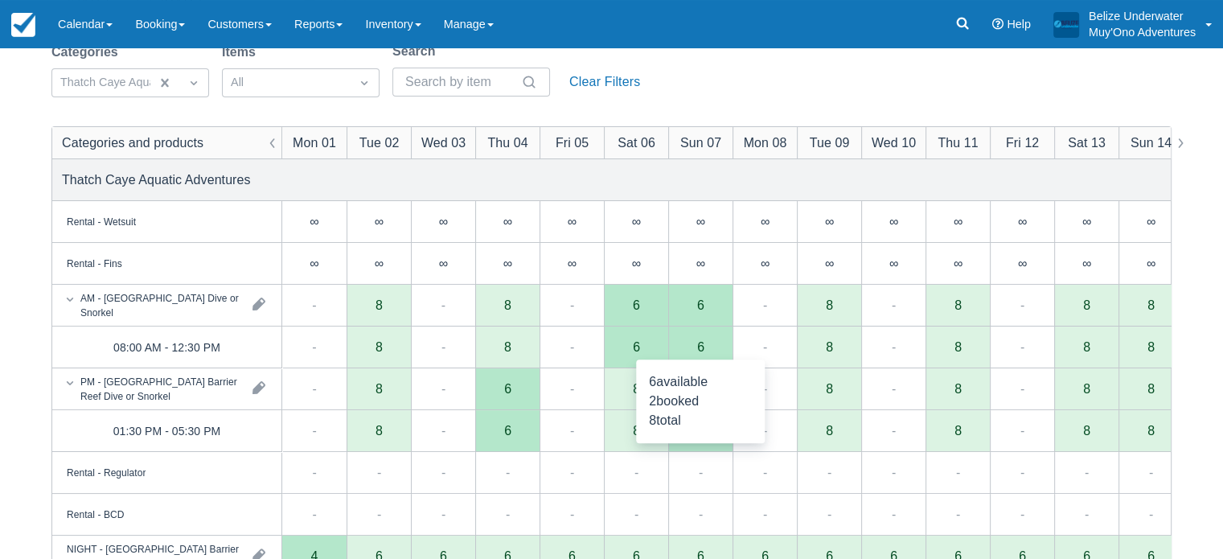
click at [698, 347] on div "6" at bounding box center [700, 346] width 7 height 13
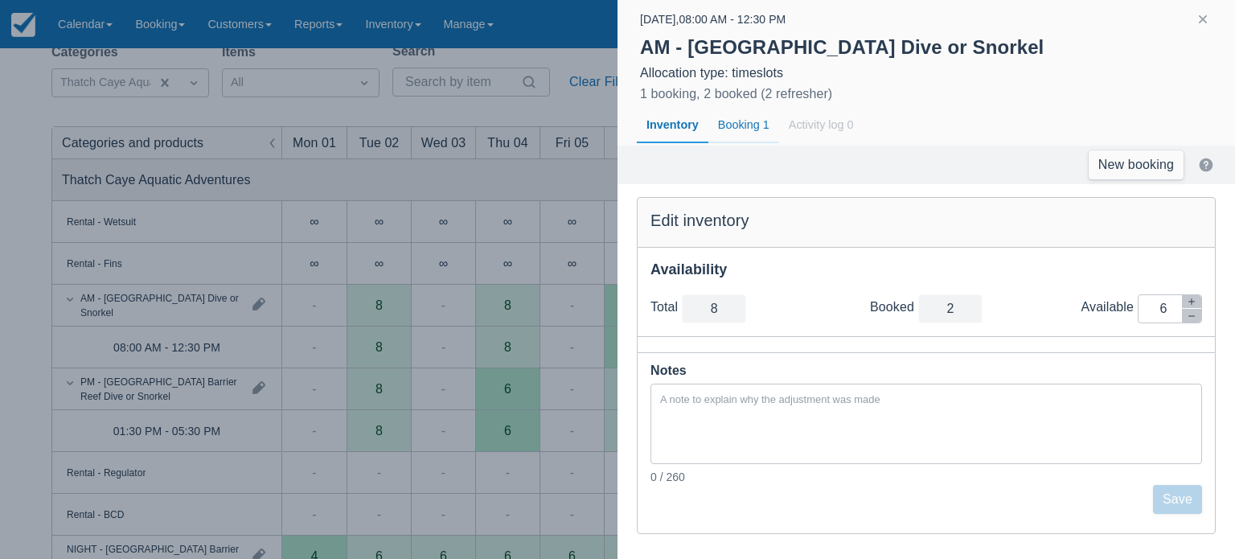
click at [751, 130] on div "Booking 1" at bounding box center [744, 125] width 71 height 37
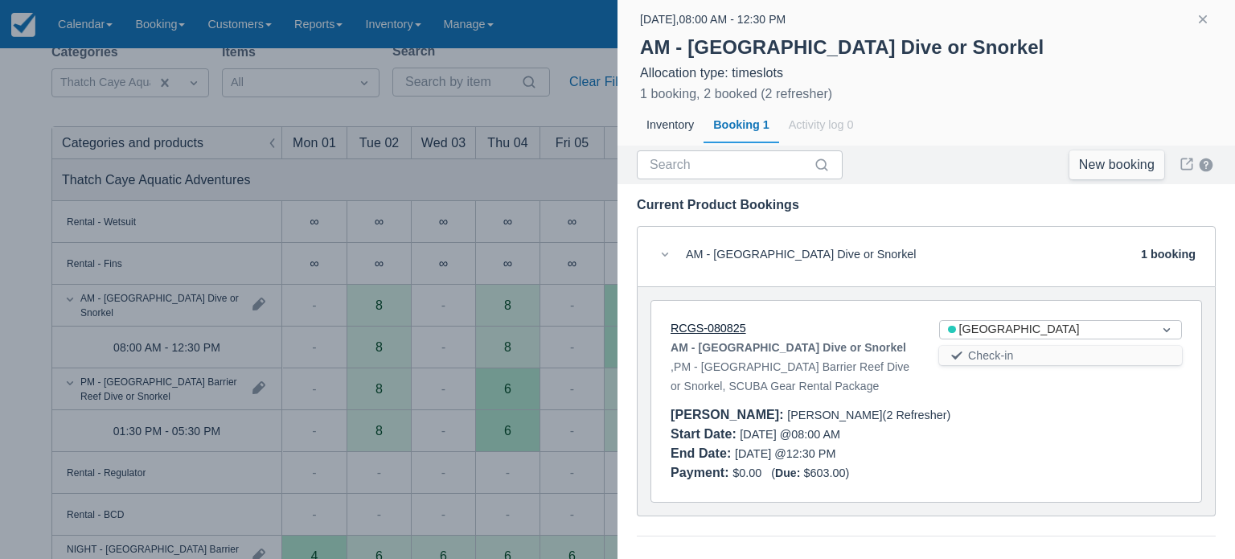
click at [701, 329] on link "RCGS-080825" at bounding box center [709, 328] width 76 height 13
click at [533, 235] on div at bounding box center [617, 279] width 1235 height 559
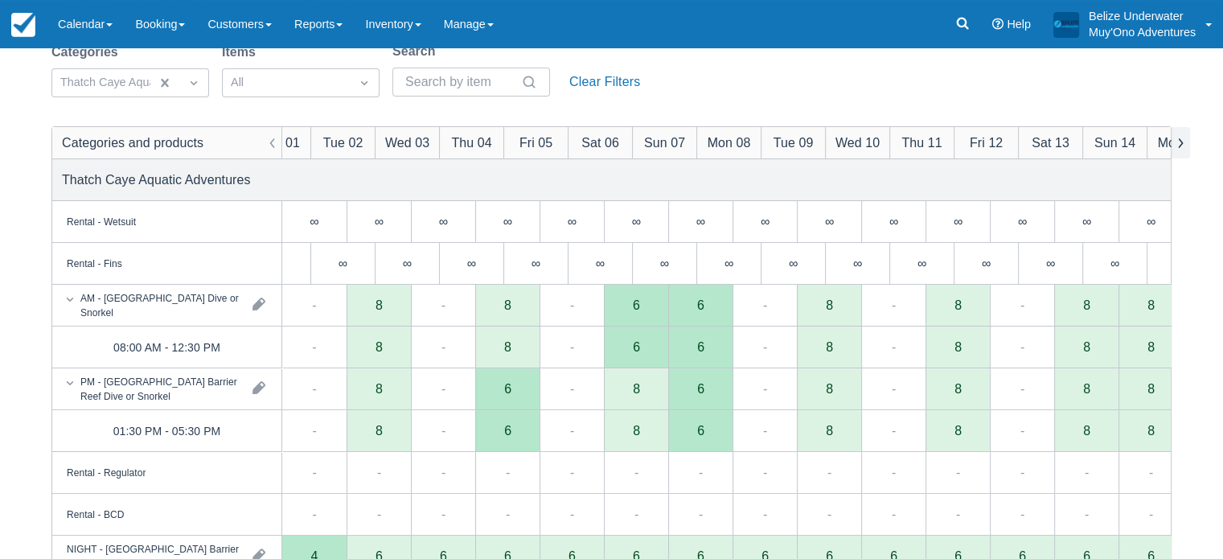
scroll to position [0, 36]
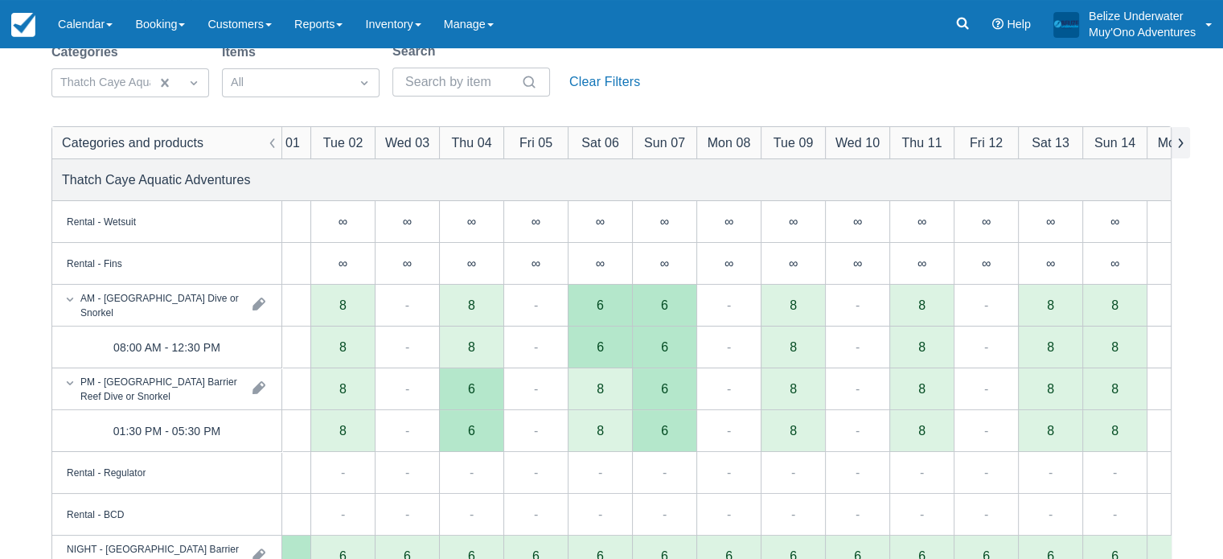
click at [1177, 141] on button "button" at bounding box center [1180, 142] width 19 height 31
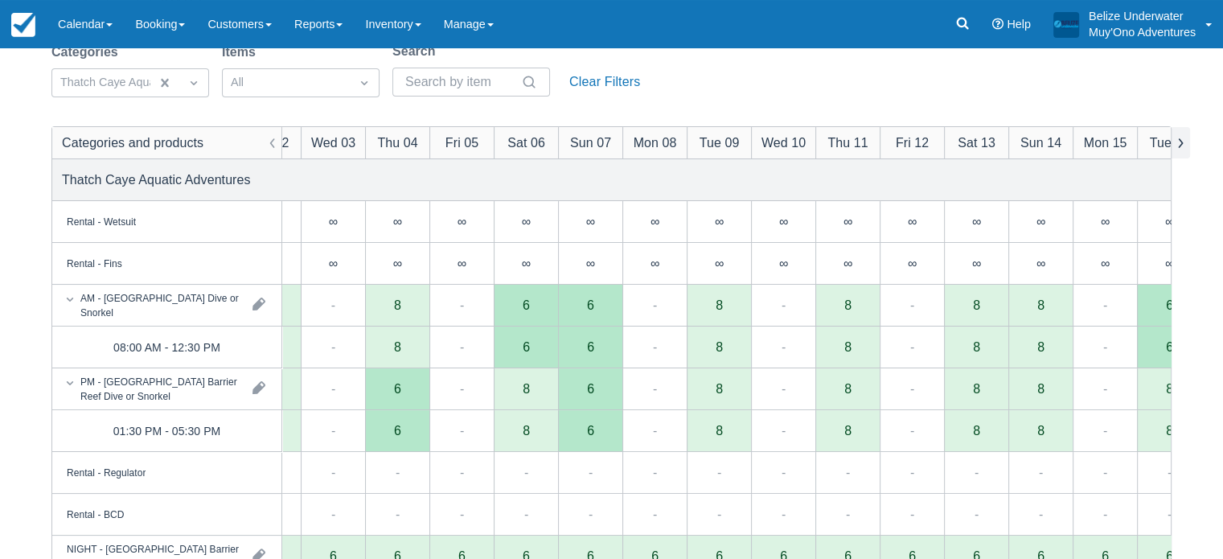
click at [1177, 141] on button "button" at bounding box center [1180, 142] width 19 height 31
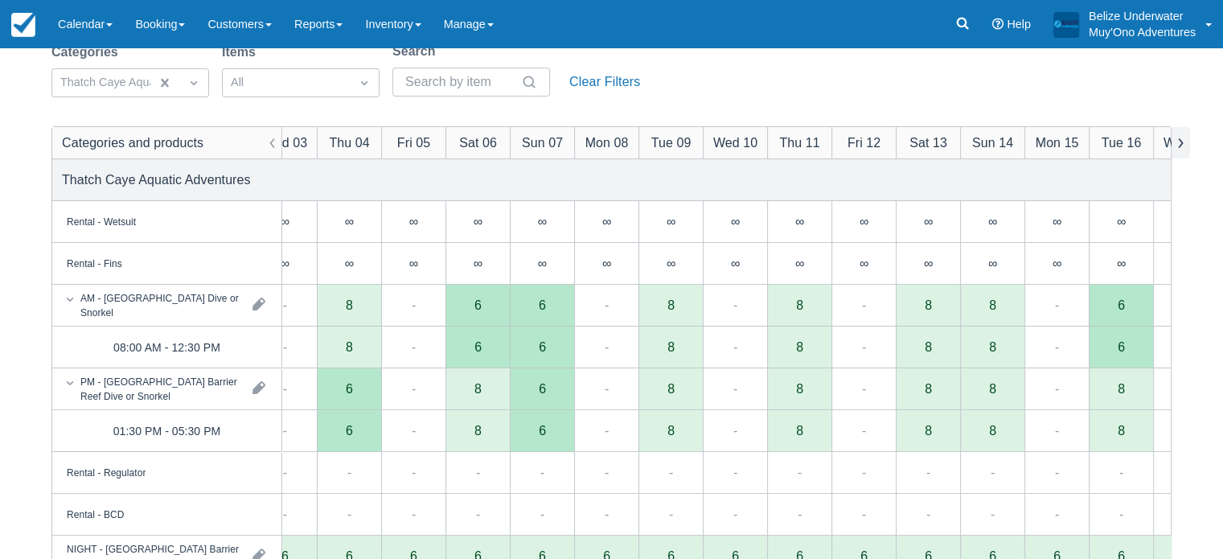
click at [1177, 141] on button "button" at bounding box center [1180, 142] width 19 height 31
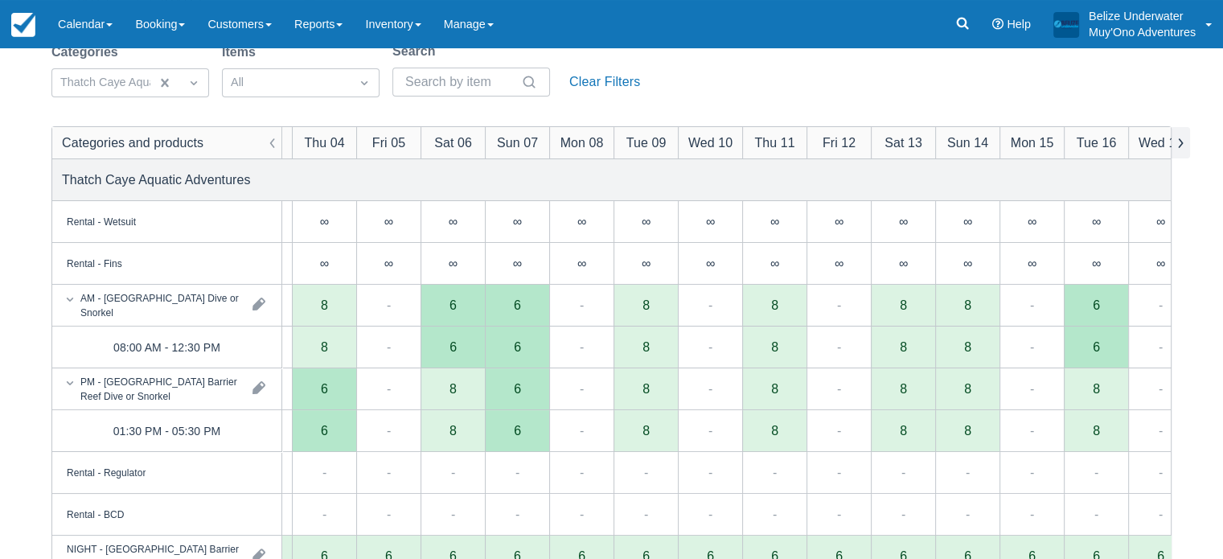
click at [1177, 141] on button "button" at bounding box center [1180, 142] width 19 height 31
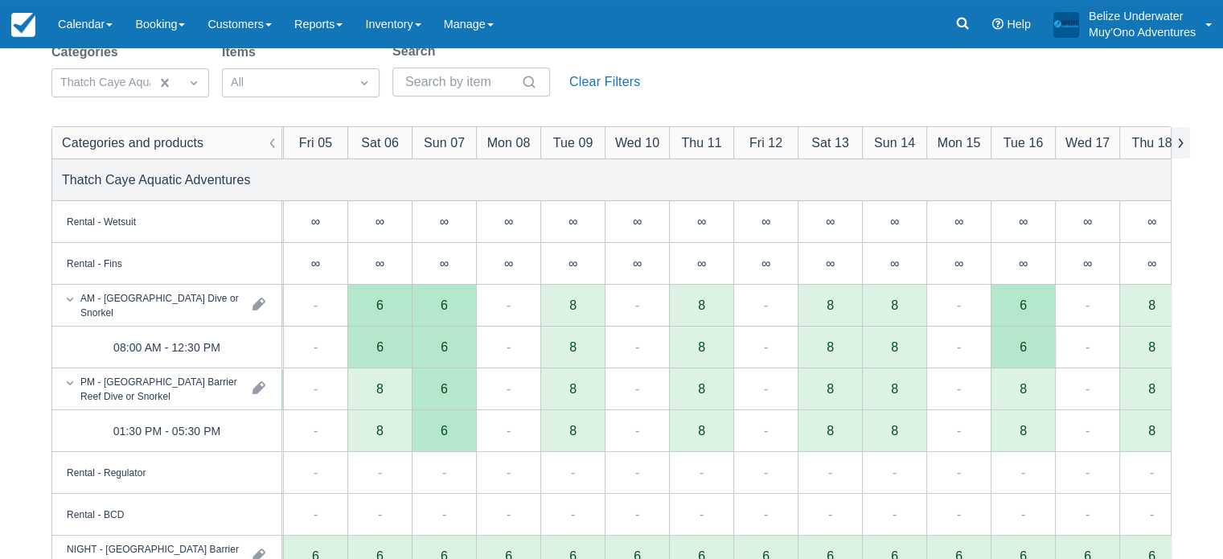
click at [1177, 141] on button "button" at bounding box center [1180, 142] width 19 height 31
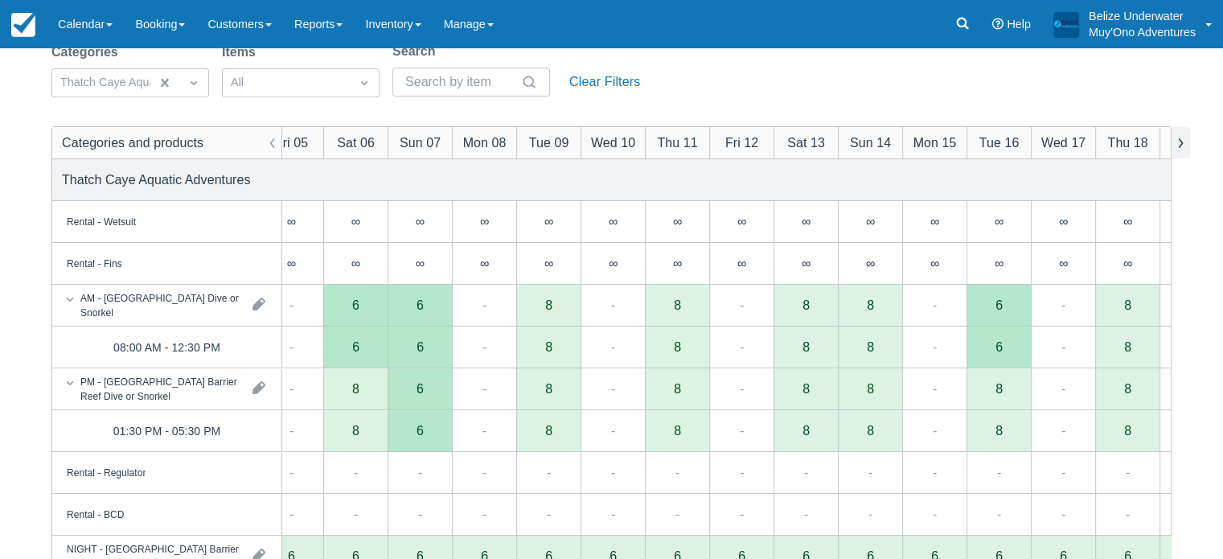
click at [1177, 141] on button "button" at bounding box center [1180, 142] width 19 height 31
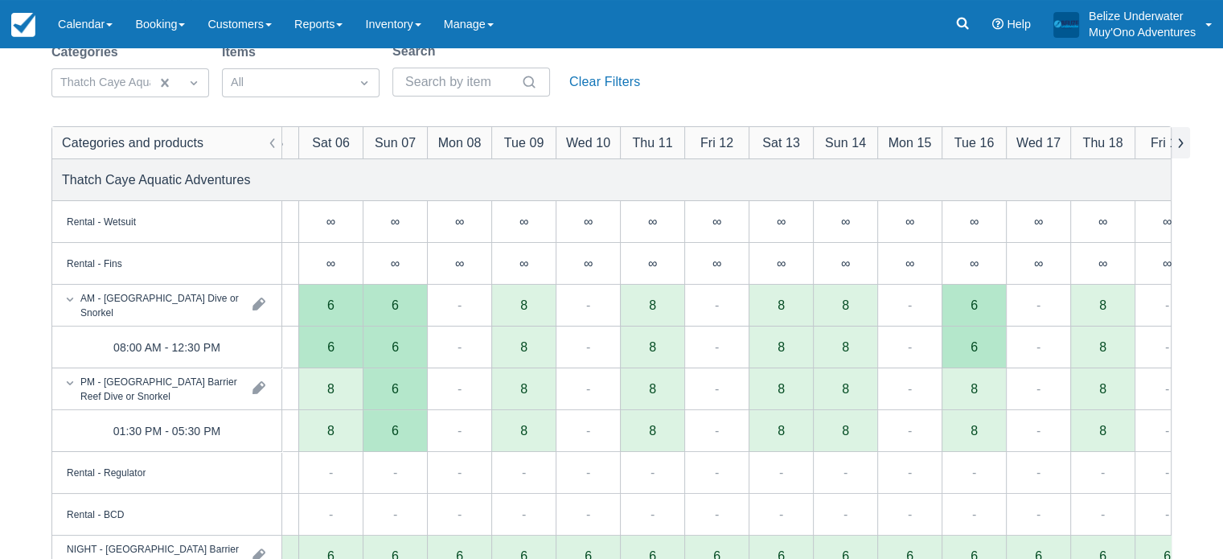
click at [1177, 141] on button "button" at bounding box center [1180, 142] width 19 height 31
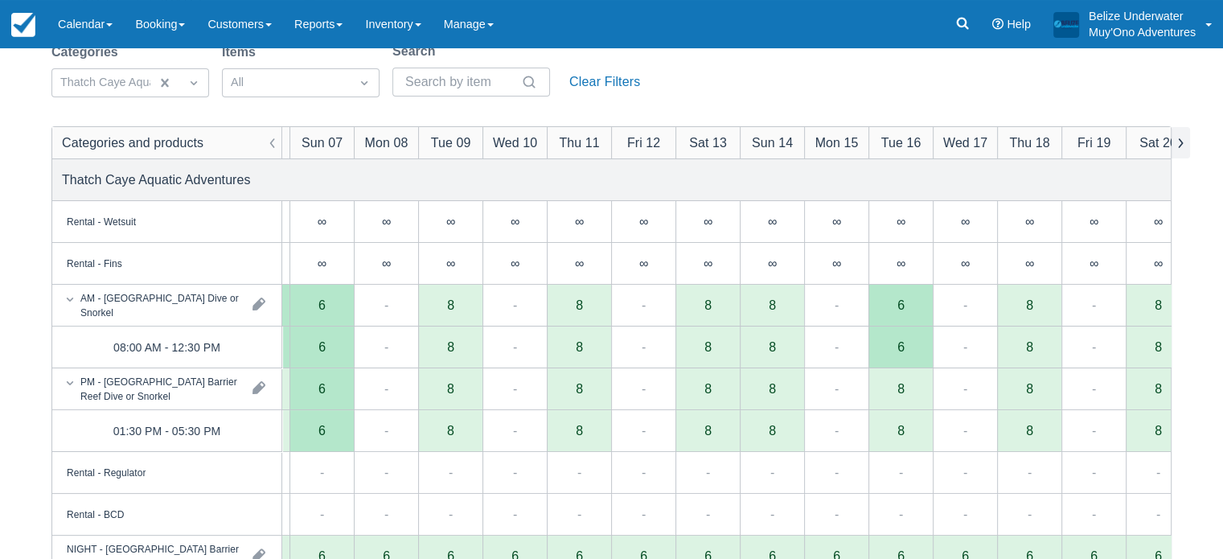
click at [1177, 141] on button "button" at bounding box center [1180, 142] width 19 height 31
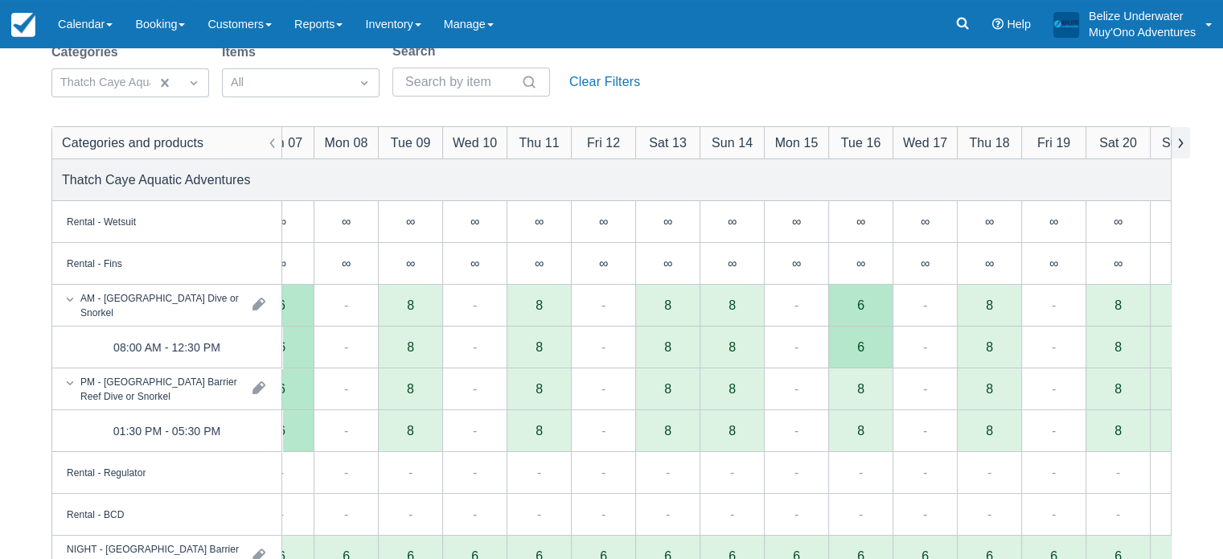
click at [1177, 141] on button "button" at bounding box center [1180, 142] width 19 height 31
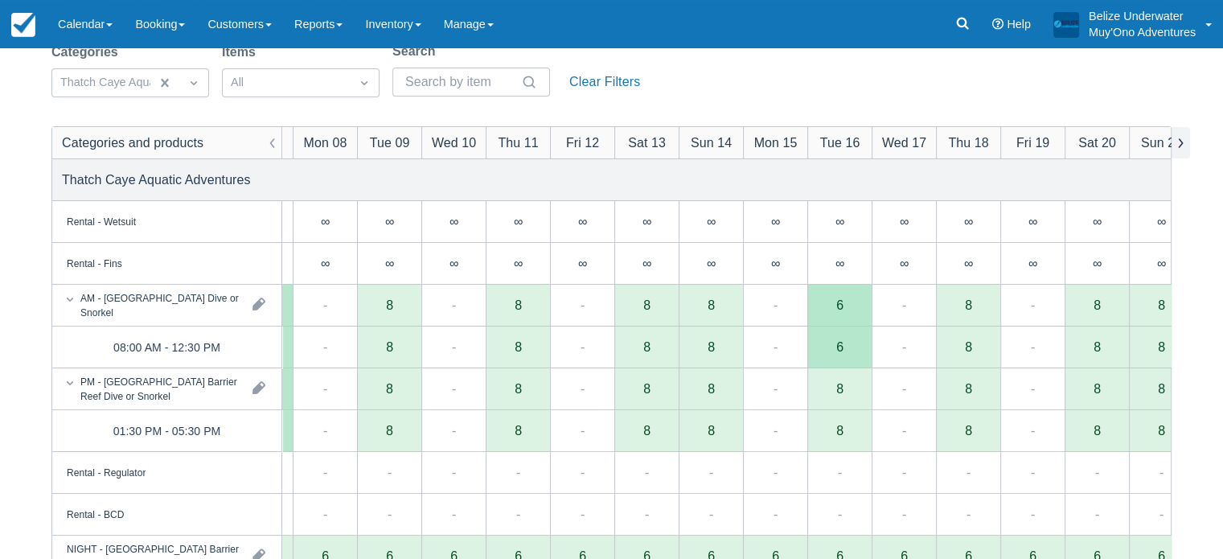
click at [1177, 141] on button "button" at bounding box center [1180, 142] width 19 height 31
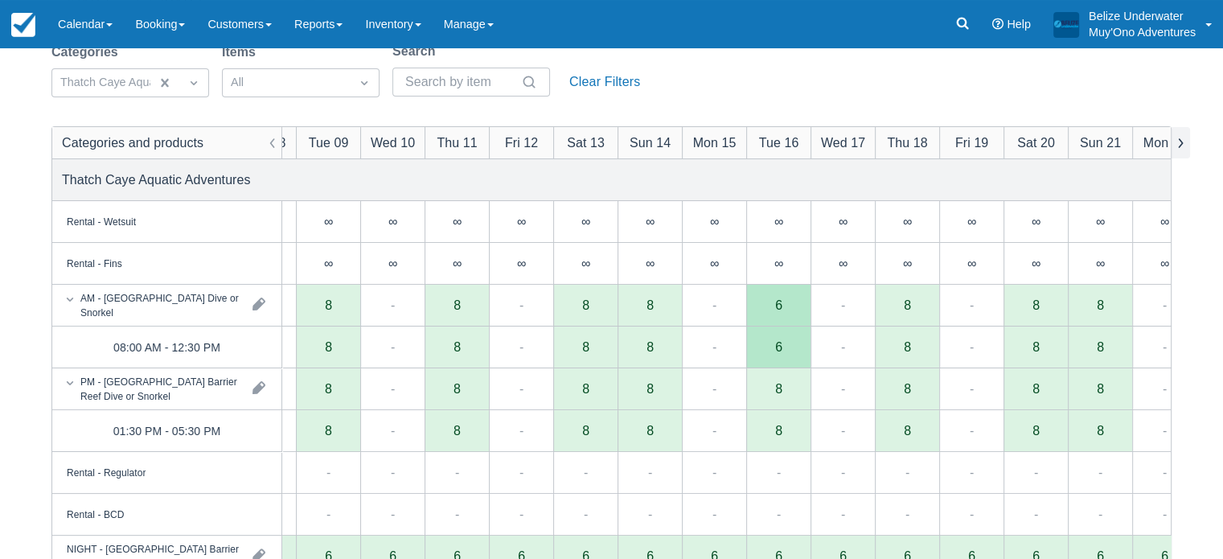
click at [1177, 141] on button "button" at bounding box center [1180, 142] width 19 height 31
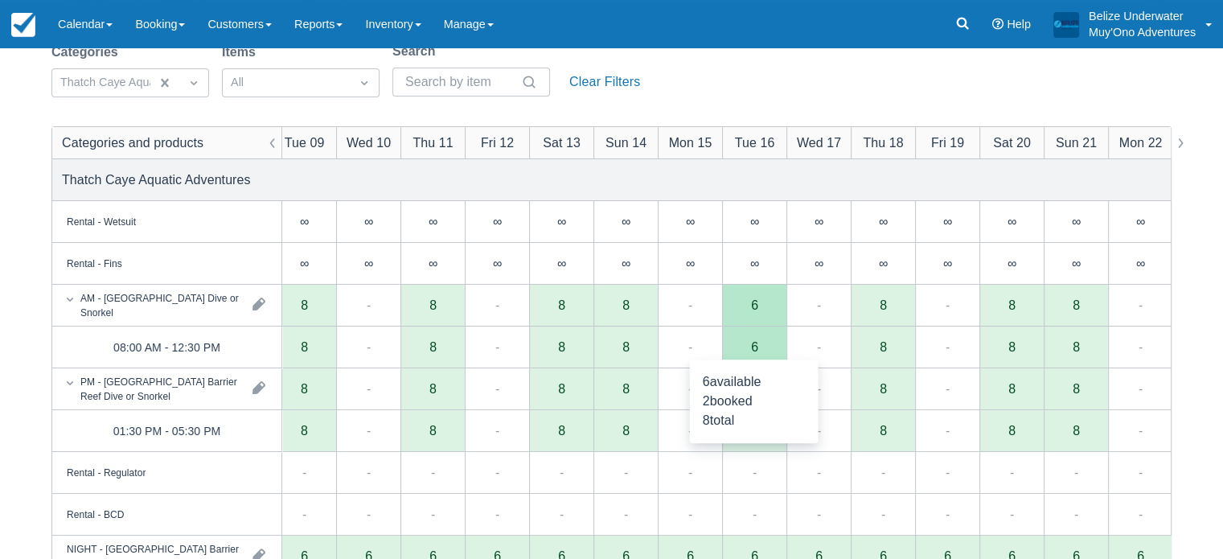
click at [756, 352] on div "6" at bounding box center [754, 346] width 7 height 13
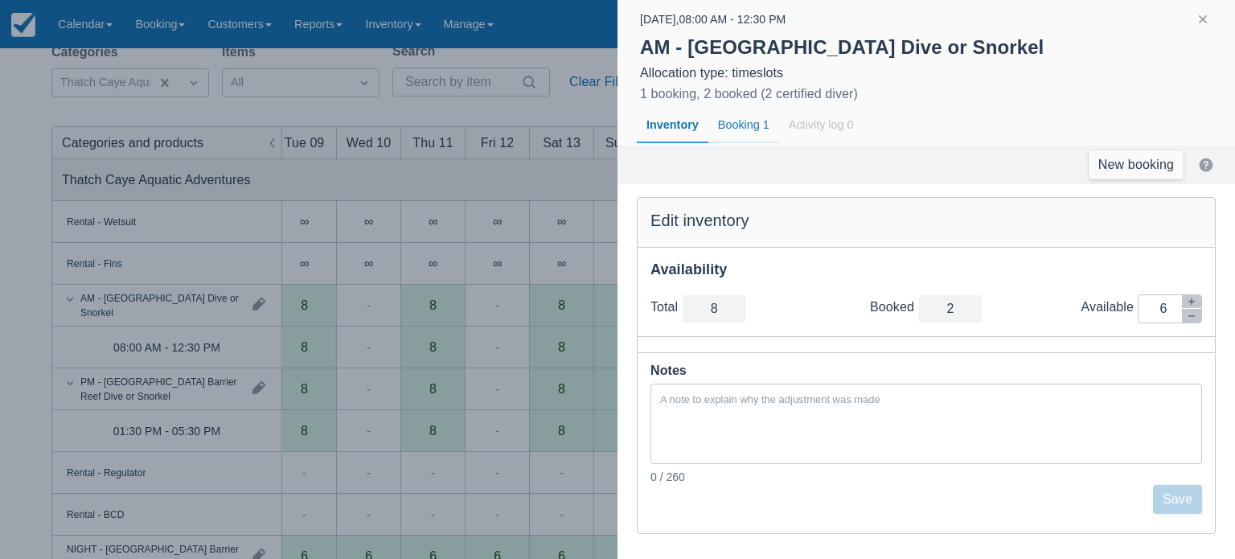
click at [728, 133] on div "Booking 1" at bounding box center [744, 125] width 71 height 37
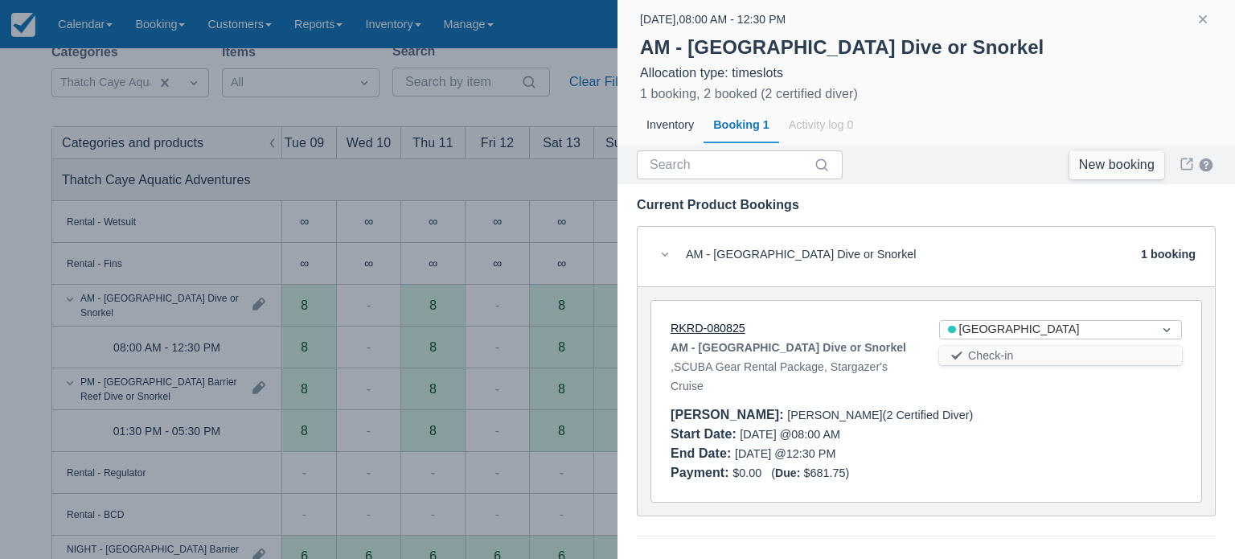
click at [692, 326] on link "RKRD-080825" at bounding box center [708, 328] width 75 height 13
click at [577, 83] on div at bounding box center [617, 279] width 1235 height 559
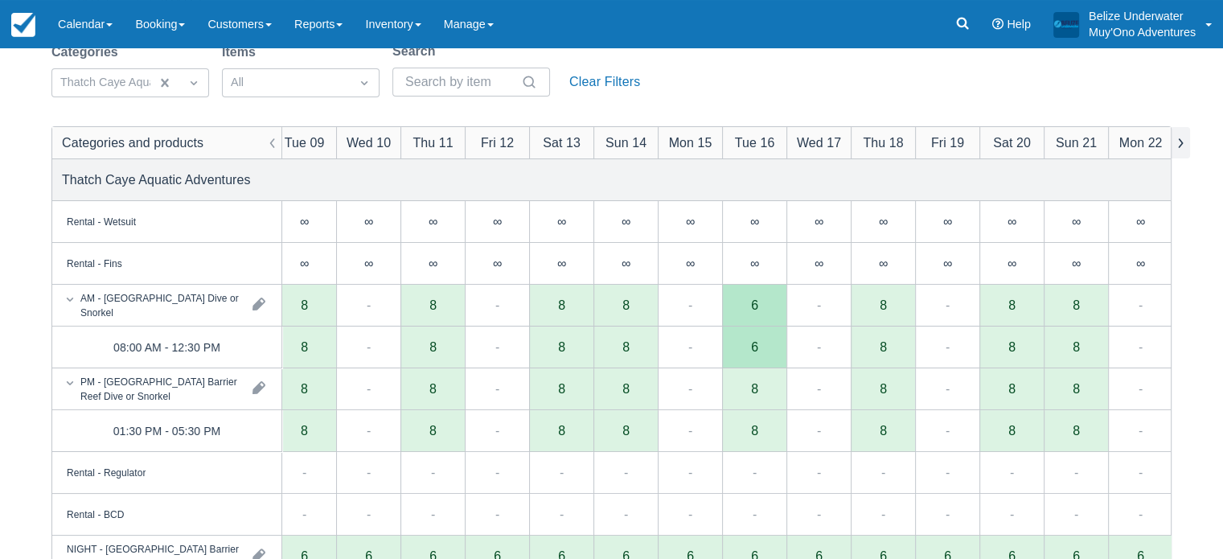
scroll to position [0, 562]
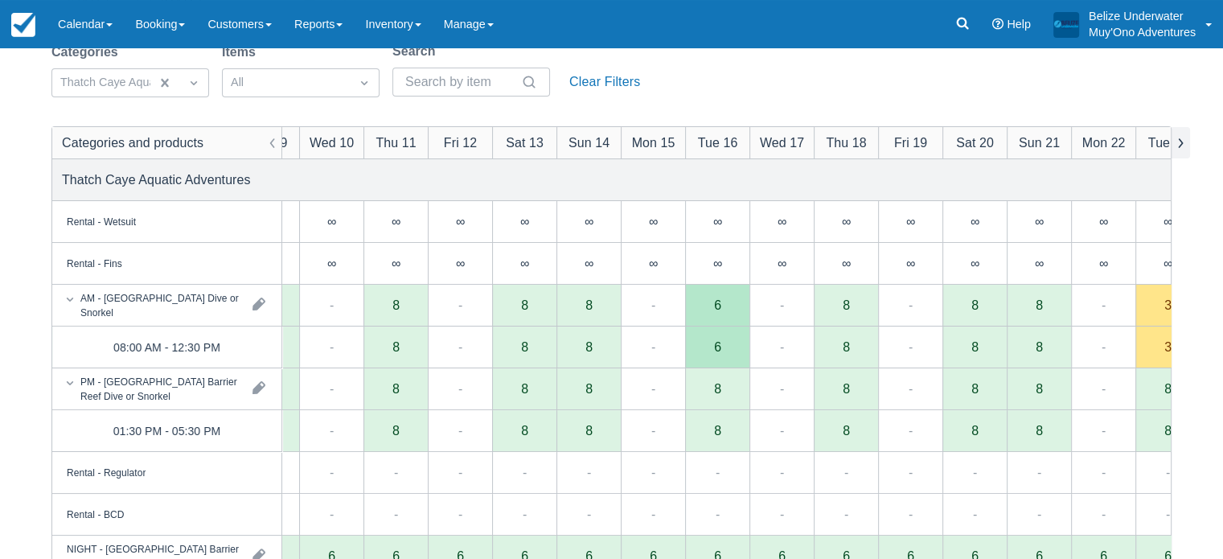
click at [1179, 134] on button "button" at bounding box center [1180, 142] width 19 height 31
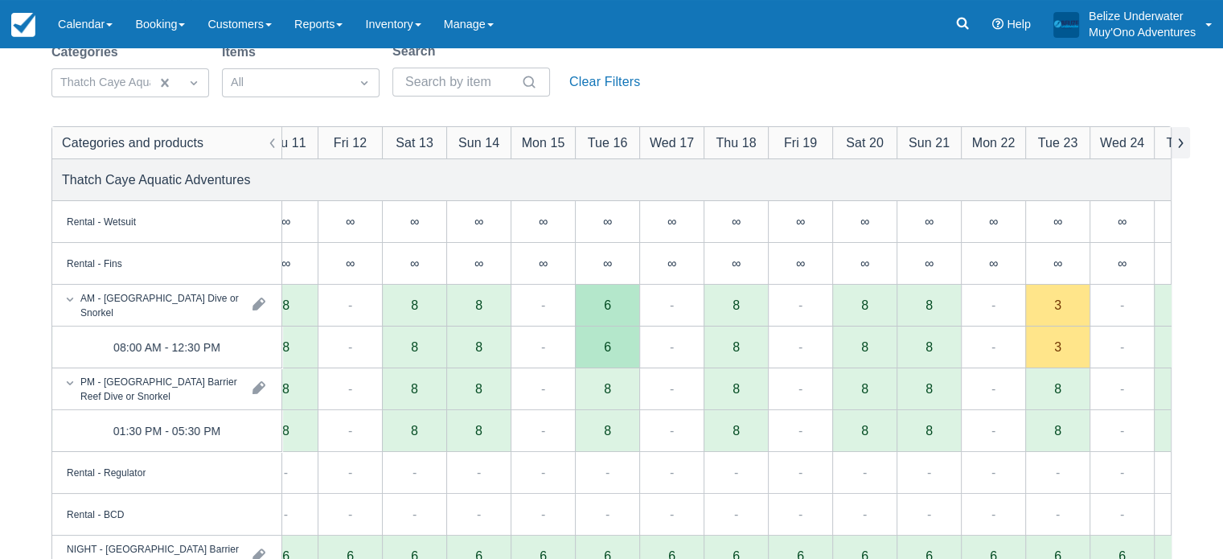
click at [1179, 134] on button "button" at bounding box center [1180, 142] width 19 height 31
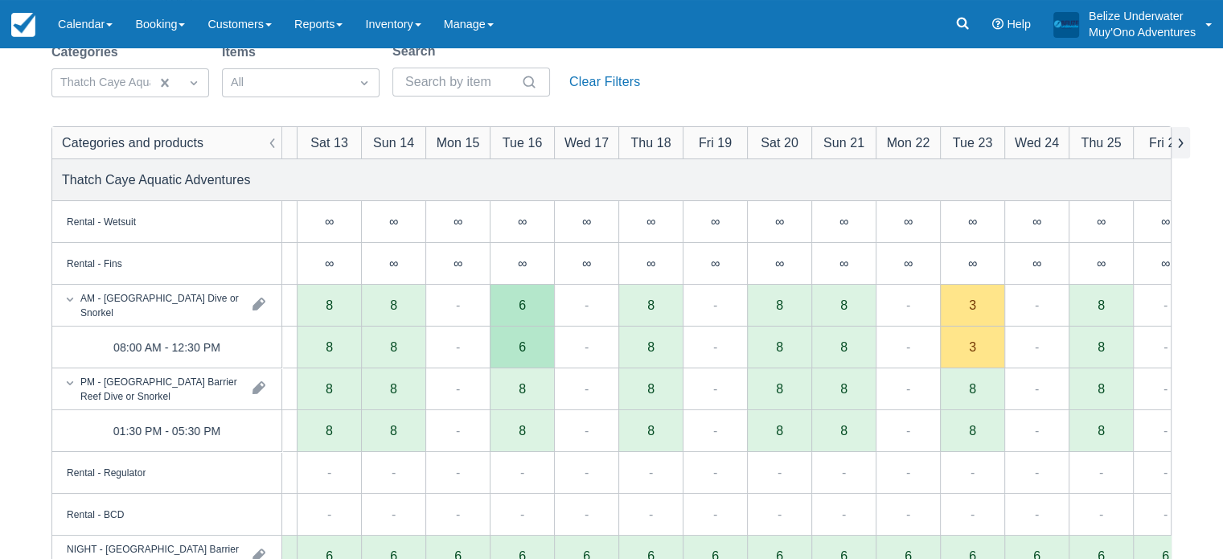
click at [1179, 134] on button "button" at bounding box center [1180, 142] width 19 height 31
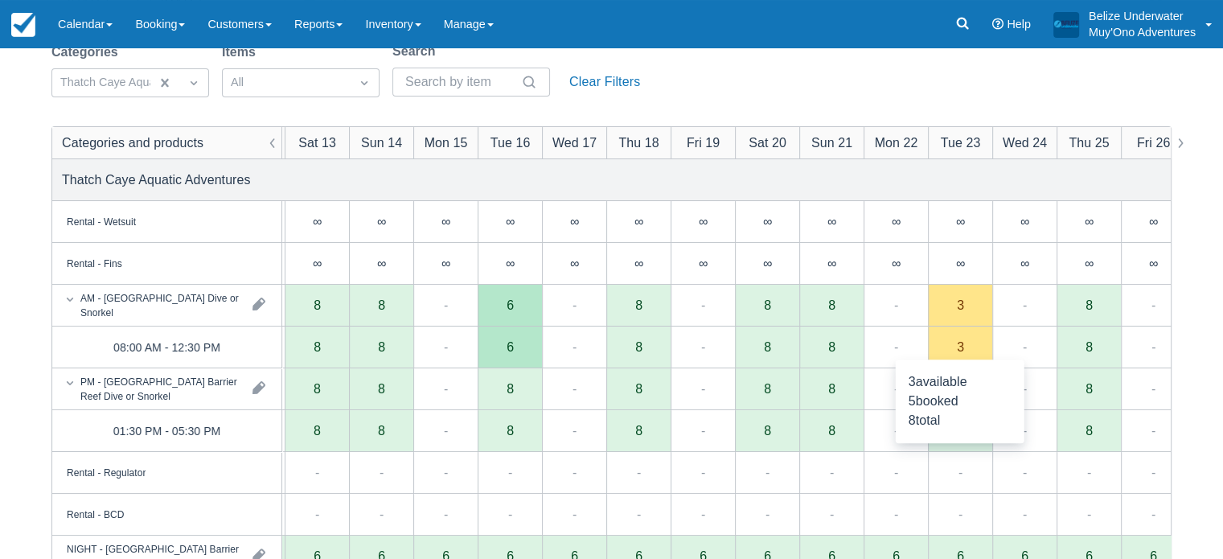
click at [957, 350] on div "3" at bounding box center [960, 346] width 7 height 13
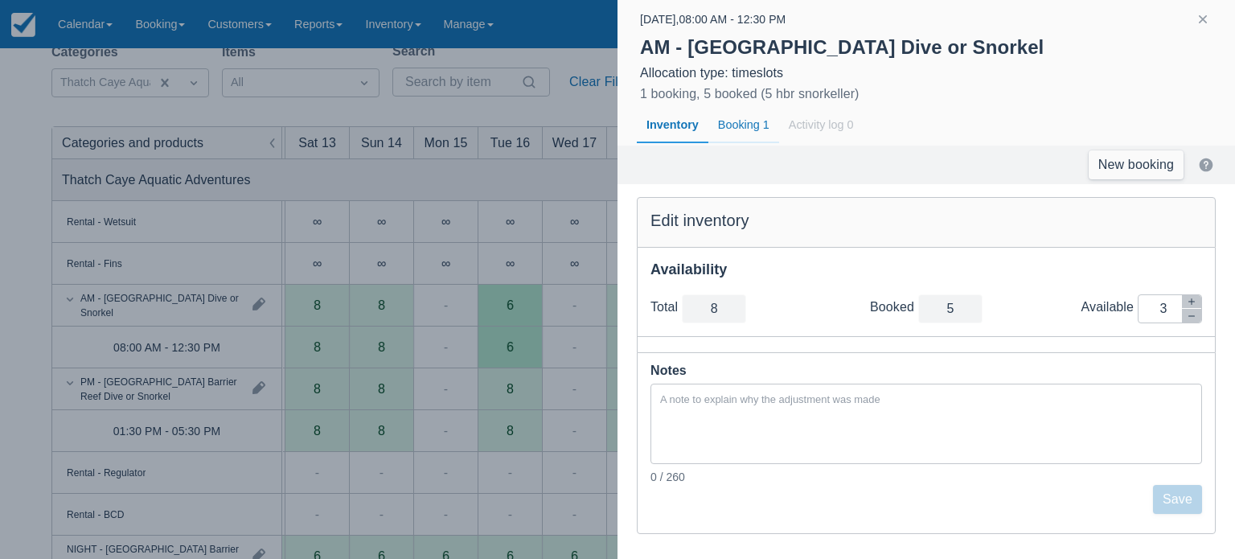
click at [746, 121] on div "Booking 1" at bounding box center [744, 125] width 71 height 37
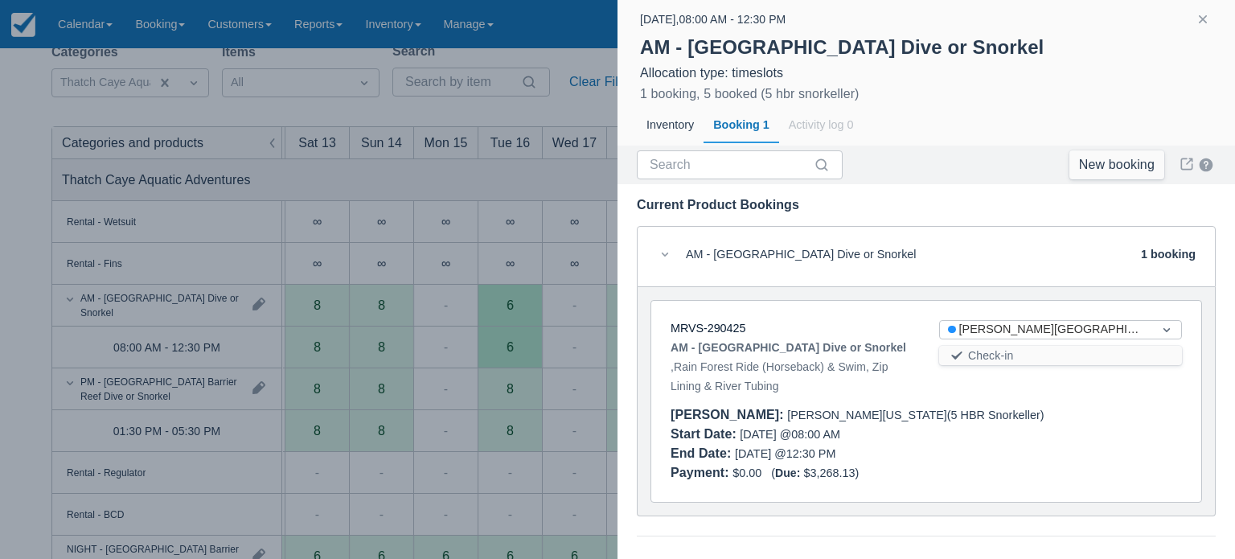
click at [543, 183] on div at bounding box center [617, 279] width 1235 height 559
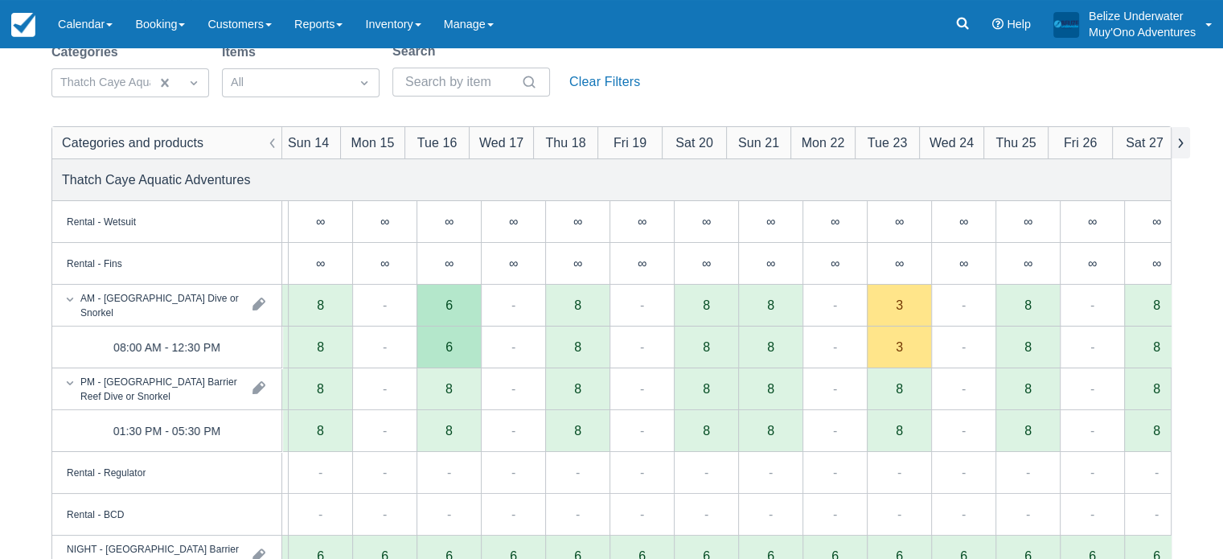
click at [1177, 144] on button "button" at bounding box center [1180, 142] width 19 height 31
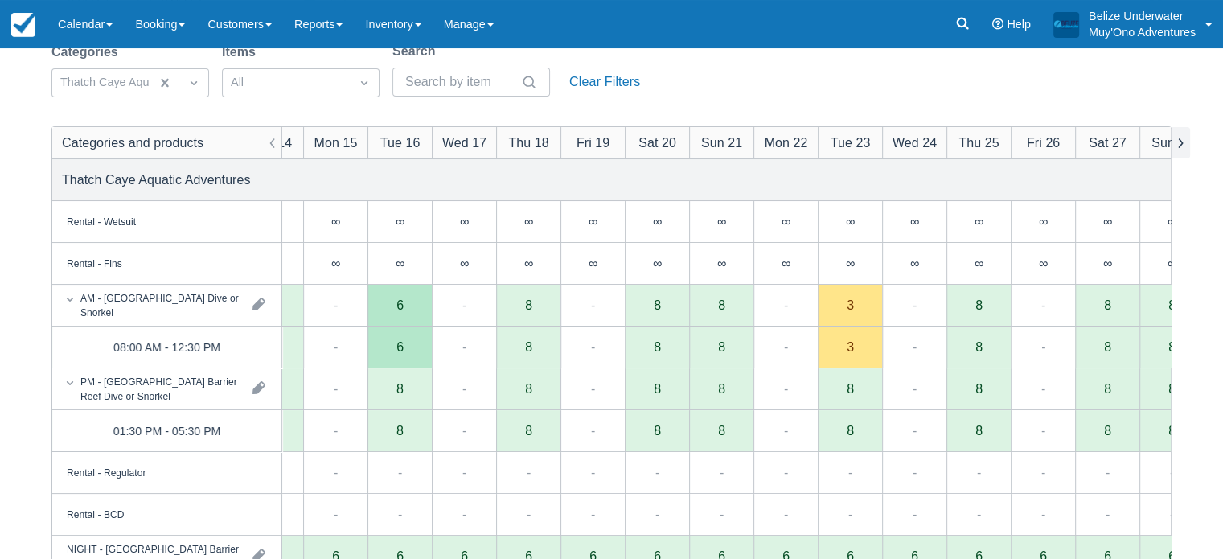
click at [1177, 144] on button "button" at bounding box center [1180, 142] width 19 height 31
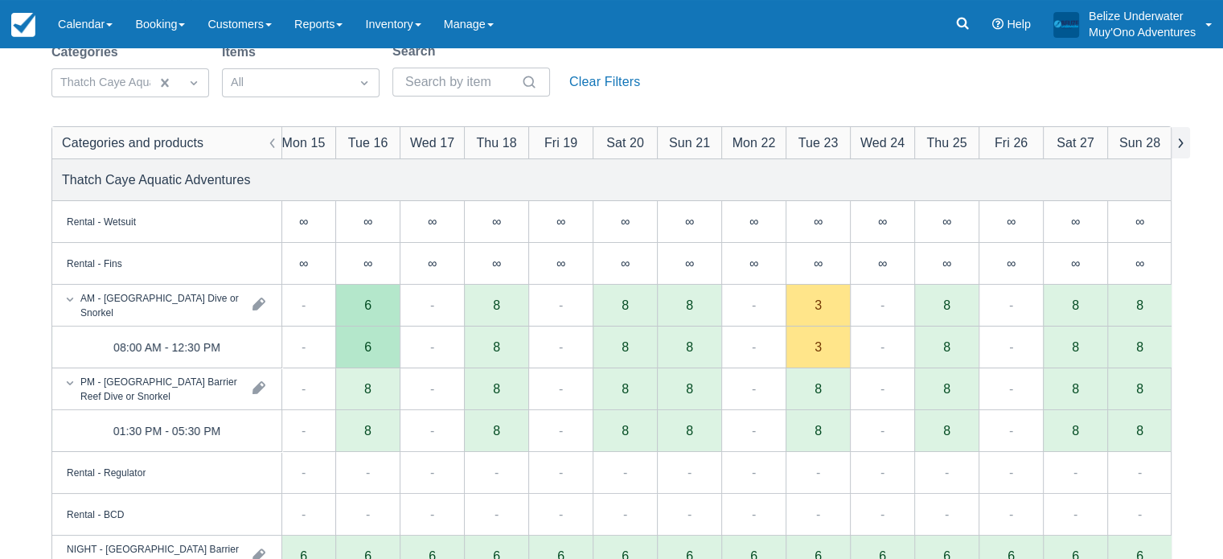
click at [1177, 144] on button "button" at bounding box center [1180, 142] width 19 height 31
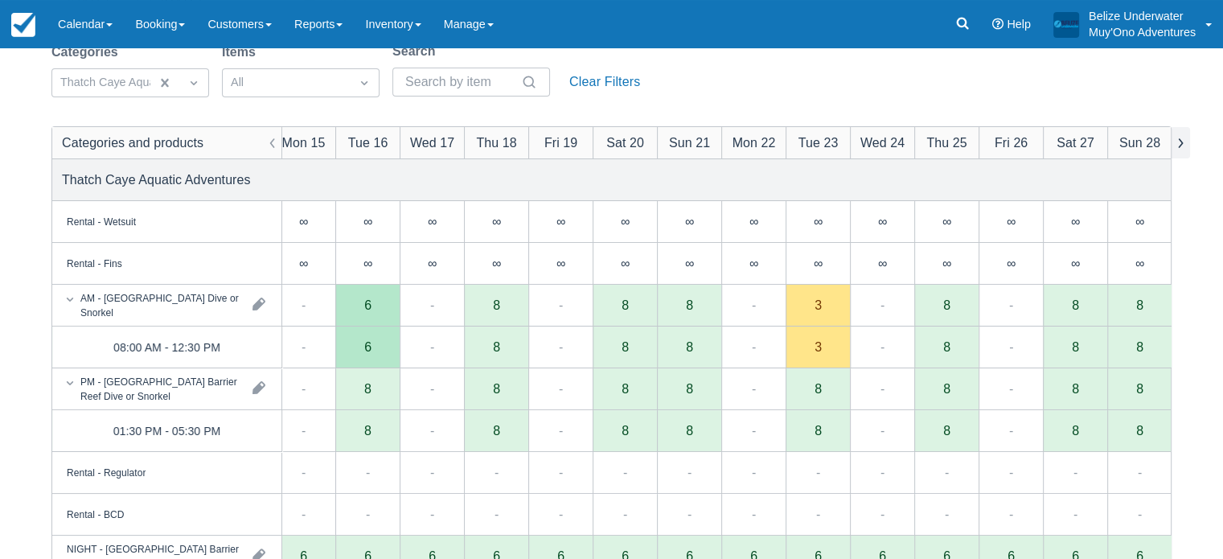
click at [1177, 144] on button "button" at bounding box center [1180, 142] width 19 height 31
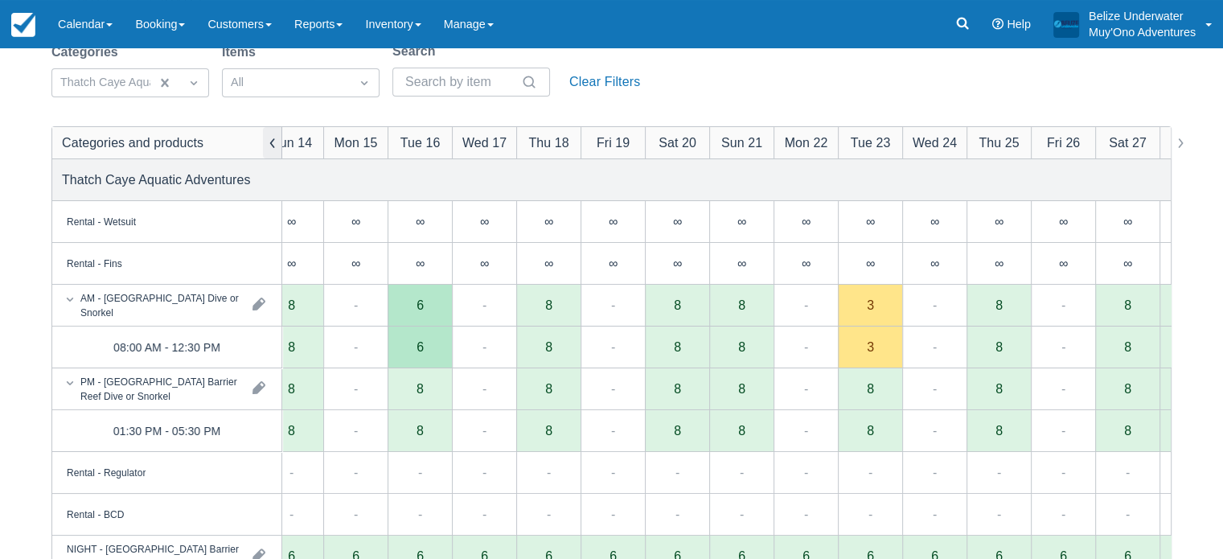
click at [275, 141] on button "button" at bounding box center [272, 142] width 19 height 31
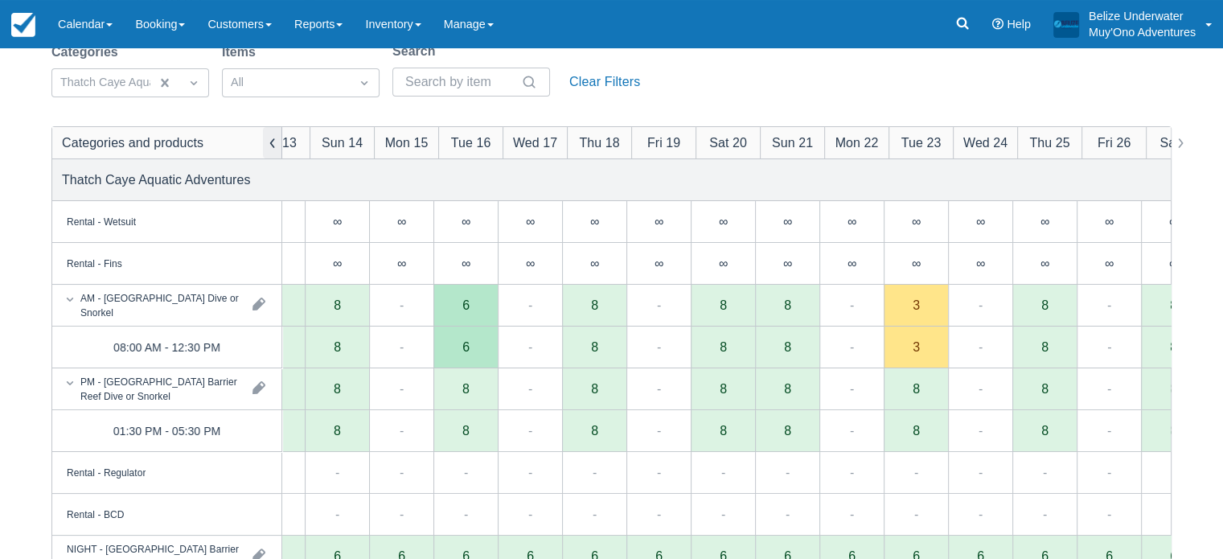
click at [275, 141] on button "button" at bounding box center [272, 142] width 19 height 31
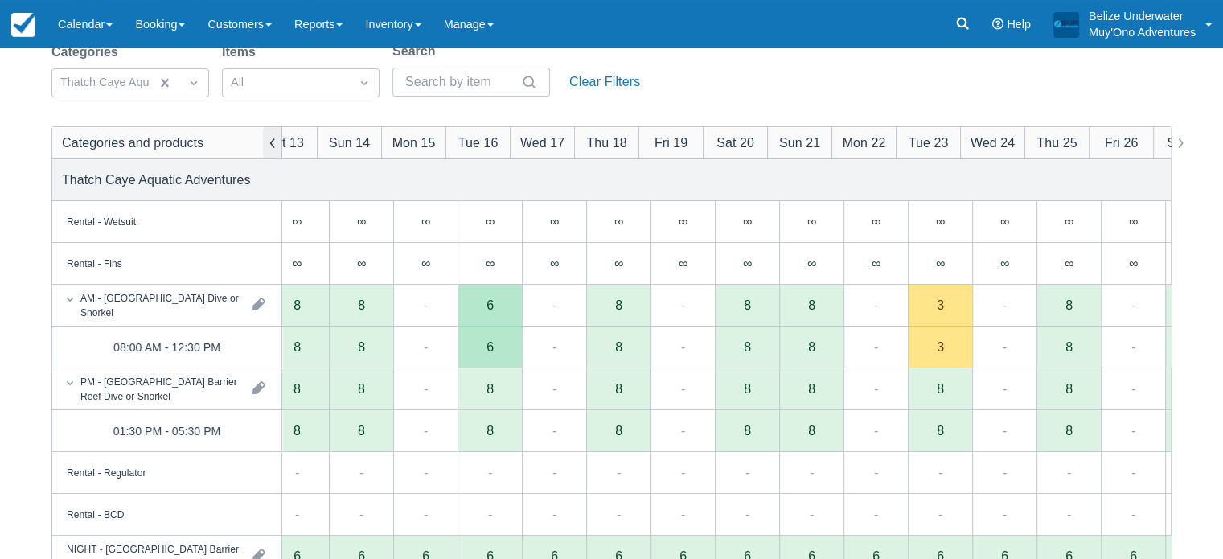
click at [275, 141] on button "button" at bounding box center [272, 142] width 19 height 31
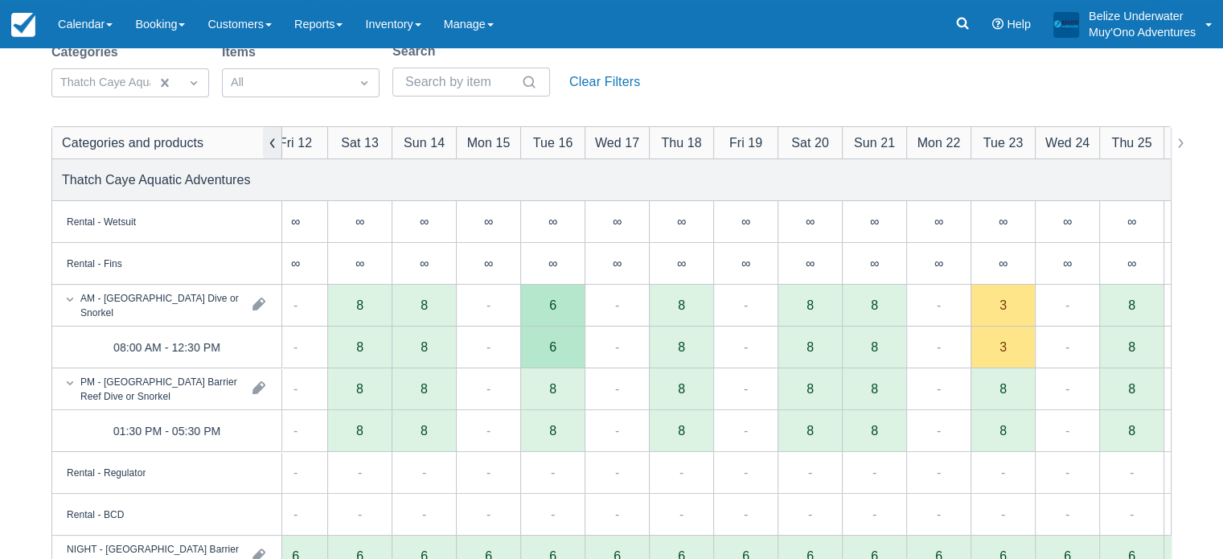
click at [275, 141] on button "button" at bounding box center [272, 142] width 19 height 31
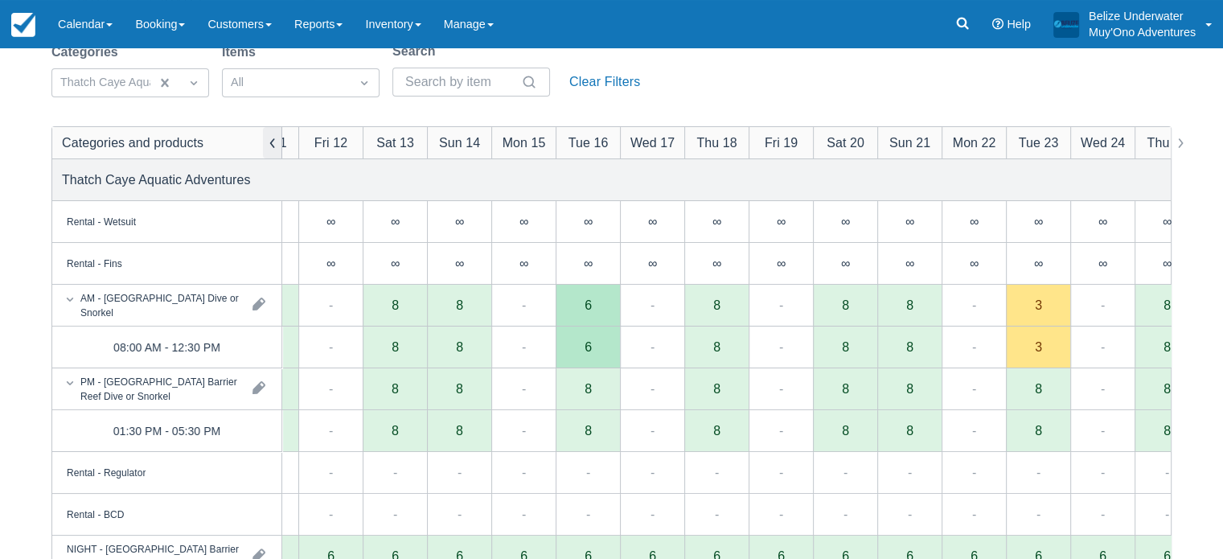
click at [275, 141] on button "button" at bounding box center [272, 142] width 19 height 31
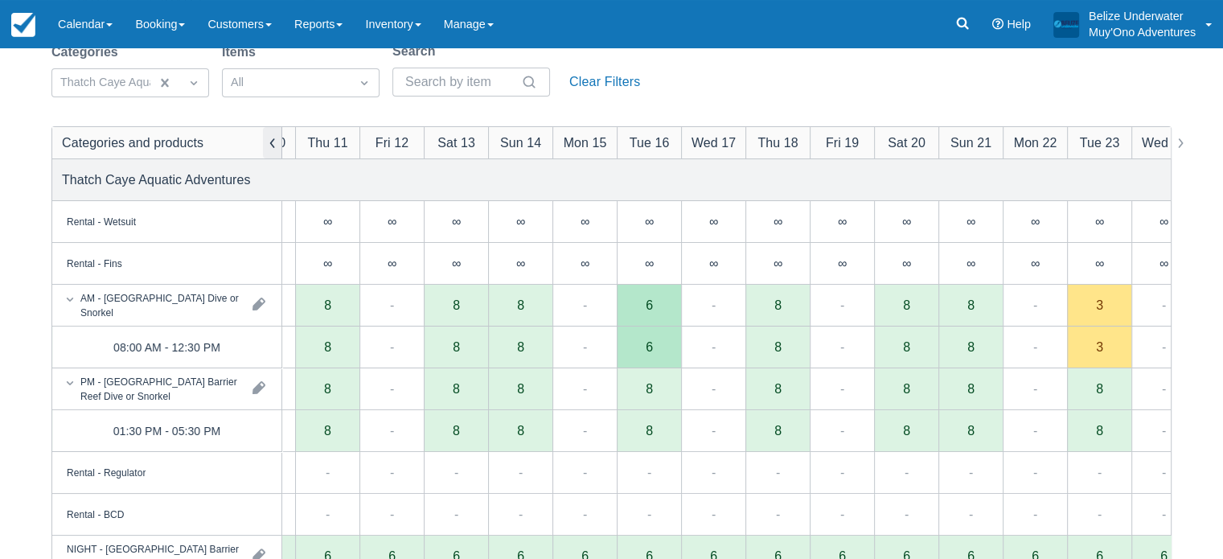
click at [275, 141] on button "button" at bounding box center [272, 142] width 19 height 31
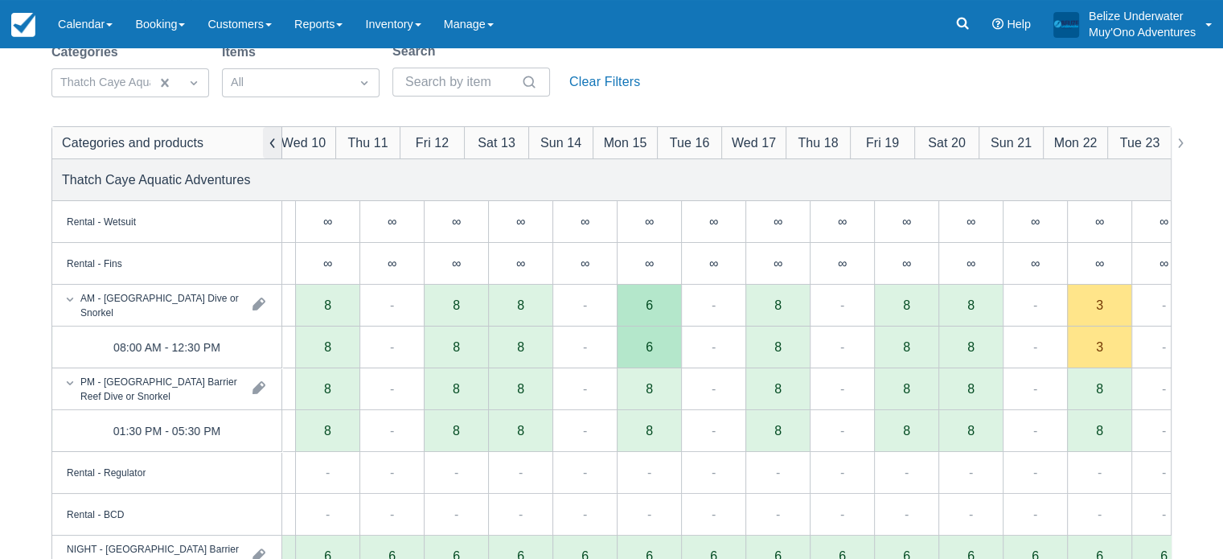
click at [275, 141] on button "button" at bounding box center [272, 142] width 19 height 31
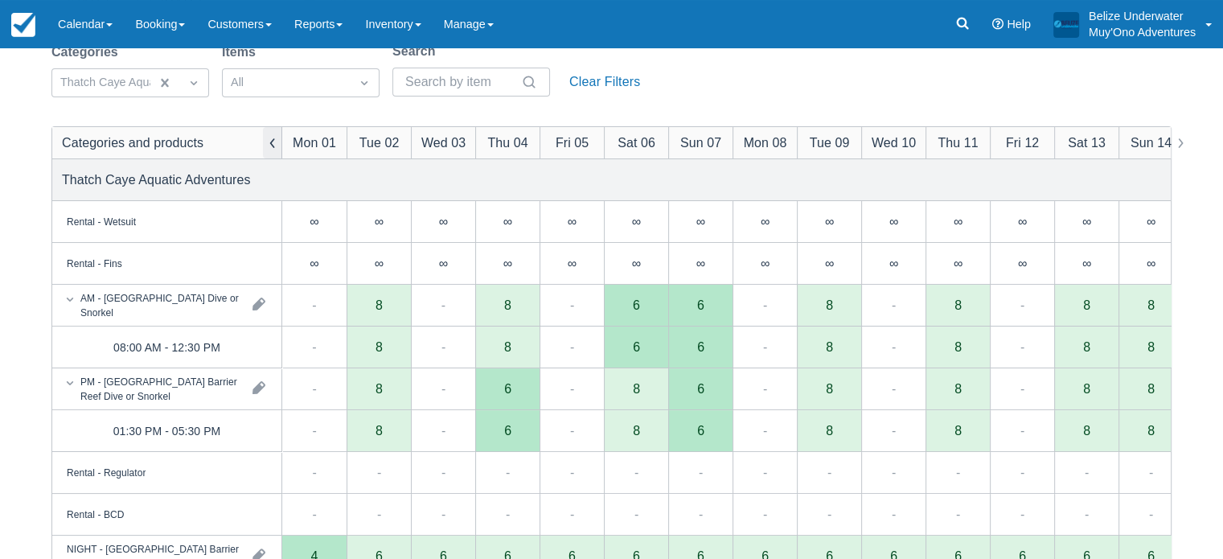
click at [275, 141] on button "button" at bounding box center [272, 142] width 19 height 31
click at [636, 430] on div "8" at bounding box center [636, 430] width 7 height 13
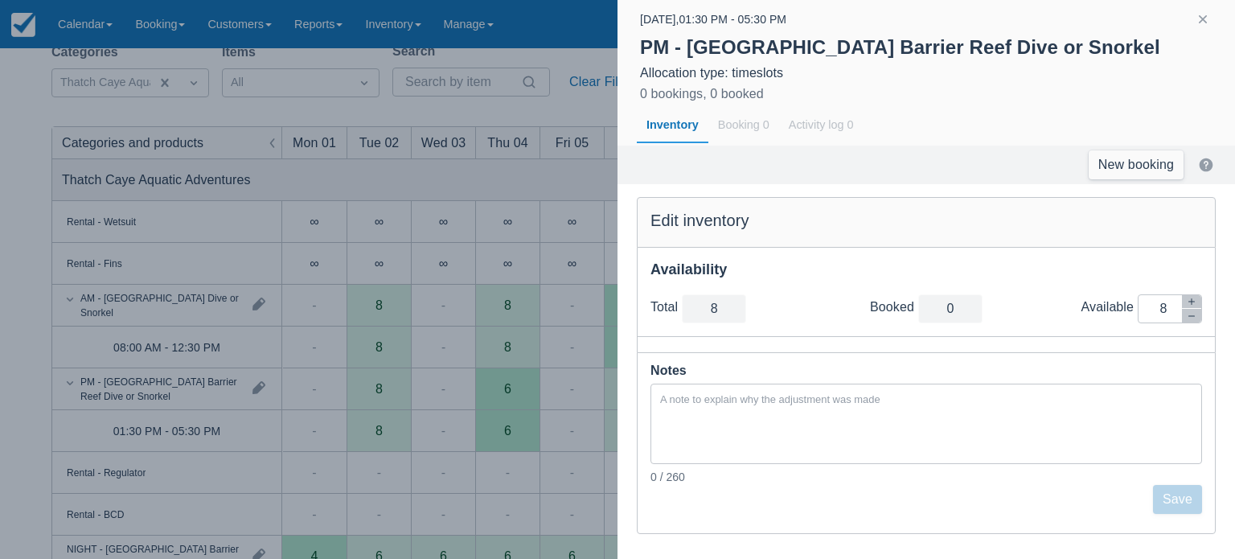
click at [566, 247] on div at bounding box center [617, 279] width 1235 height 559
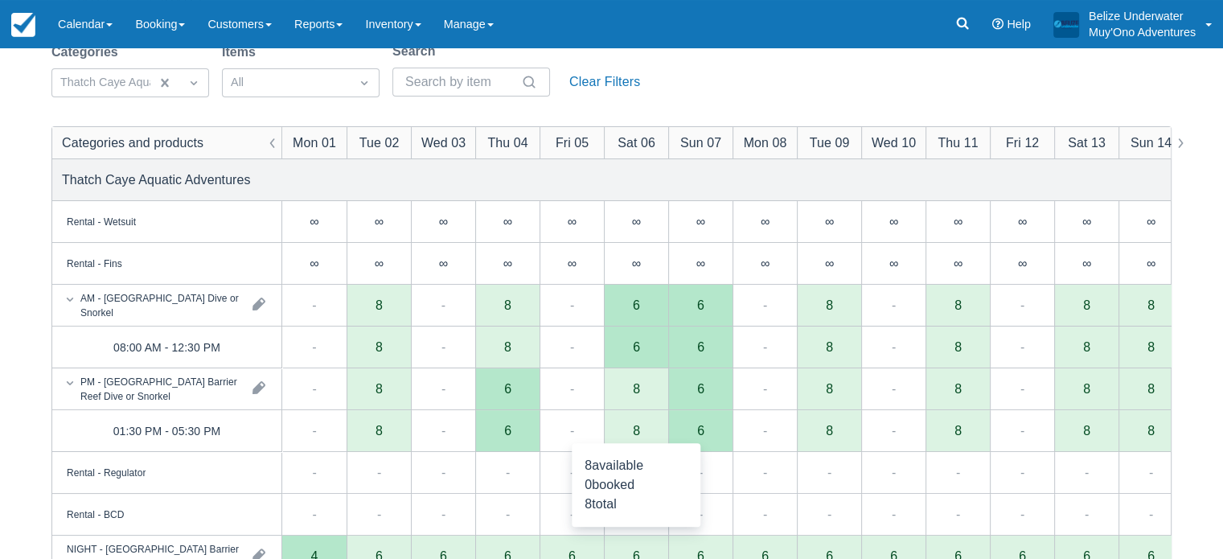
click at [638, 430] on div "8" at bounding box center [636, 430] width 7 height 13
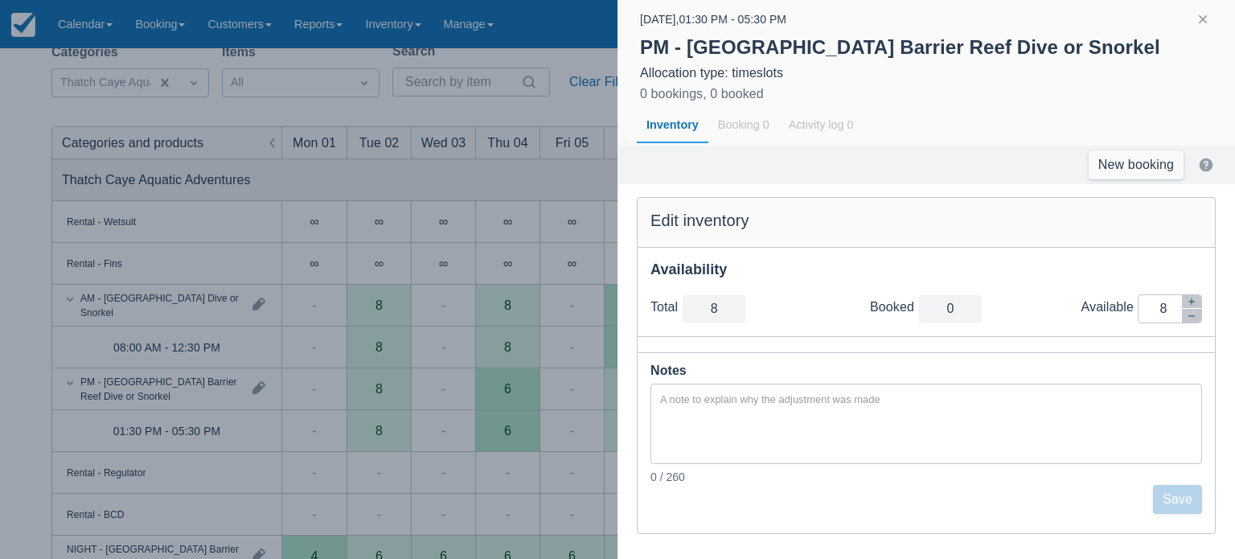
click at [593, 263] on div at bounding box center [617, 279] width 1235 height 559
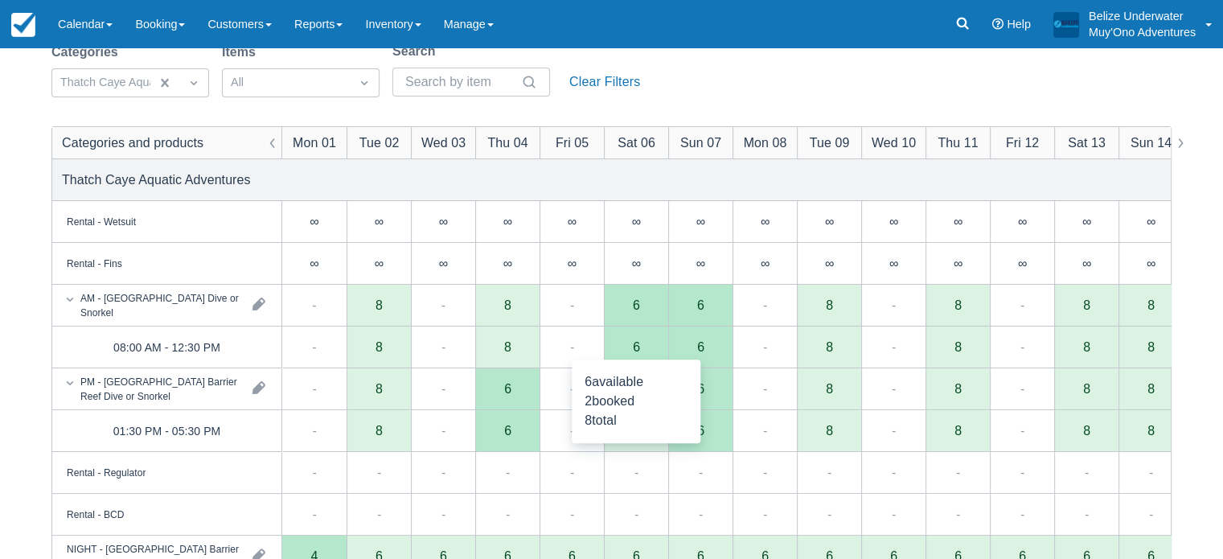
click at [633, 343] on div "6" at bounding box center [636, 346] width 7 height 13
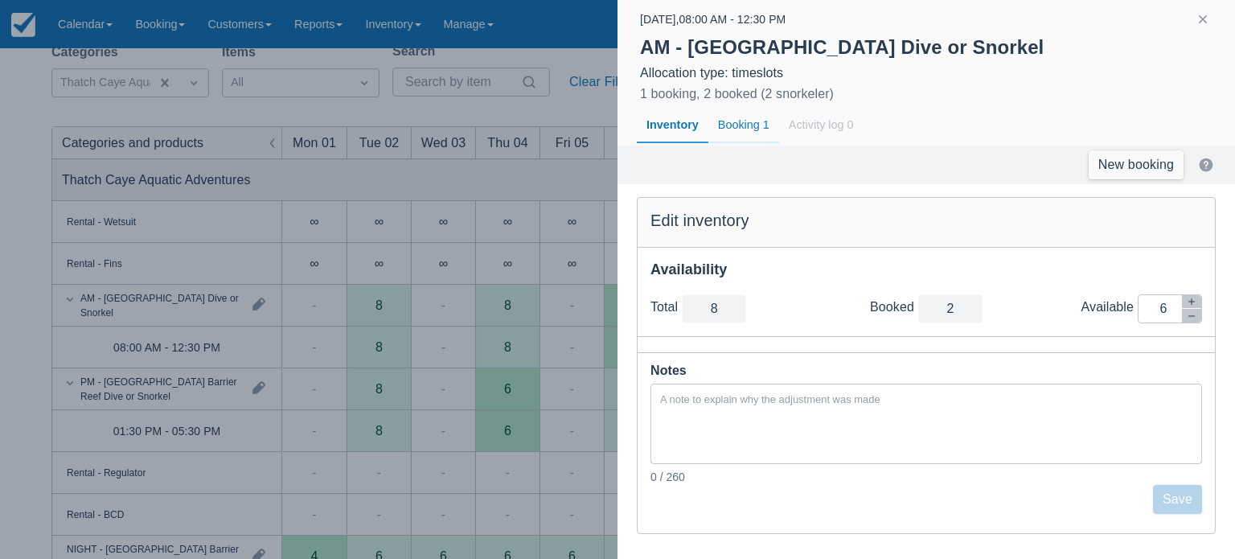
click at [733, 121] on div "Booking 1" at bounding box center [744, 125] width 71 height 37
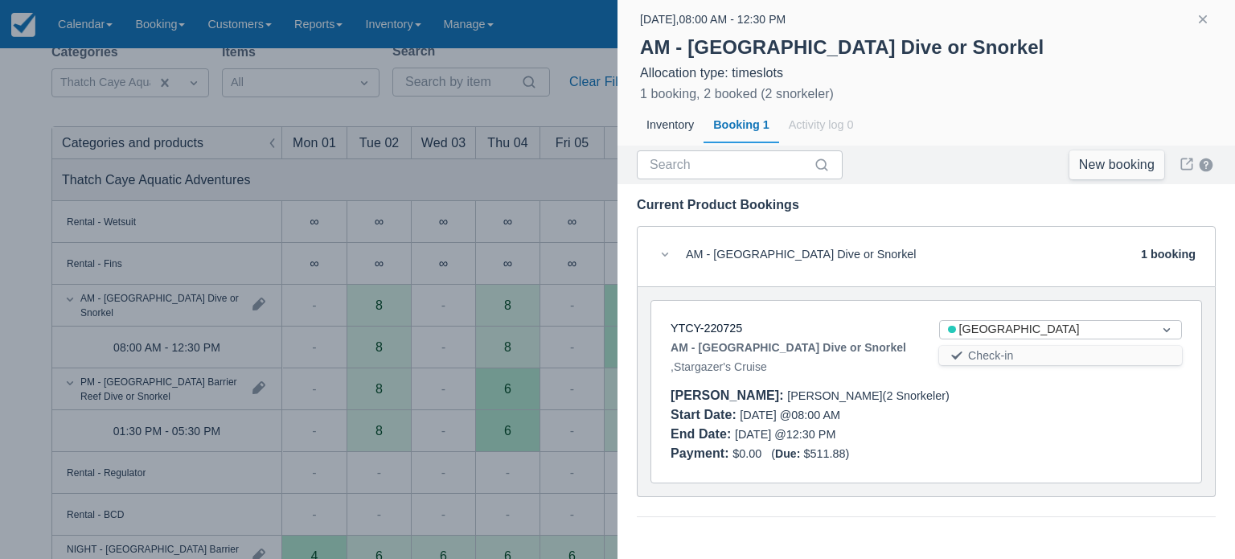
click at [577, 113] on div at bounding box center [617, 279] width 1235 height 559
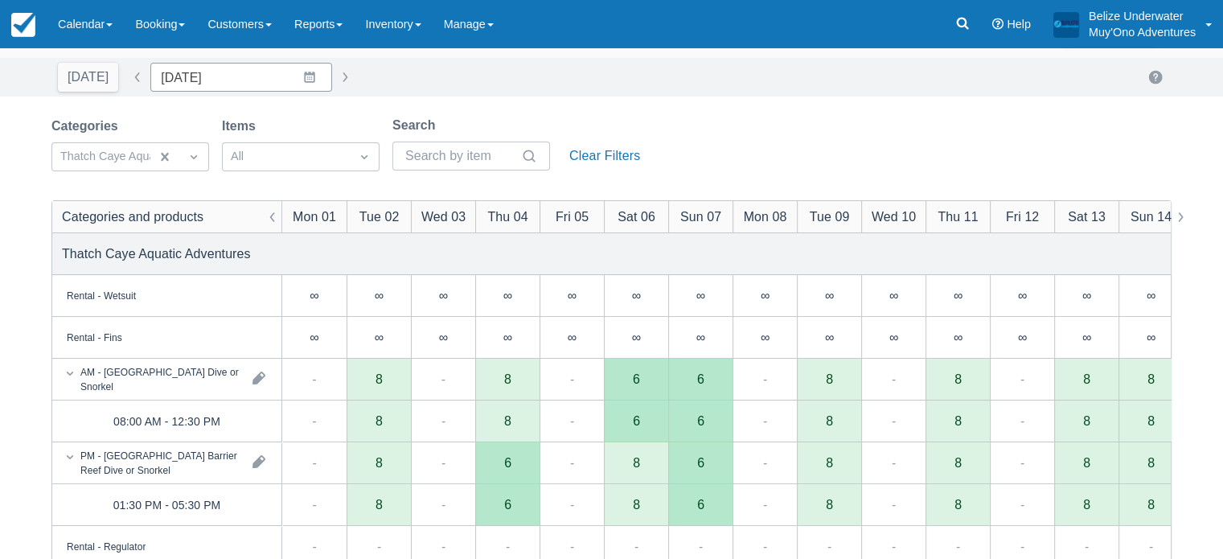
scroll to position [0, 0]
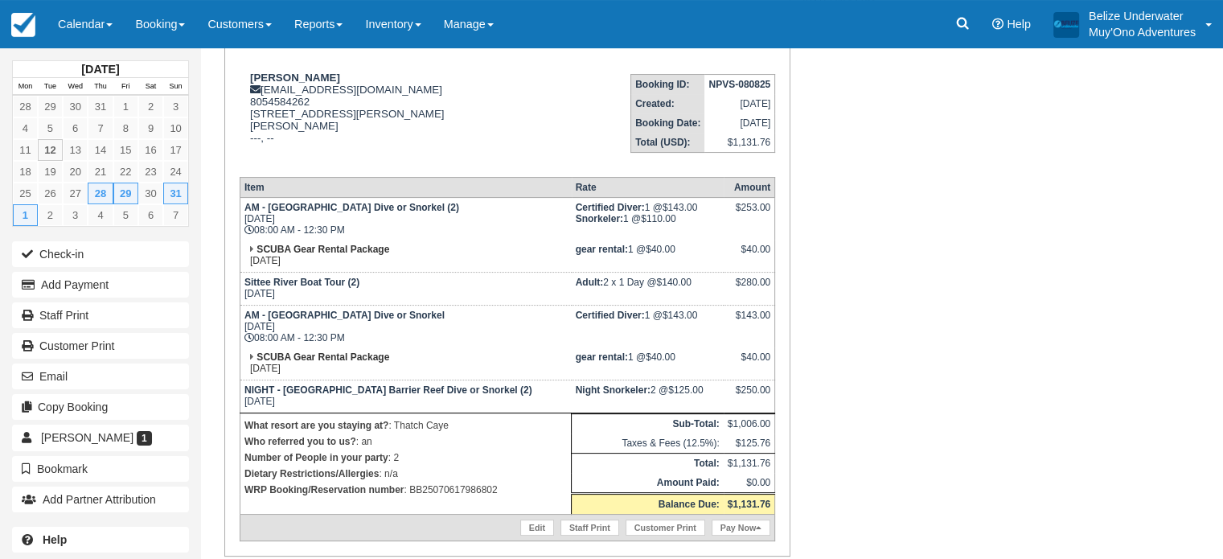
scroll to position [225, 0]
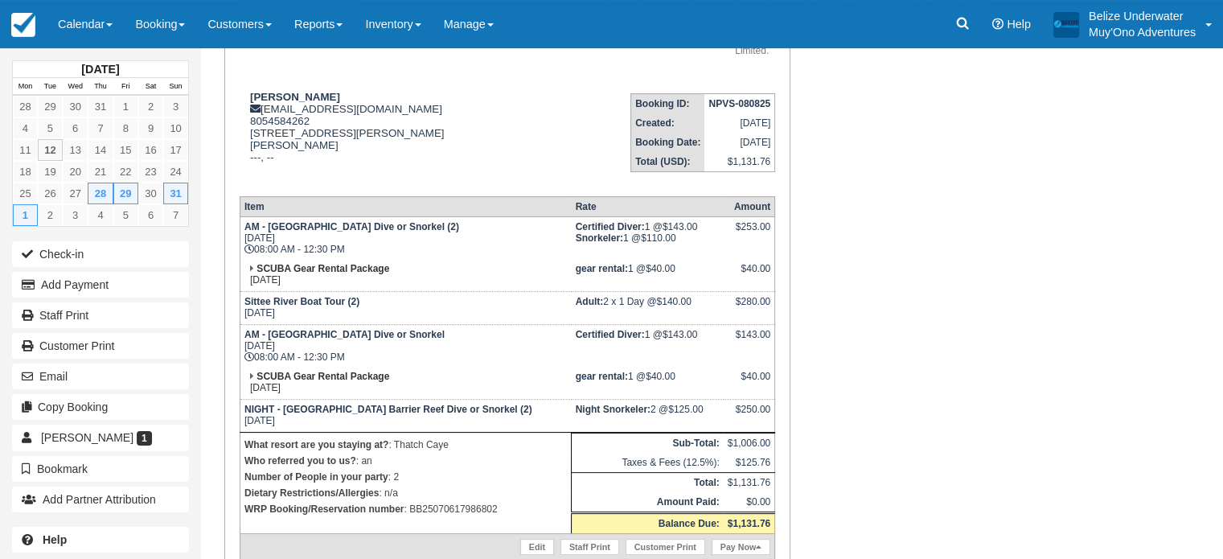
scroll to position [206, 0]
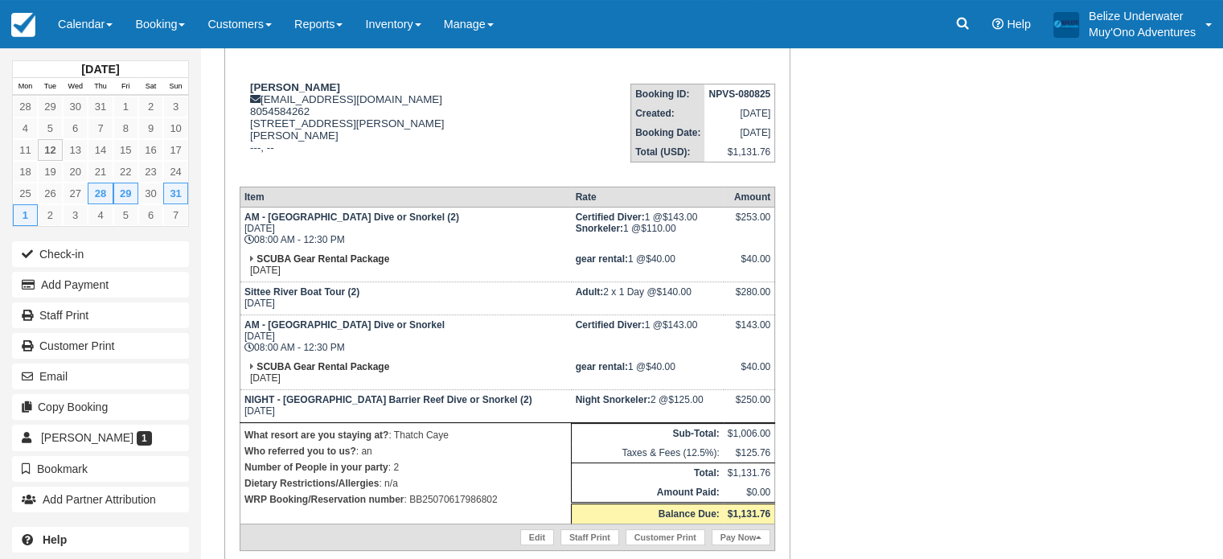
scroll to position [216, 0]
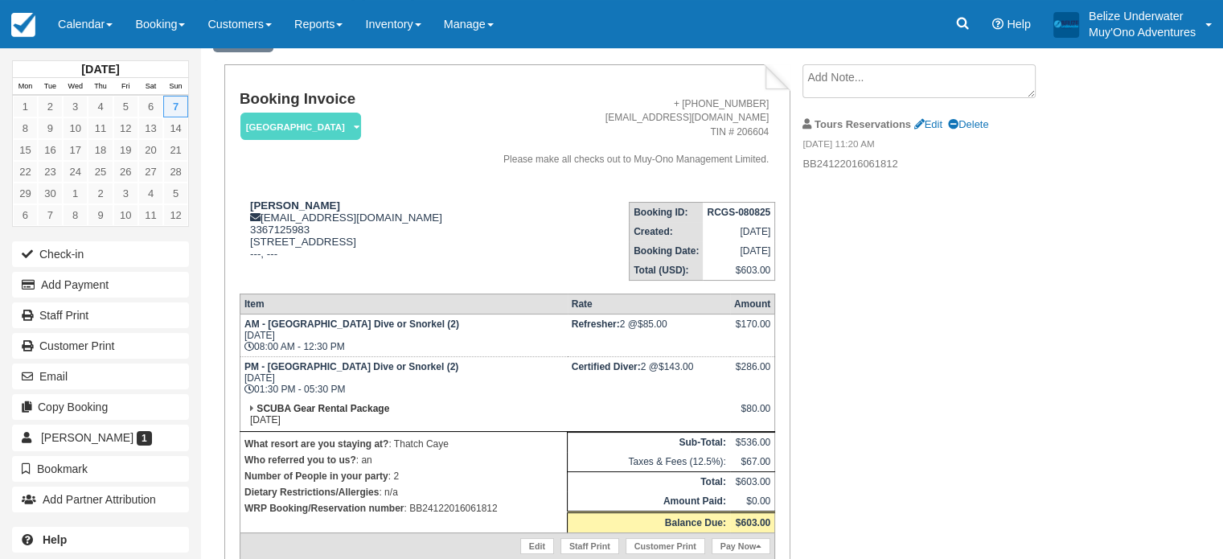
scroll to position [113, 0]
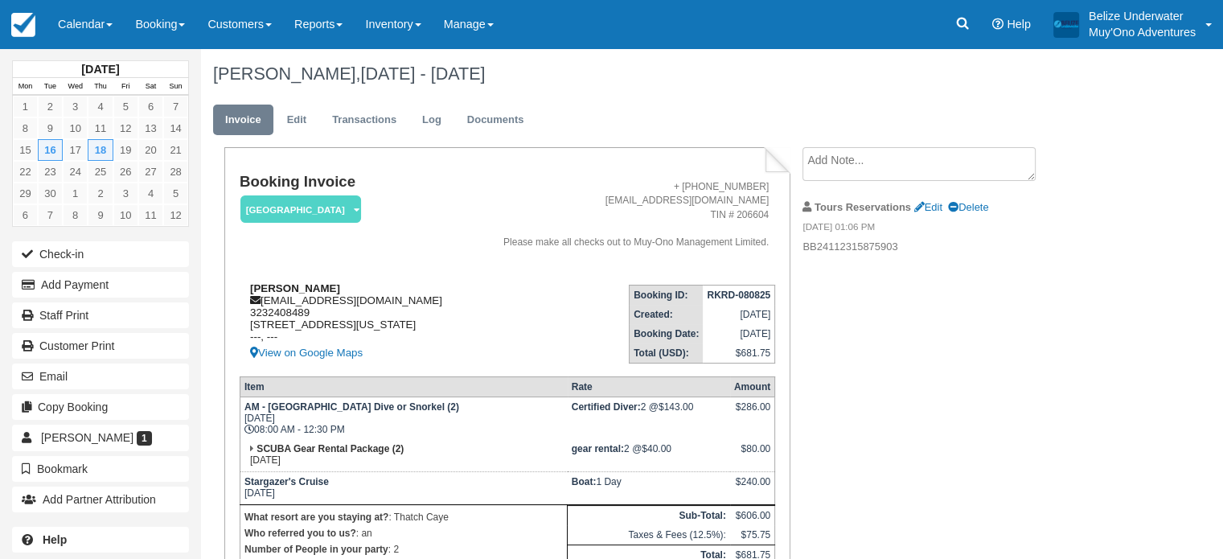
scroll to position [175, 0]
